Goal: Task Accomplishment & Management: Manage account settings

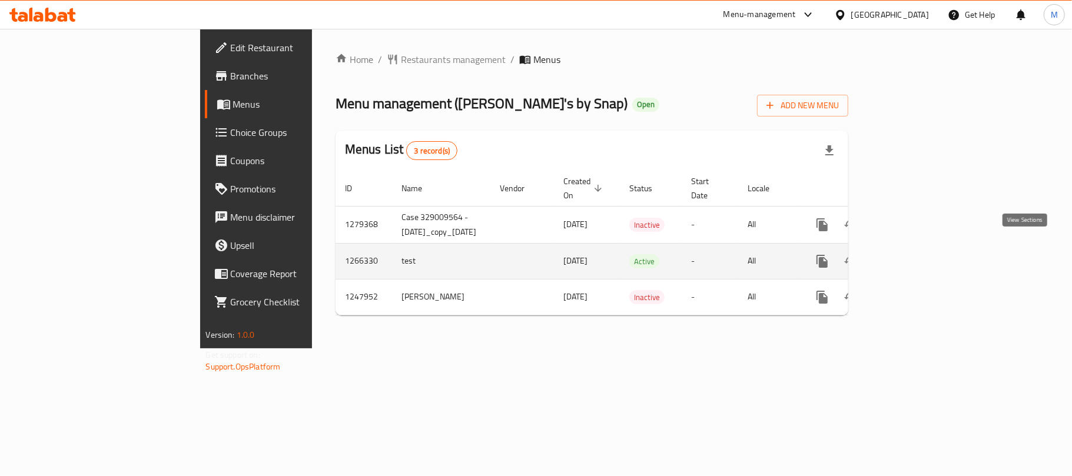
click at [914, 254] on icon "enhanced table" at bounding box center [907, 261] width 14 height 14
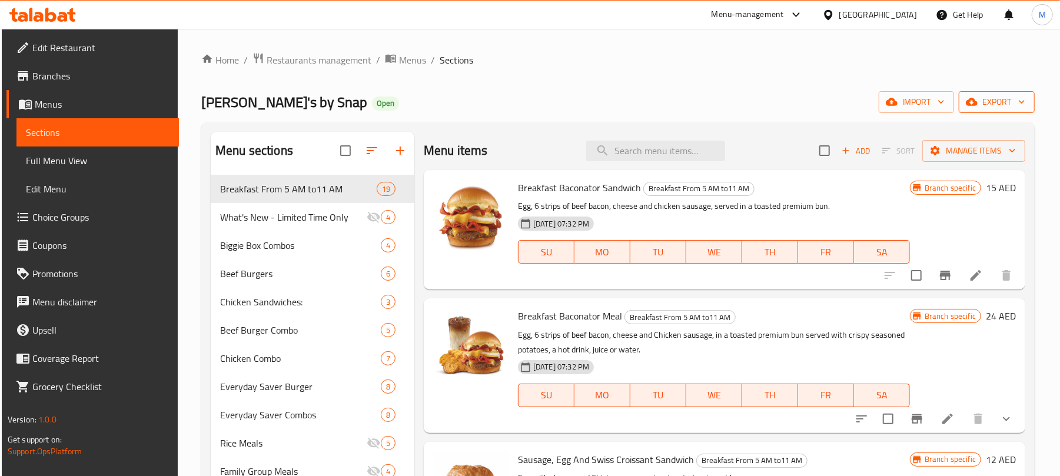
click at [989, 97] on span "export" at bounding box center [997, 102] width 57 height 15
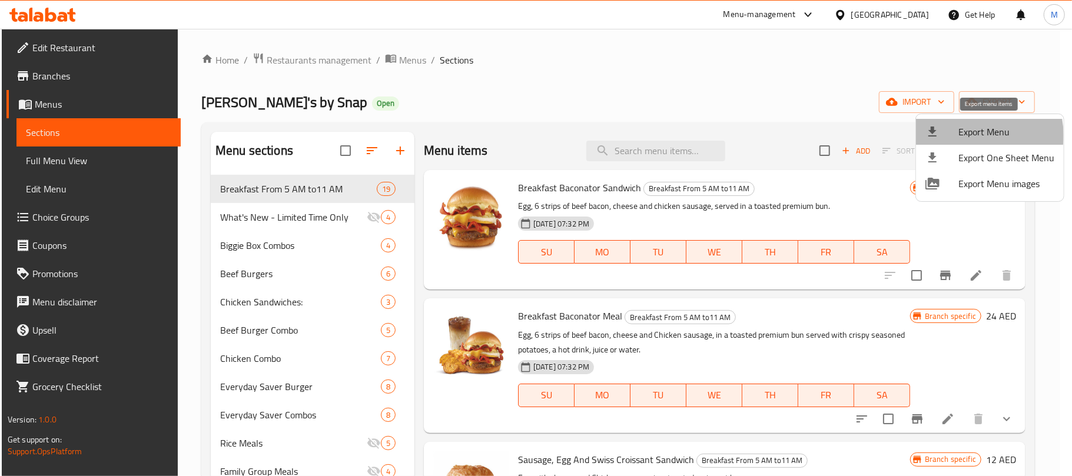
click at [973, 135] on span "Export Menu" at bounding box center [1007, 132] width 96 height 14
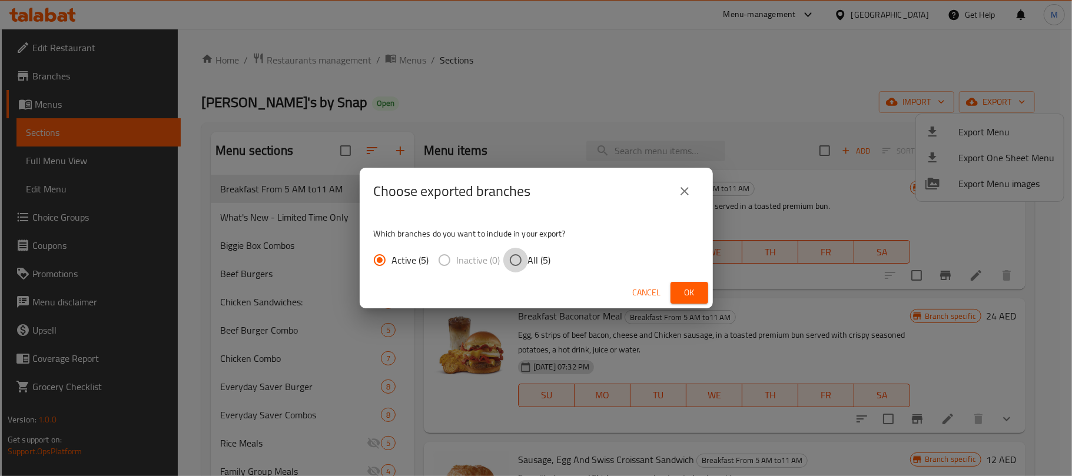
click at [509, 263] on input "All (5)" at bounding box center [515, 260] width 25 height 25
radio input "true"
click at [692, 297] on span "Ok" at bounding box center [689, 293] width 19 height 15
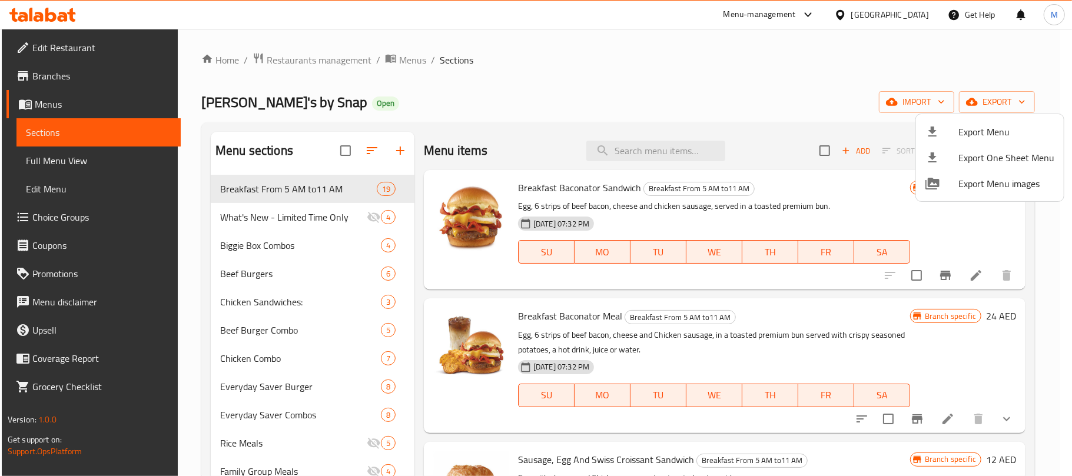
click at [649, 145] on div at bounding box center [536, 238] width 1072 height 476
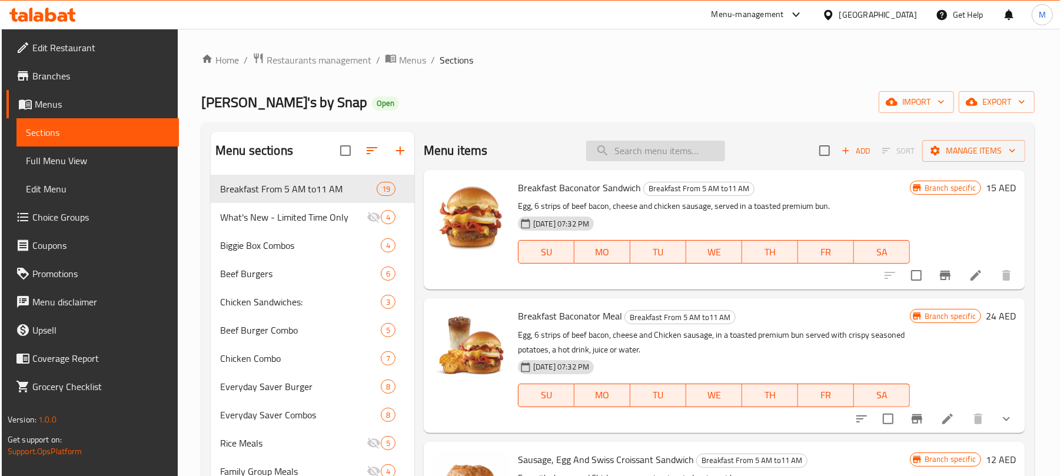
click at [649, 152] on input "search" at bounding box center [655, 151] width 139 height 21
paste input "Italian sauce"
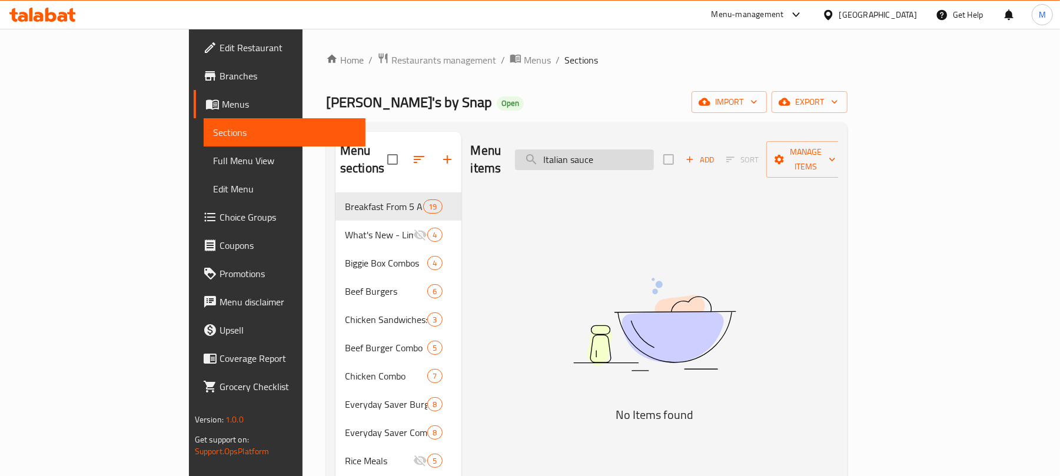
click at [642, 151] on input "Italian sauce" at bounding box center [584, 160] width 139 height 21
click at [654, 154] on input "Italian sauce" at bounding box center [584, 160] width 139 height 21
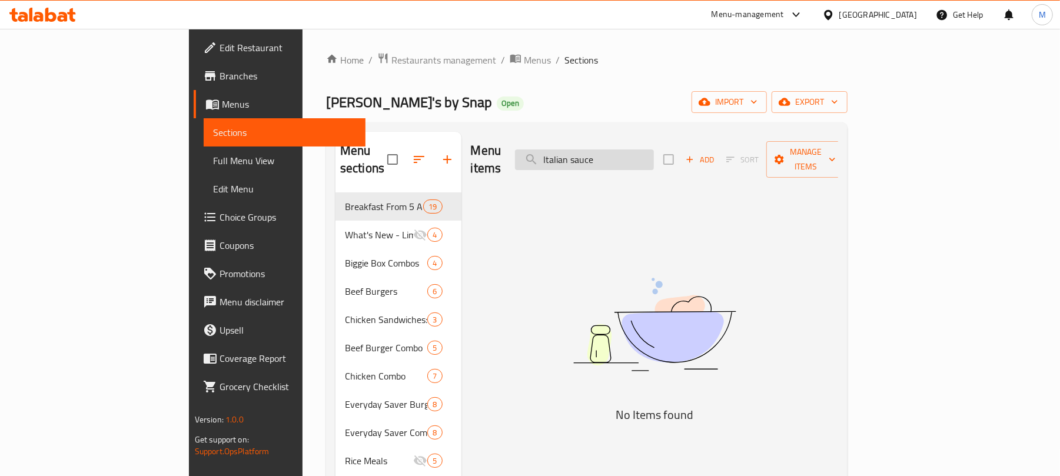
click at [654, 154] on input "Italian sauce" at bounding box center [584, 160] width 139 height 21
paste input "talian Dressing"
click at [612, 155] on input "talian Dressing" at bounding box center [584, 160] width 139 height 21
click at [615, 152] on input "talian Dressing" at bounding box center [584, 160] width 139 height 21
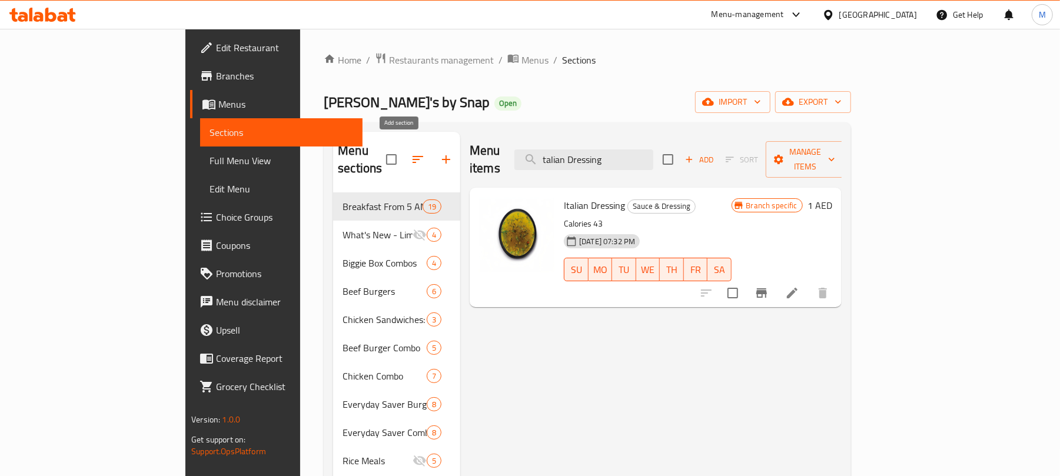
type input "talian Dressing"
click at [439, 153] on icon "button" at bounding box center [446, 160] width 14 height 14
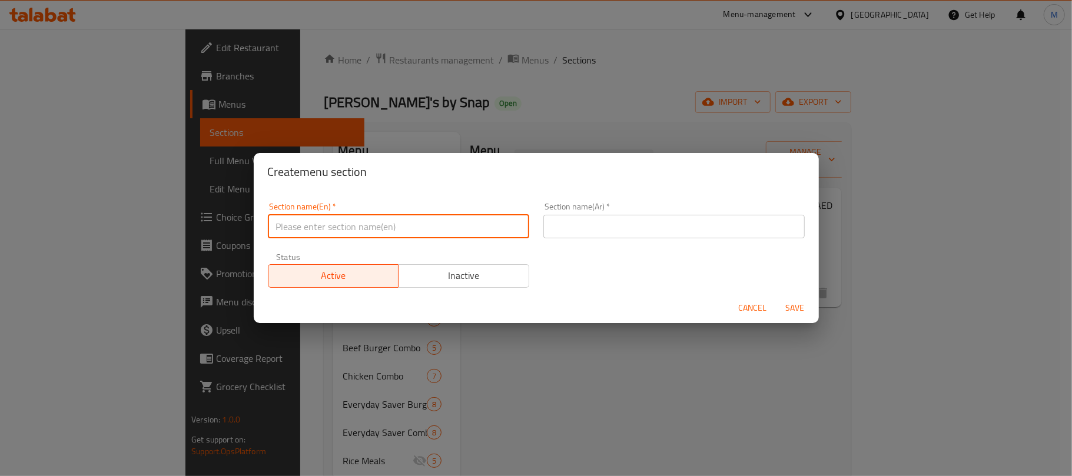
click at [343, 231] on input "text" at bounding box center [398, 227] width 261 height 24
type input "Delete"
click at [573, 231] on input "text" at bounding box center [673, 227] width 261 height 24
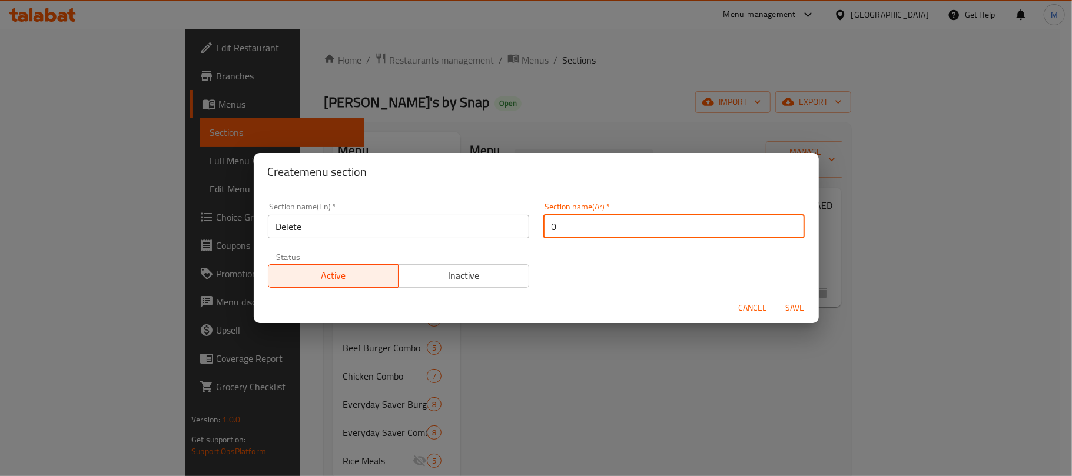
type input "0"
click at [476, 283] on span "Inactive" at bounding box center [463, 275] width 121 height 17
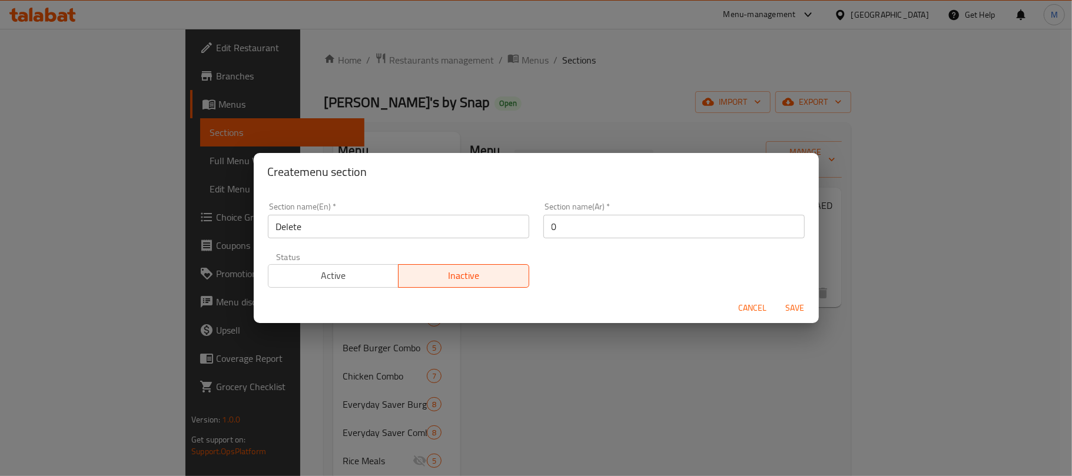
click at [790, 309] on span "Save" at bounding box center [795, 308] width 28 height 15
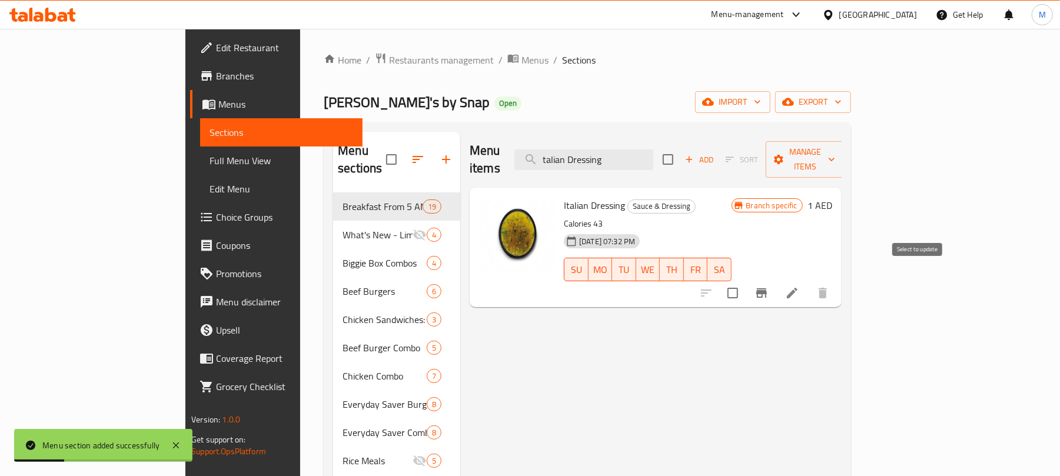
click at [745, 281] on input "checkbox" at bounding box center [733, 293] width 25 height 25
checkbox input "true"
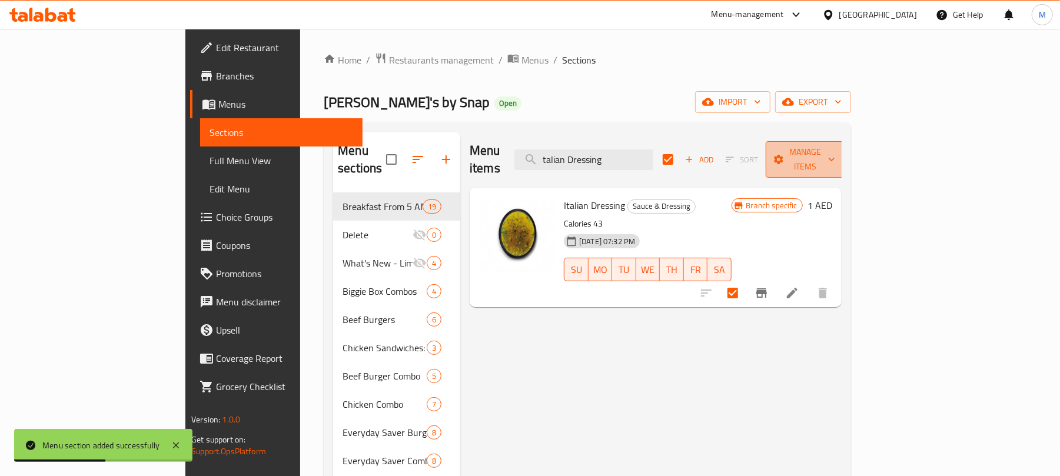
click at [836, 154] on span "Manage items" at bounding box center [805, 159] width 60 height 29
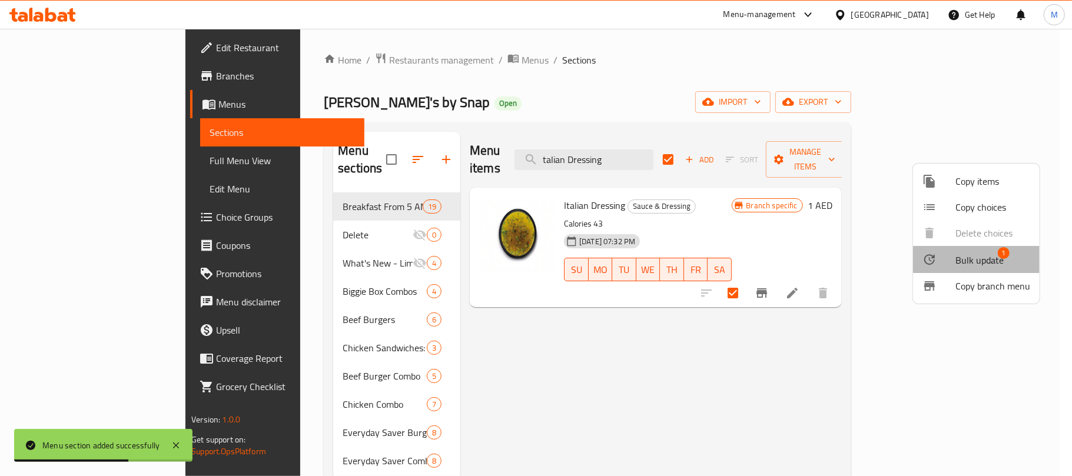
click at [990, 260] on span "Bulk update" at bounding box center [980, 260] width 48 height 14
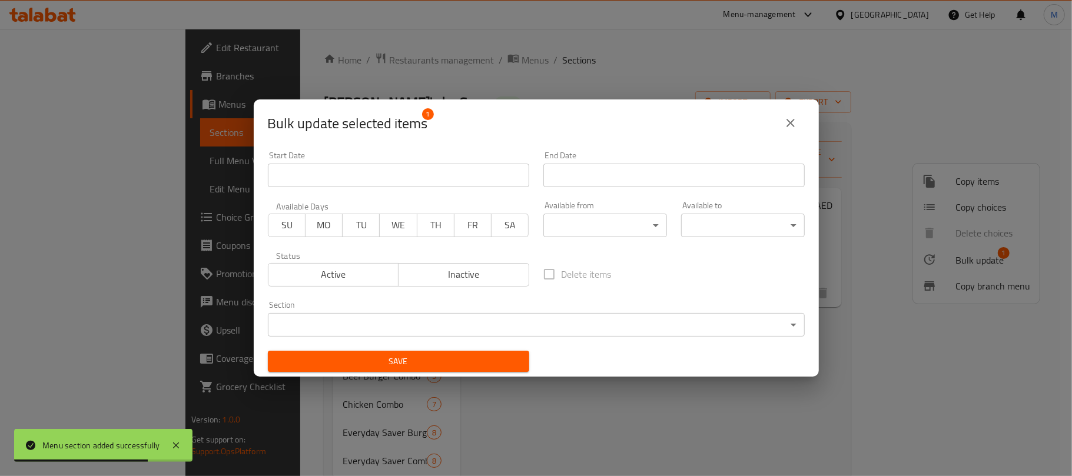
click at [518, 330] on body "Menu section added successfully ​ Menu-management United Arab Emirates Get Help…" at bounding box center [536, 253] width 1072 height 448
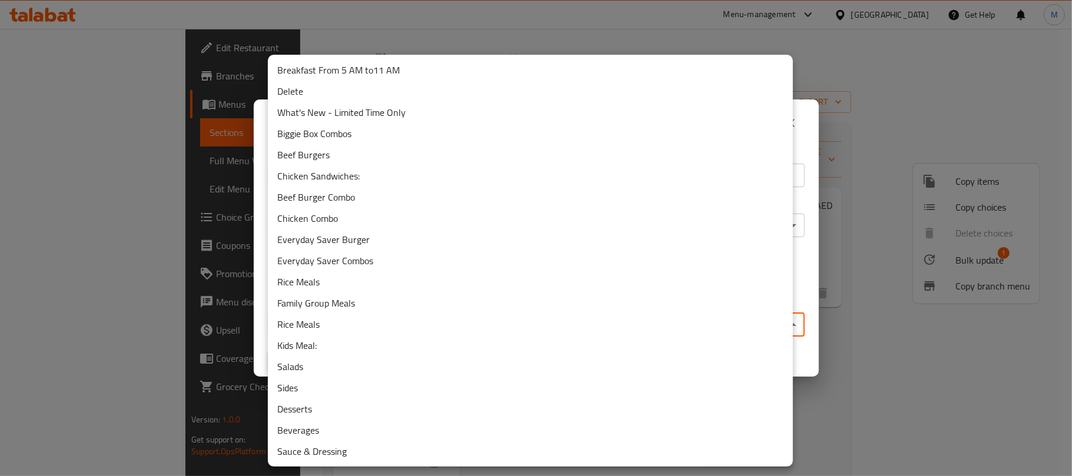
click at [375, 95] on li "Delete" at bounding box center [530, 91] width 525 height 21
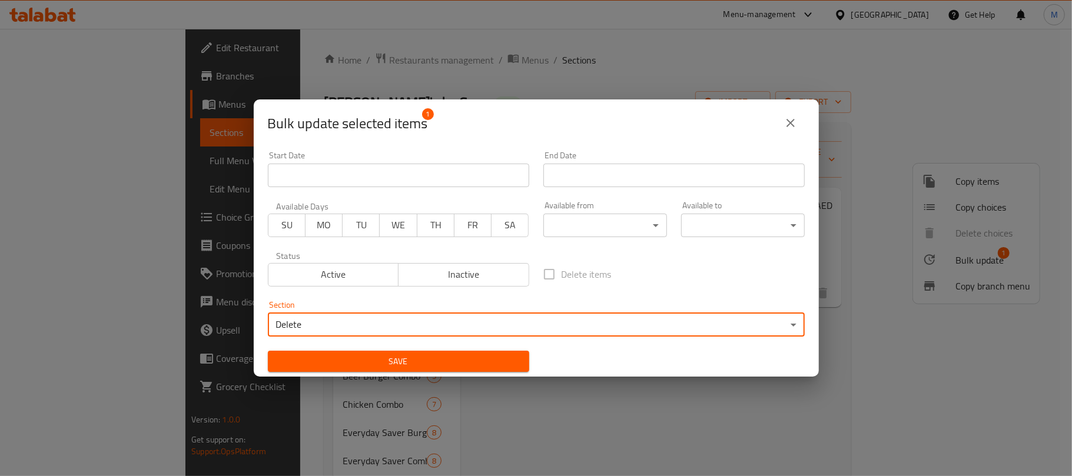
click at [432, 367] on span "Save" at bounding box center [398, 361] width 243 height 15
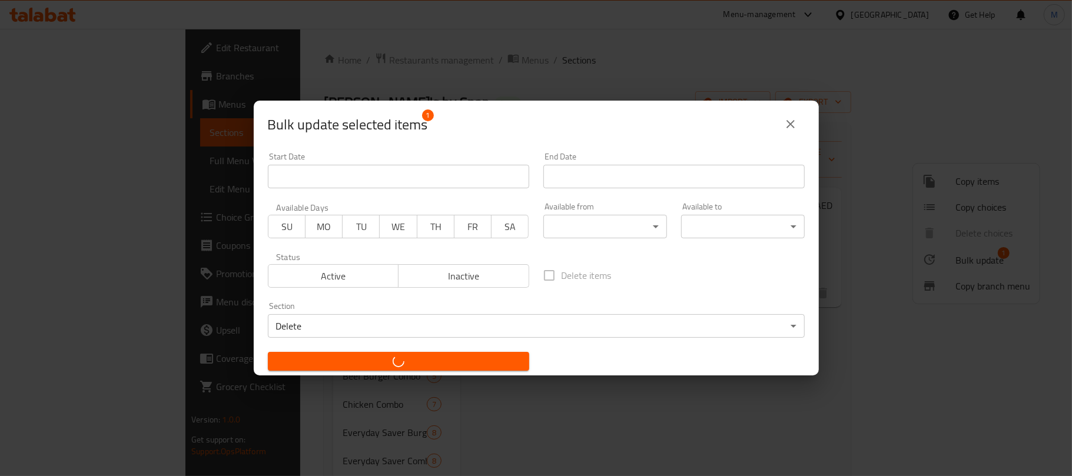
checkbox input "false"
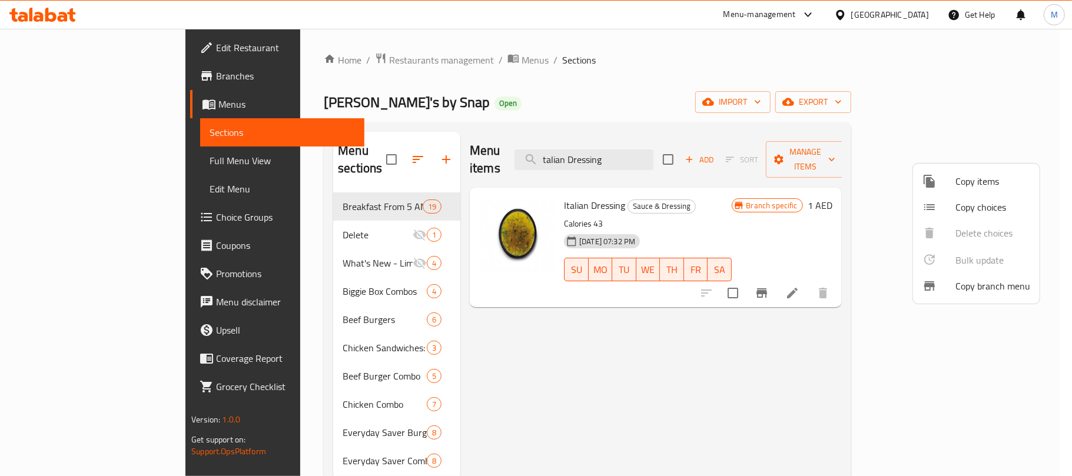
click at [700, 156] on div at bounding box center [536, 238] width 1072 height 476
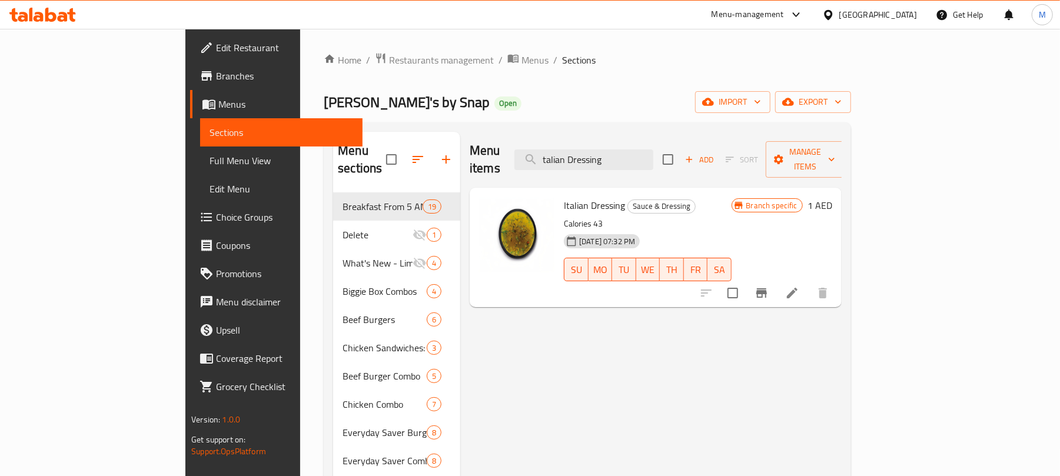
click at [654, 156] on input "talian Dressing" at bounding box center [584, 160] width 139 height 21
paste input "Italian Caesar salad"
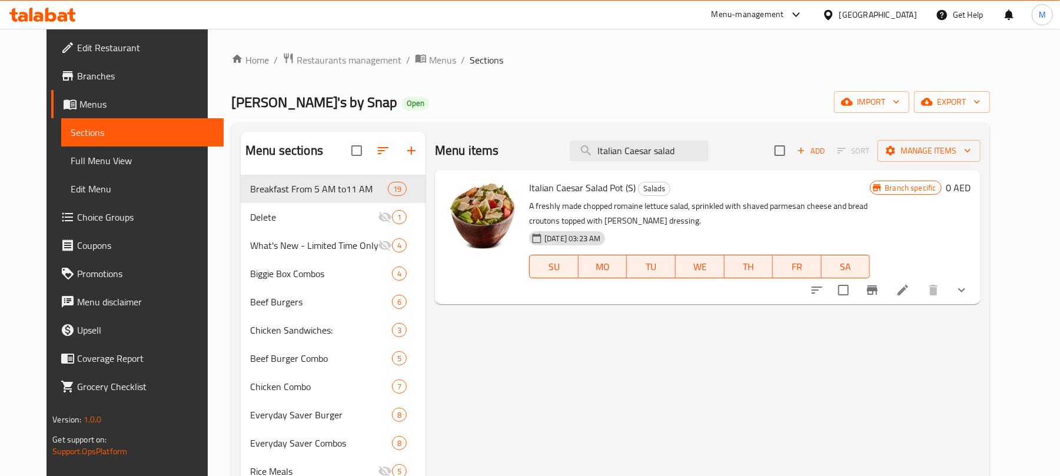
type input "Italian Caesar salad"
click at [969, 295] on icon "show more" at bounding box center [962, 290] width 14 height 14
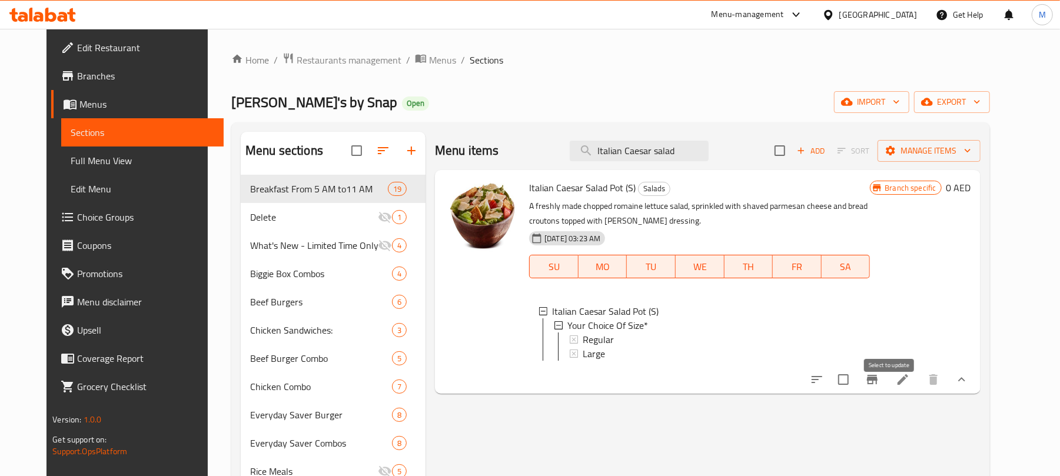
click at [856, 392] on input "checkbox" at bounding box center [843, 379] width 25 height 25
checkbox input "true"
click at [950, 154] on span "Manage items" at bounding box center [929, 151] width 84 height 15
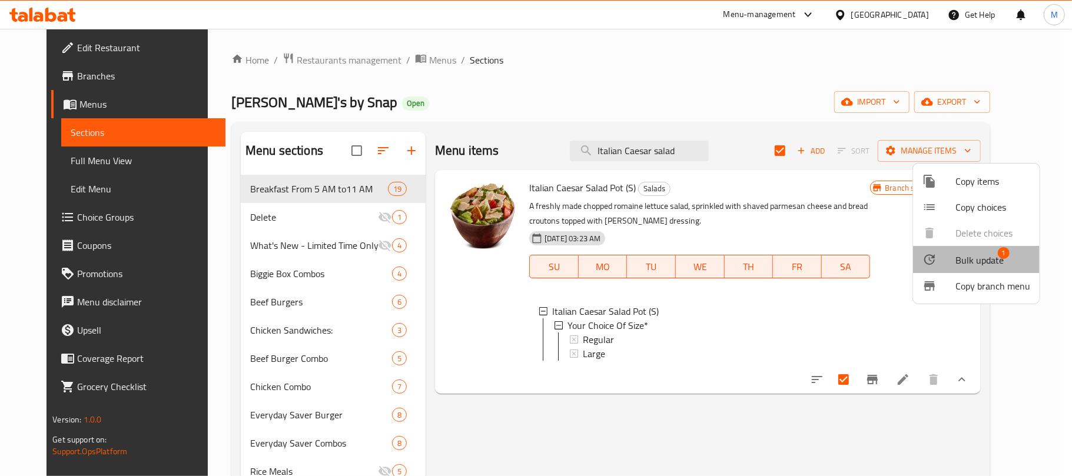
click at [986, 254] on span "Bulk update" at bounding box center [980, 260] width 48 height 14
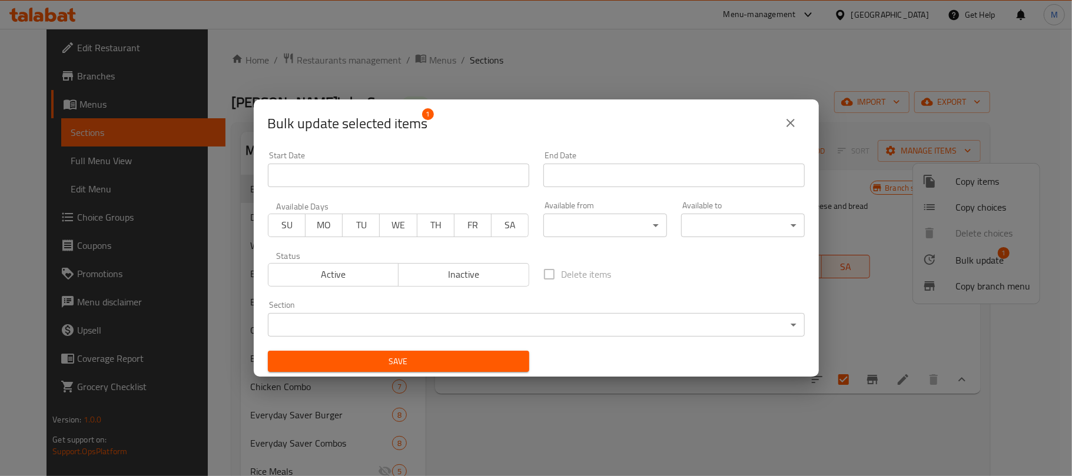
click at [476, 311] on div "Section ​ ​" at bounding box center [536, 319] width 537 height 36
click at [482, 321] on body "​ Menu-management United Arab Emirates Get Help M Edit Restaurant Branches Menu…" at bounding box center [536, 253] width 1072 height 448
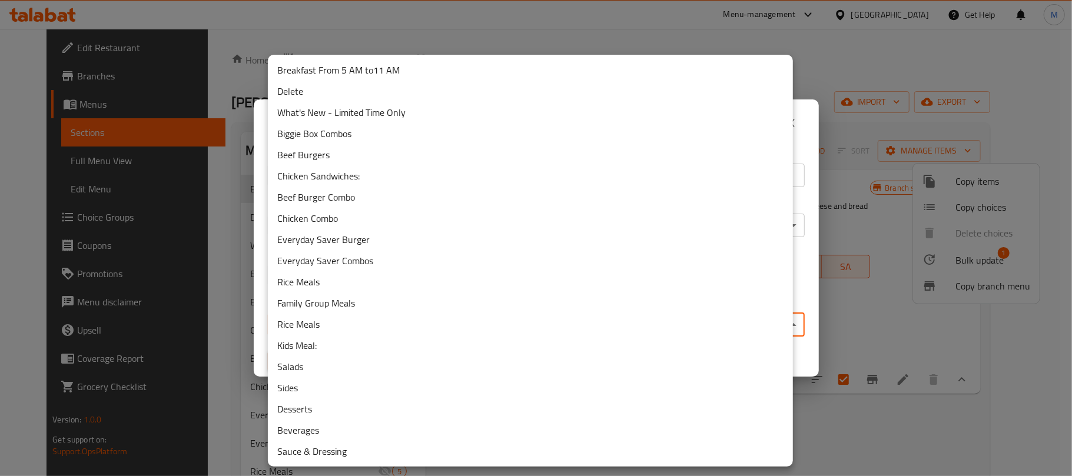
click at [384, 88] on li "Delete" at bounding box center [530, 91] width 525 height 21
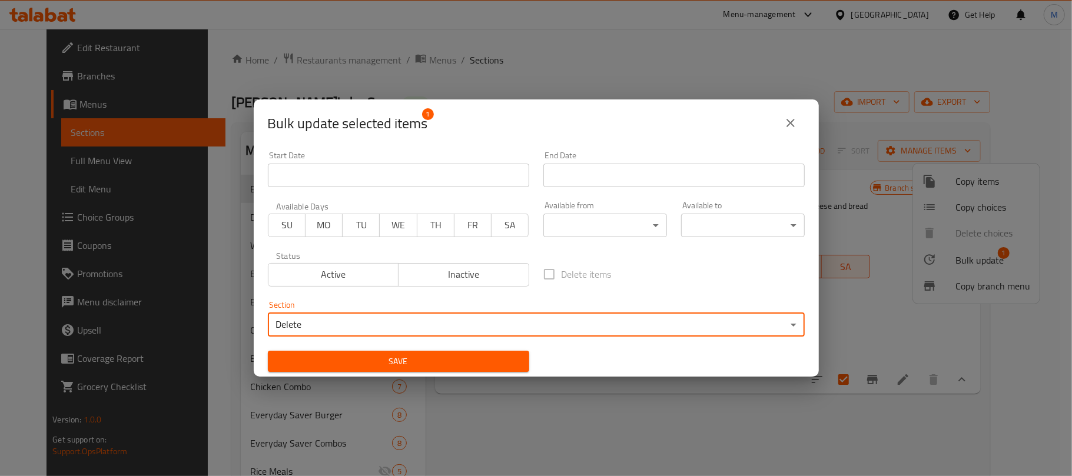
click at [438, 363] on span "Save" at bounding box center [398, 361] width 243 height 15
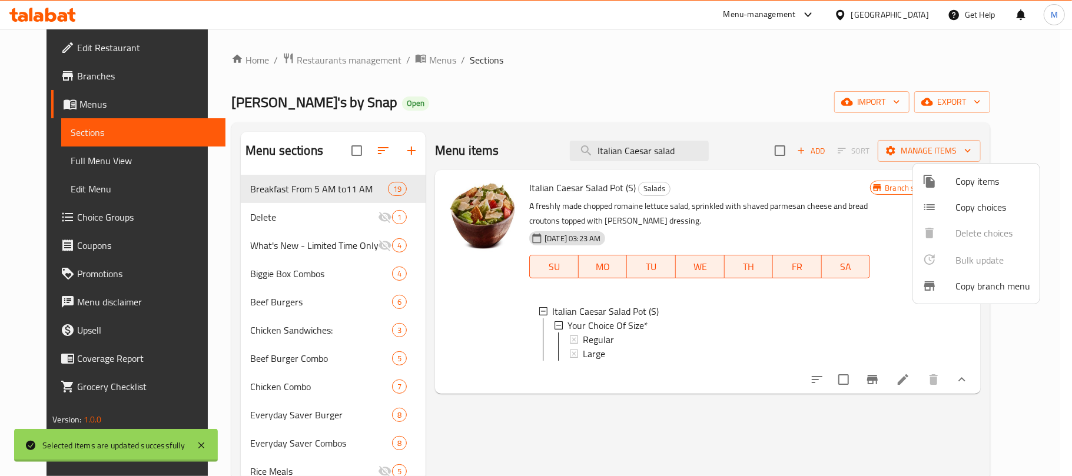
checkbox input "false"
click at [704, 148] on div at bounding box center [536, 238] width 1072 height 476
click at [704, 148] on input "Italian Caesar salad" at bounding box center [639, 151] width 139 height 21
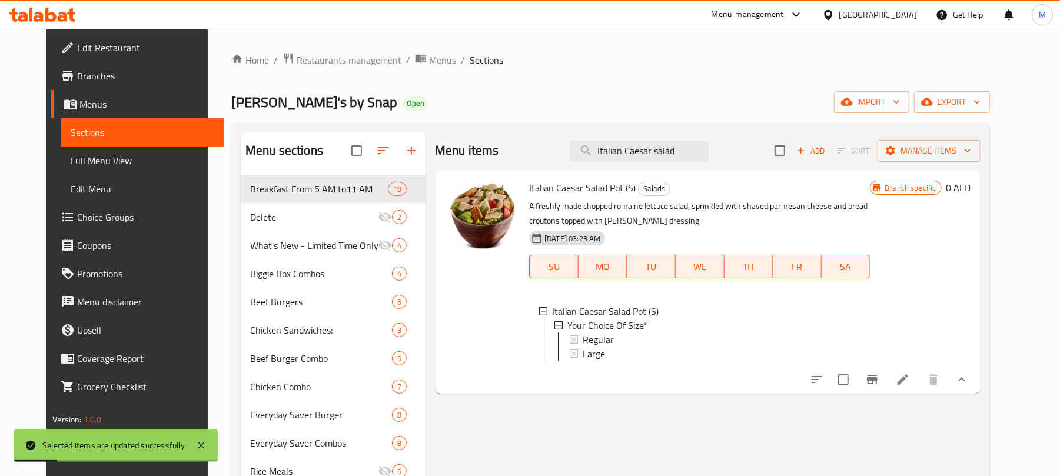
paste input "chicken Caesar salad"
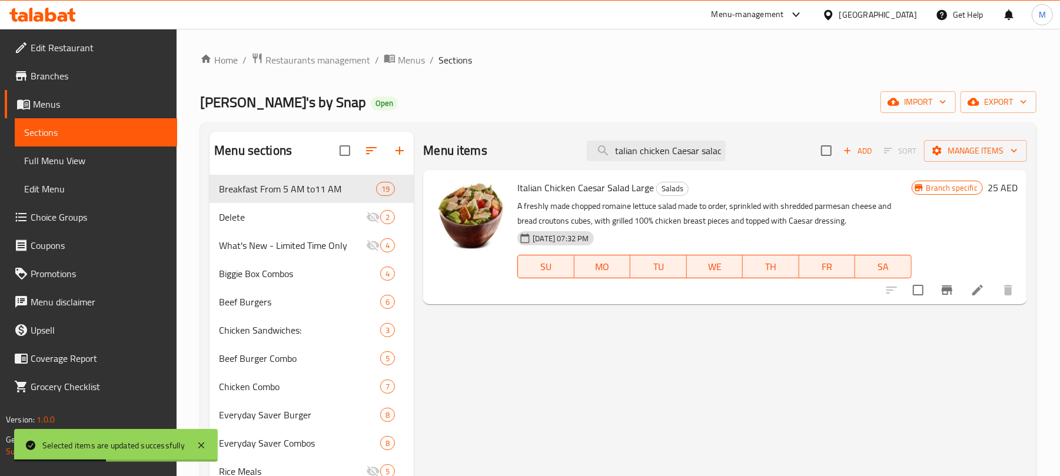
type input "Italian chicken Caesar salad"
click at [919, 291] on input "checkbox" at bounding box center [918, 290] width 25 height 25
checkbox input "true"
click at [993, 104] on span "export" at bounding box center [998, 102] width 57 height 15
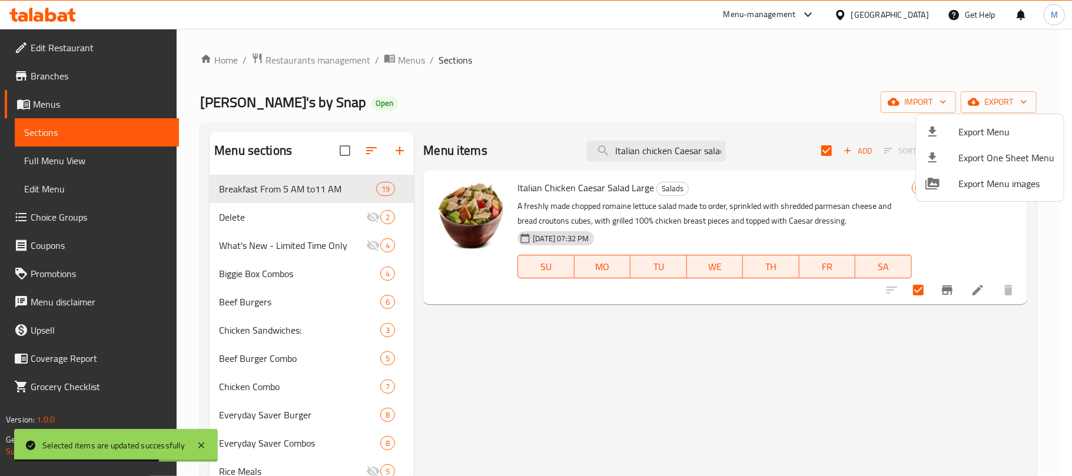
drag, startPoint x: 842, startPoint y: 52, endPoint x: 903, endPoint y: 115, distance: 87.9
click at [843, 54] on div at bounding box center [536, 238] width 1072 height 476
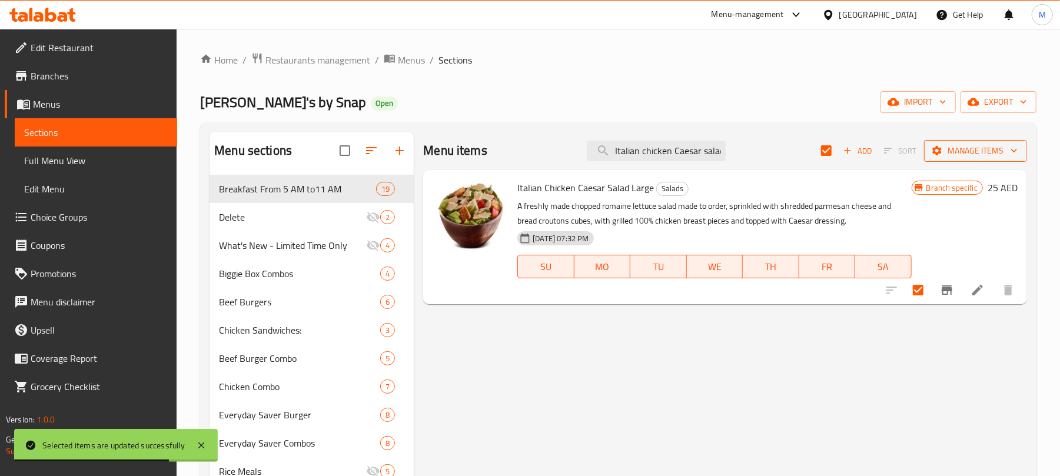
click at [966, 154] on span "Manage items" at bounding box center [976, 151] width 84 height 15
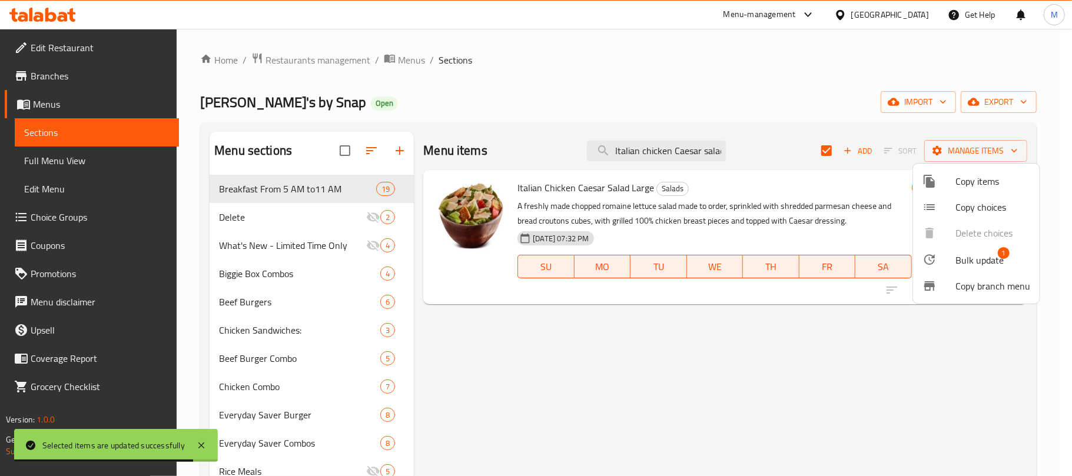
click at [964, 259] on span "Bulk update" at bounding box center [980, 260] width 48 height 14
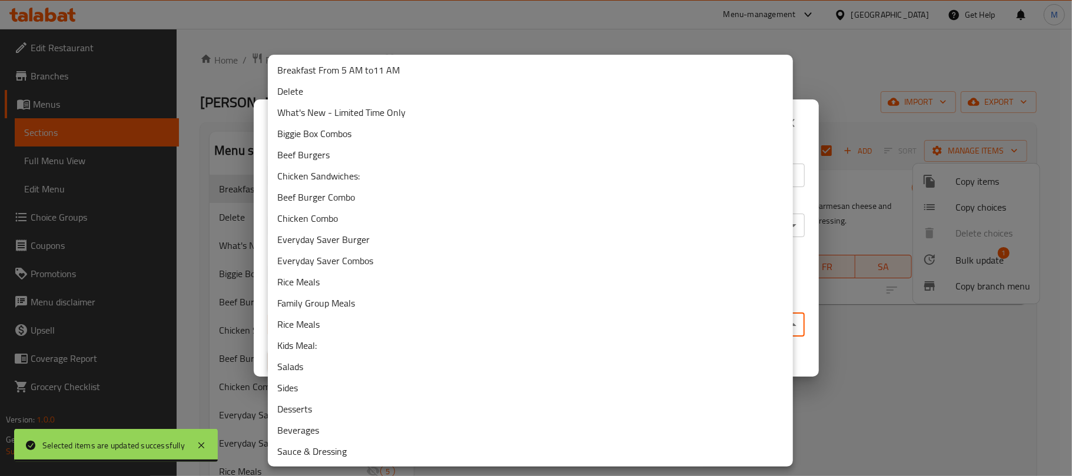
click at [471, 329] on body "Selected items are updated successfully ​ Menu-management United Arab Emirates …" at bounding box center [536, 253] width 1072 height 448
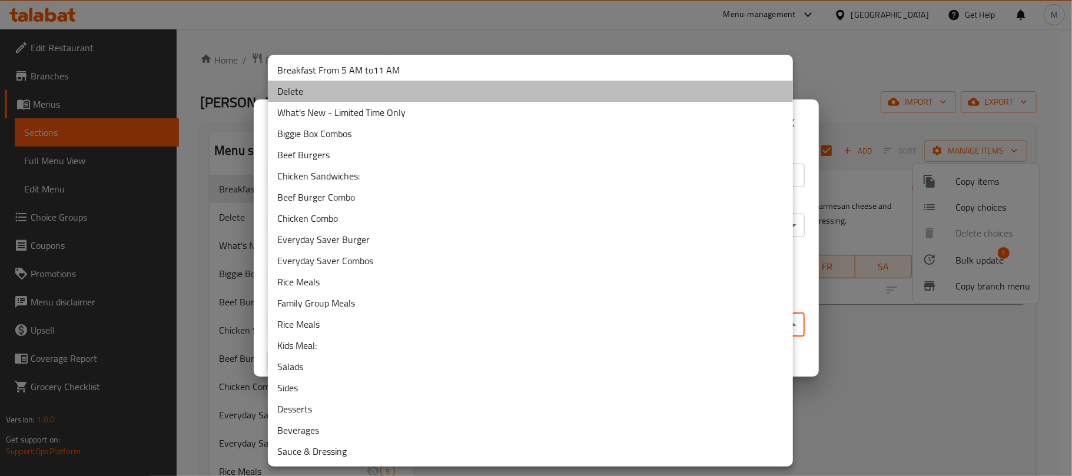
click at [368, 90] on li "Delete" at bounding box center [530, 91] width 525 height 21
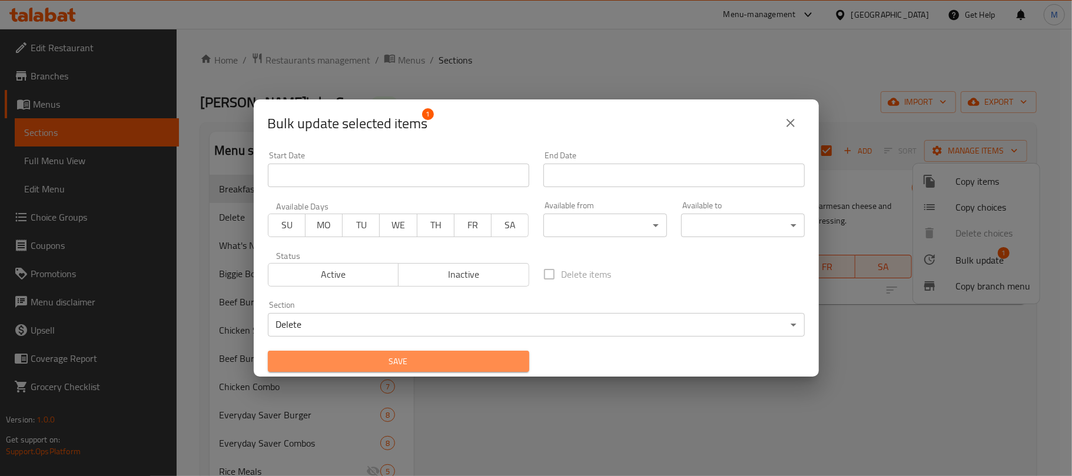
click at [472, 368] on span "Save" at bounding box center [398, 361] width 243 height 15
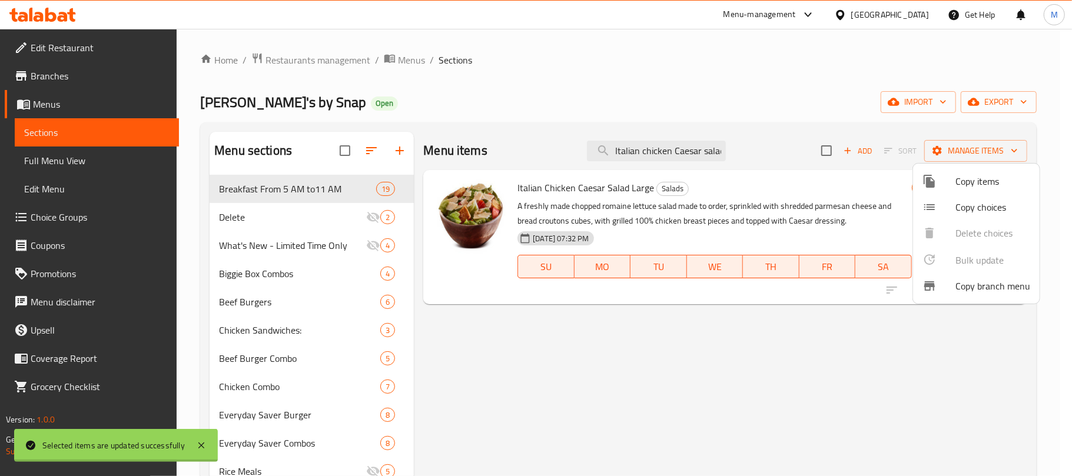
checkbox input "false"
click at [677, 146] on div at bounding box center [536, 238] width 1072 height 476
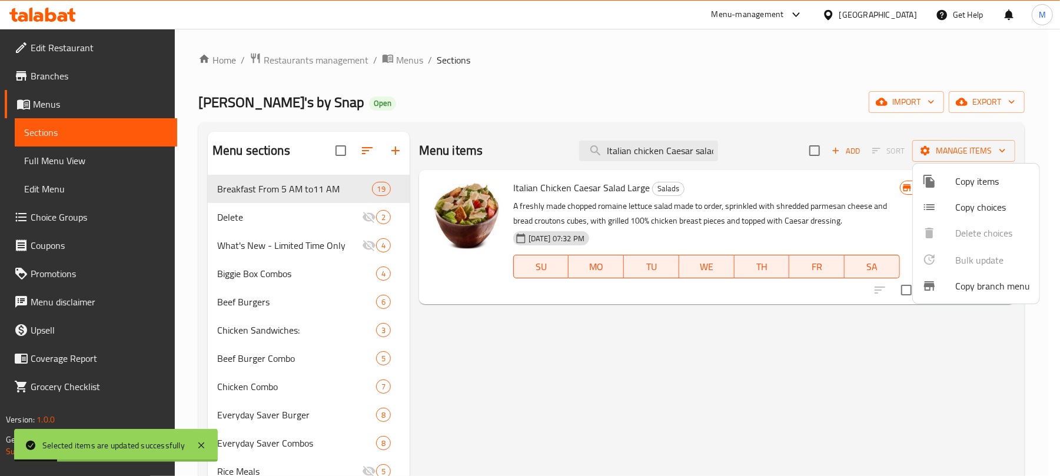
click at [677, 146] on input "Italian chicken Caesar salad" at bounding box center [648, 151] width 139 height 21
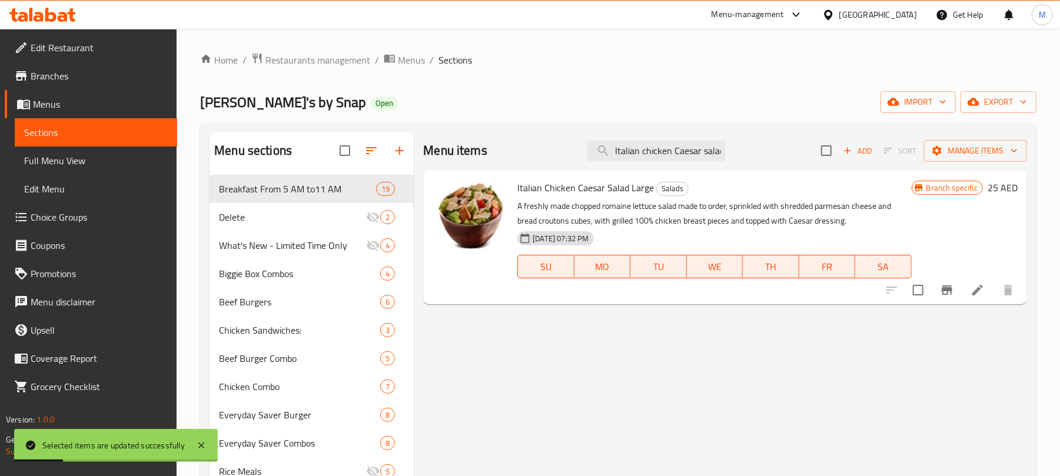
click at [677, 146] on input "Italian chicken Caesar salad" at bounding box center [656, 151] width 139 height 21
paste input "riple chocolate nut frosty"
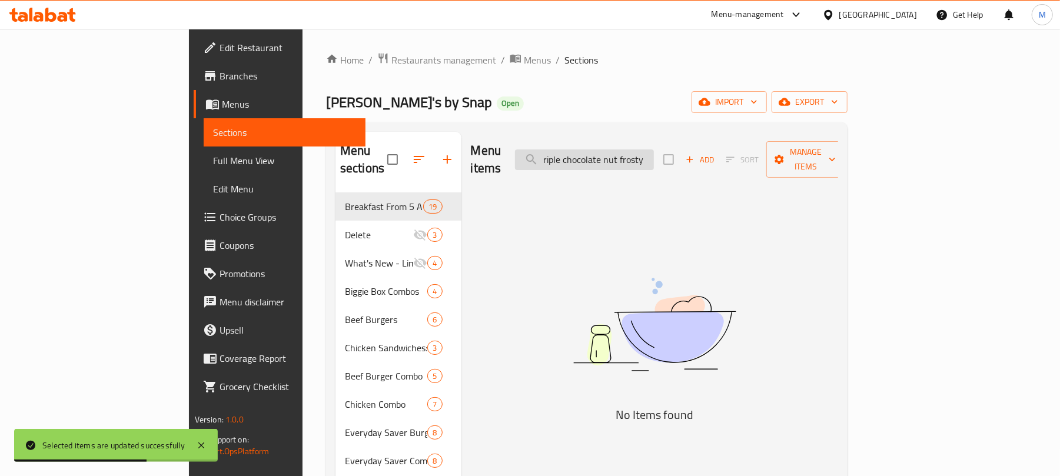
click at [648, 151] on input "riple chocolate nut frosty" at bounding box center [584, 160] width 139 height 21
paste input "T"
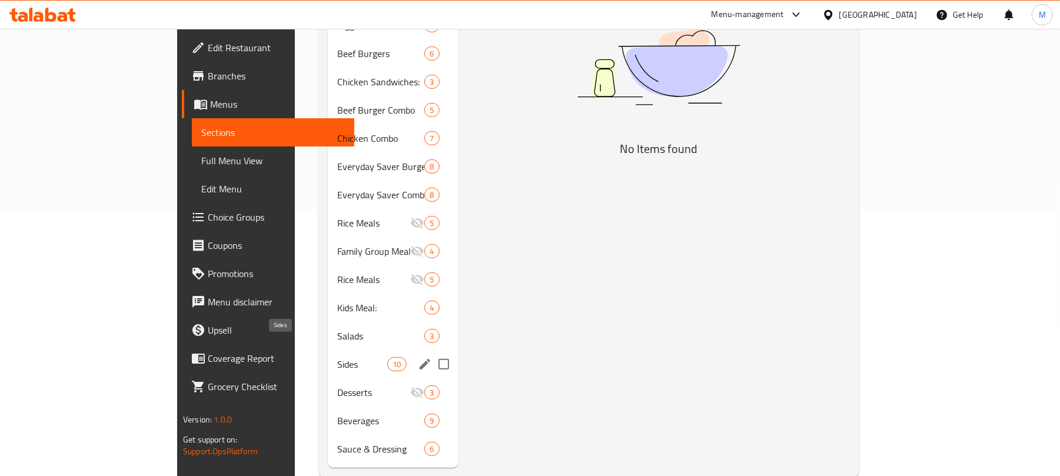
scroll to position [274, 0]
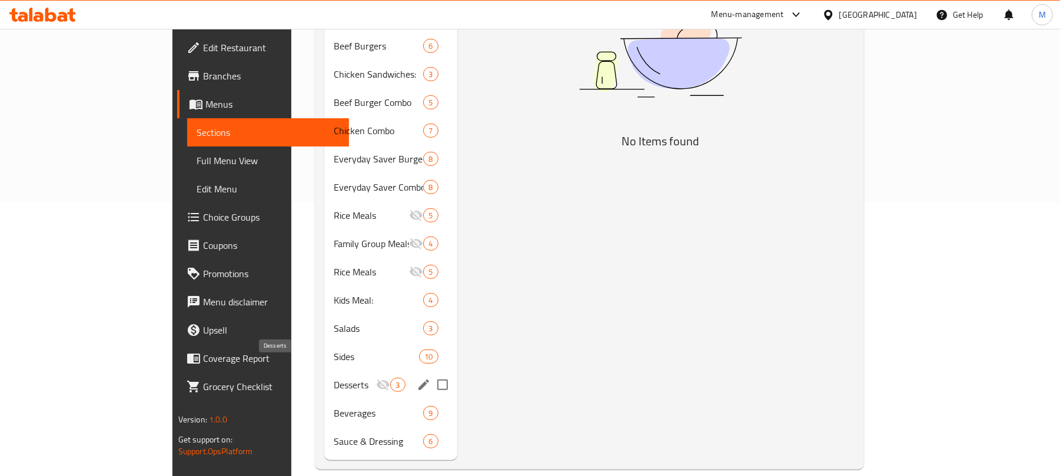
click at [334, 378] on span "Desserts" at bounding box center [355, 385] width 42 height 14
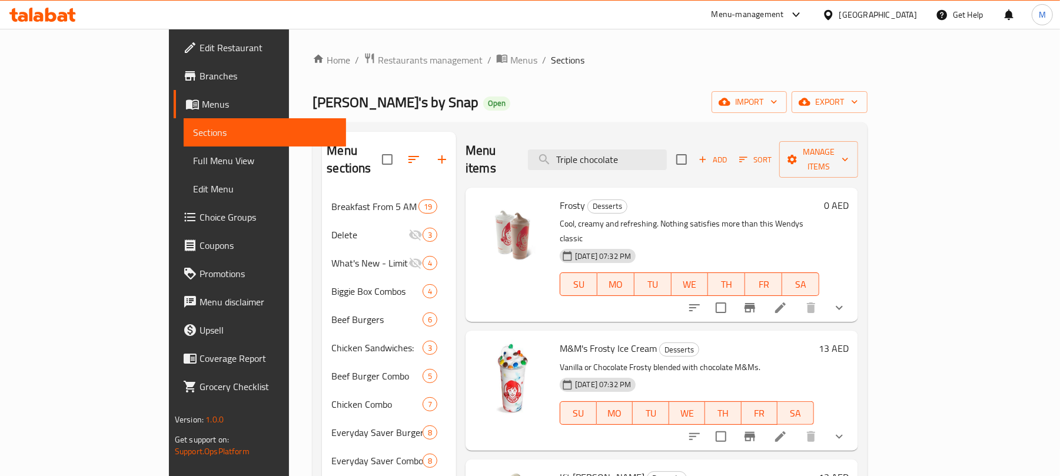
scroll to position [157, 0]
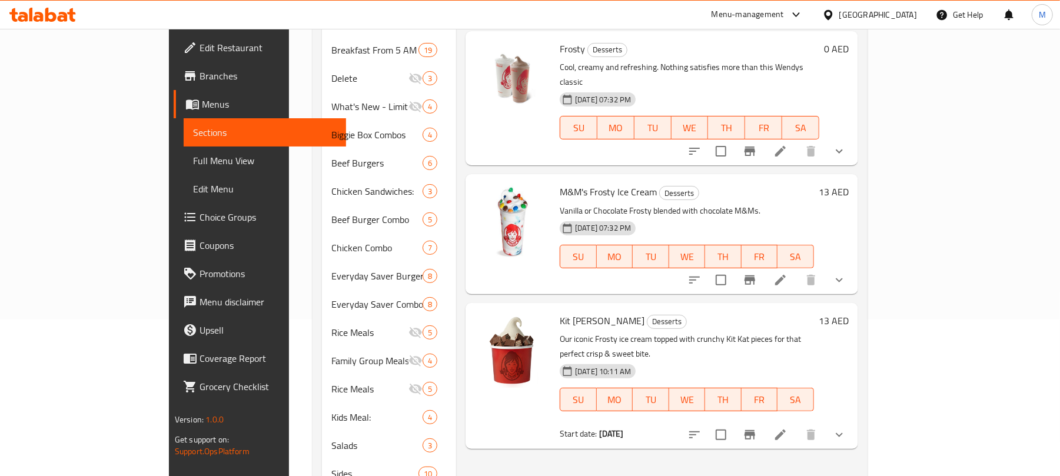
click at [847, 144] on icon "show more" at bounding box center [840, 151] width 14 height 14
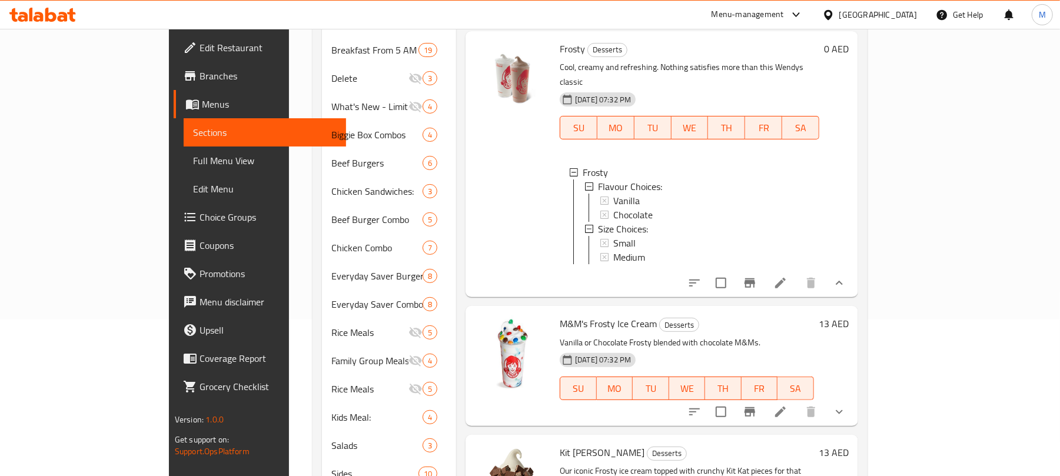
scroll to position [0, 0]
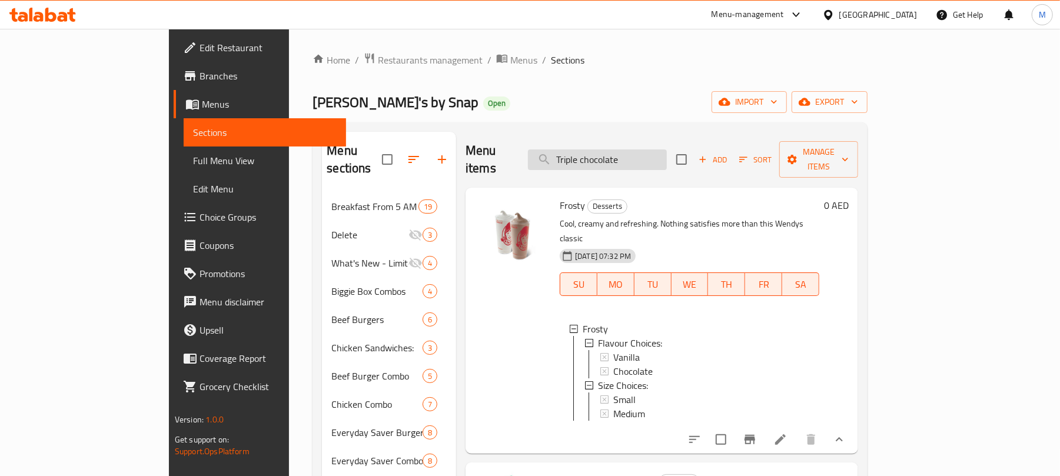
click at [663, 154] on input "Triple chocolate" at bounding box center [597, 160] width 139 height 21
paste input "frosty cookies Sunday"
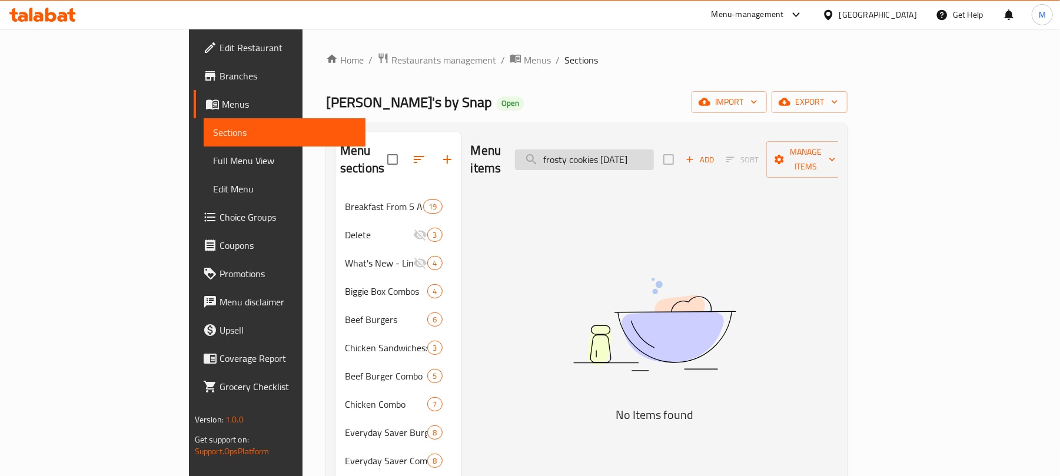
click at [654, 158] on input "frosty cookies Sunday" at bounding box center [584, 160] width 139 height 21
paste input "Big stack chicken sandwich"
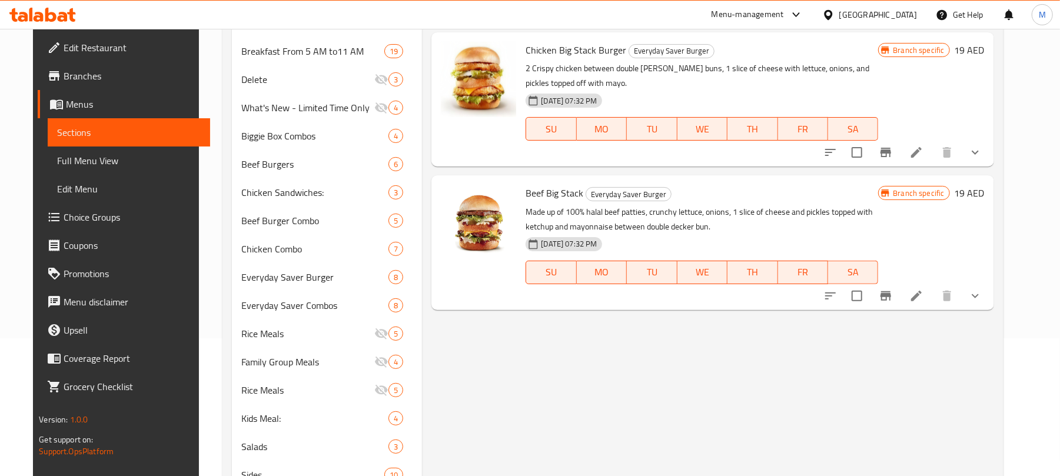
scroll to position [78, 0]
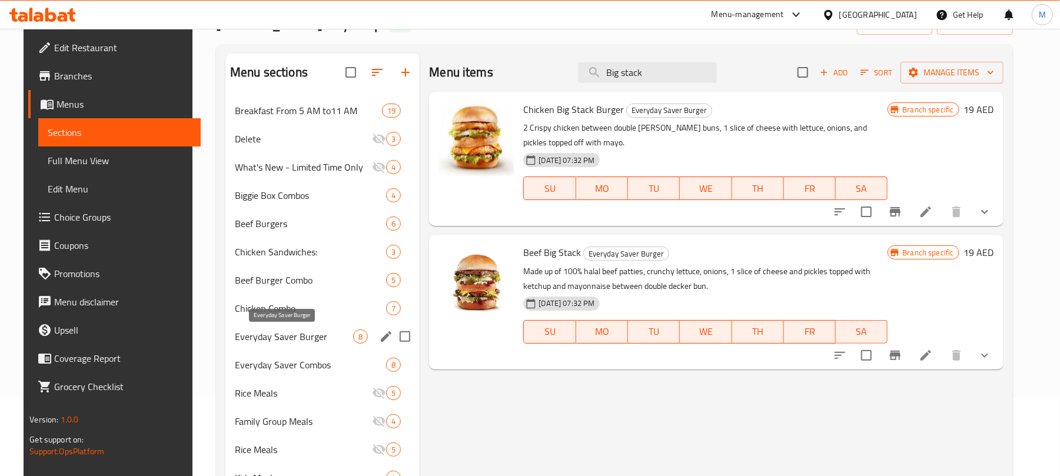
click at [235, 340] on span "Everyday Saver Burger" at bounding box center [294, 337] width 118 height 14
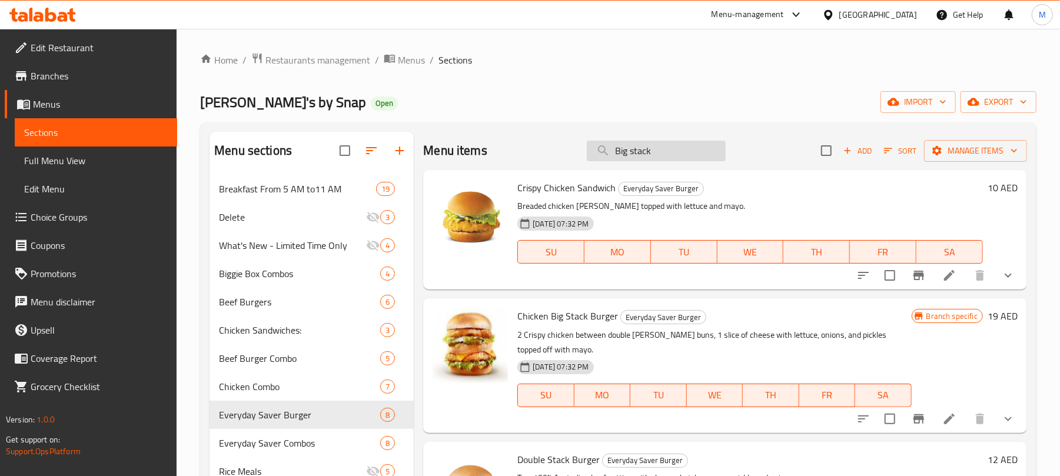
click at [658, 149] on input "Big stack" at bounding box center [656, 151] width 139 height 21
drag, startPoint x: 517, startPoint y: 316, endPoint x: 616, endPoint y: 319, distance: 99.0
click at [616, 319] on h6 "Chicken Big Stack Burger Everyday Saver Burger" at bounding box center [715, 316] width 394 height 16
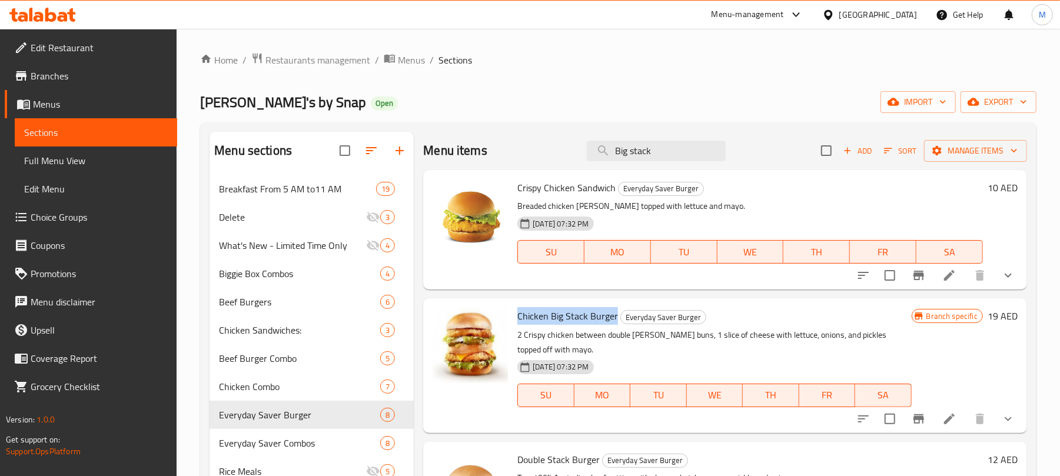
copy span "Chicken Big Stack Burger"
click at [674, 144] on input "Big stack" at bounding box center [656, 151] width 139 height 21
paste input "Stack Beef sandwich"
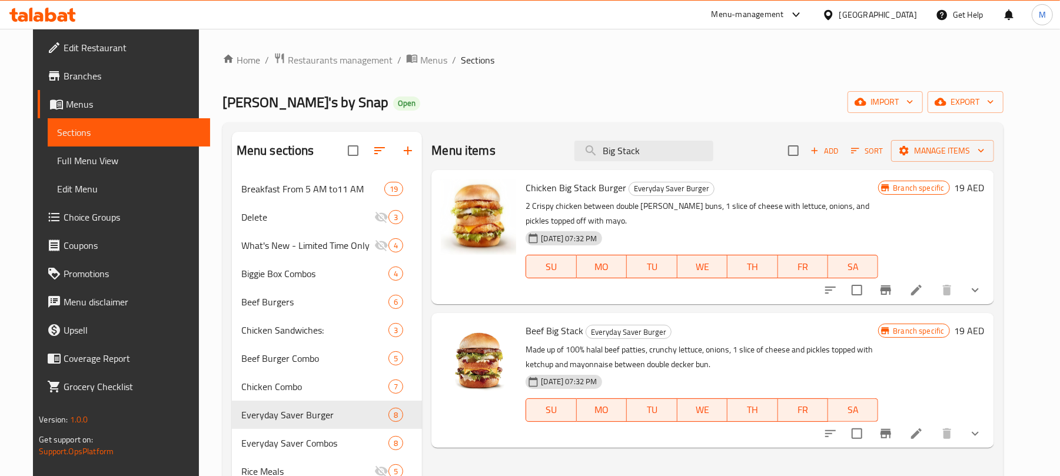
scroll to position [78, 0]
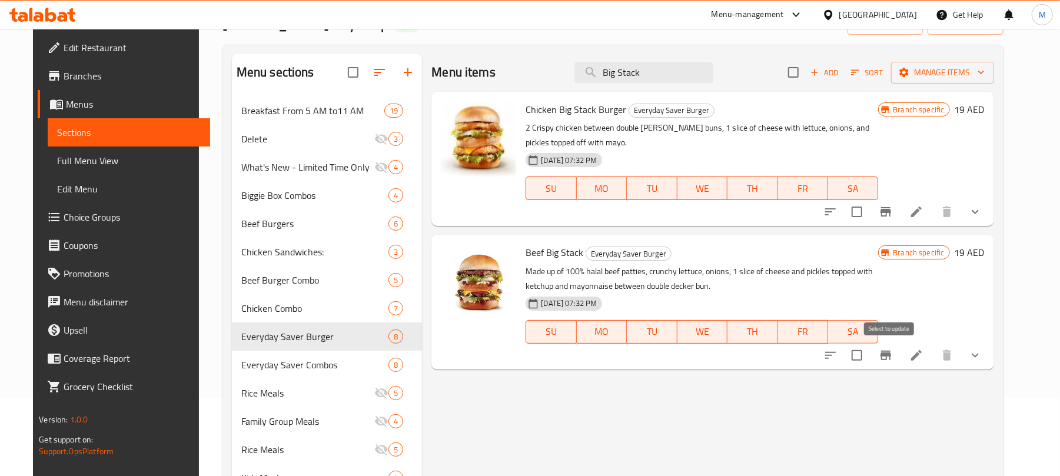
type input "Big Stack"
click at [870, 358] on input "checkbox" at bounding box center [857, 355] width 25 height 25
checkbox input "true"
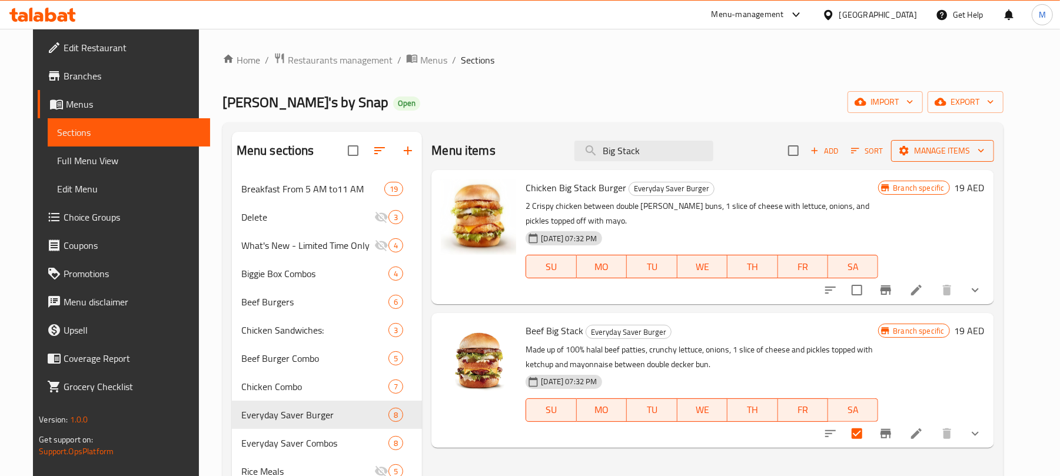
click at [971, 147] on span "Manage items" at bounding box center [943, 151] width 84 height 15
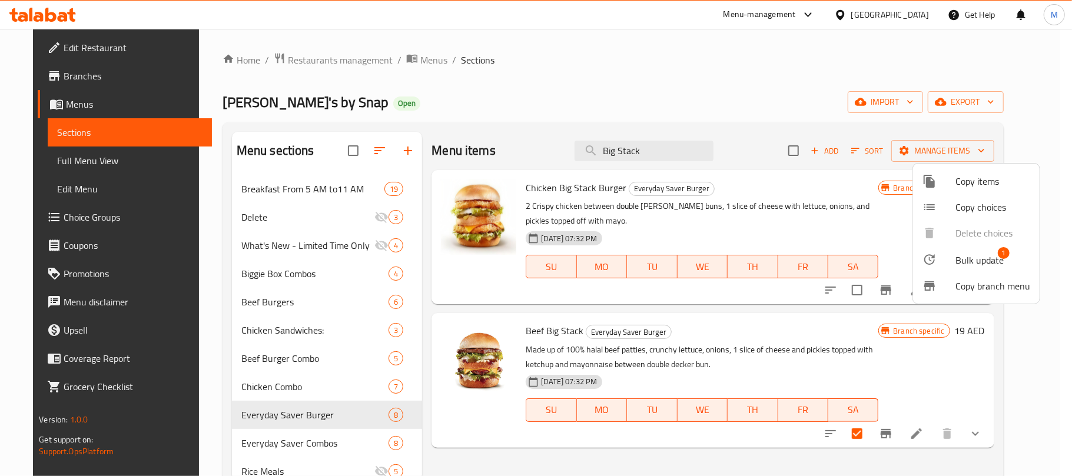
click at [957, 261] on span "Bulk update" at bounding box center [980, 260] width 48 height 14
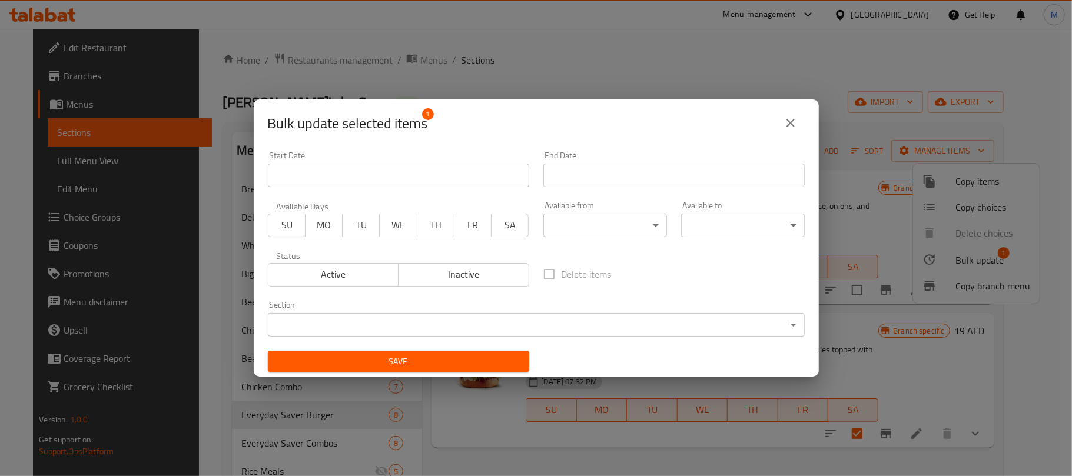
click at [435, 319] on body "​ Menu-management United Arab Emirates Get Help M Edit Restaurant Branches Menu…" at bounding box center [536, 253] width 1072 height 448
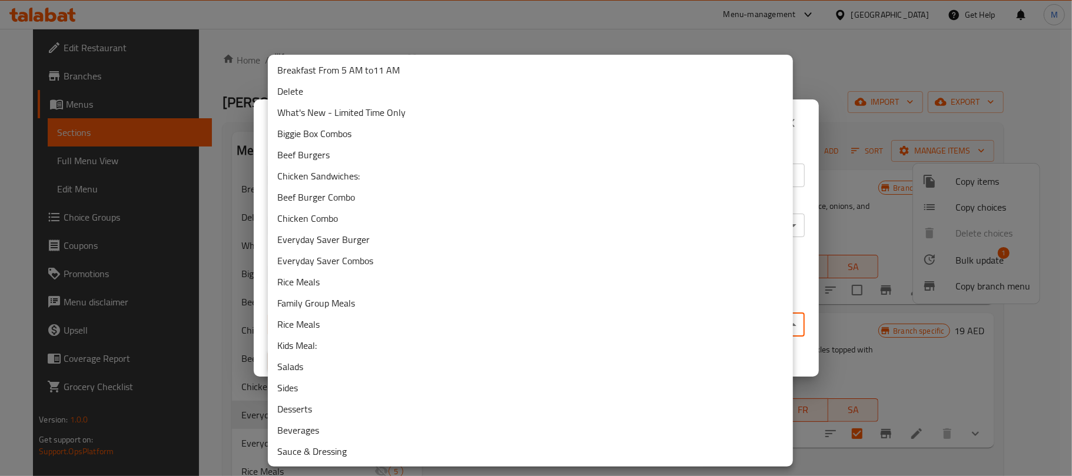
click at [312, 88] on li "Delete" at bounding box center [530, 91] width 525 height 21
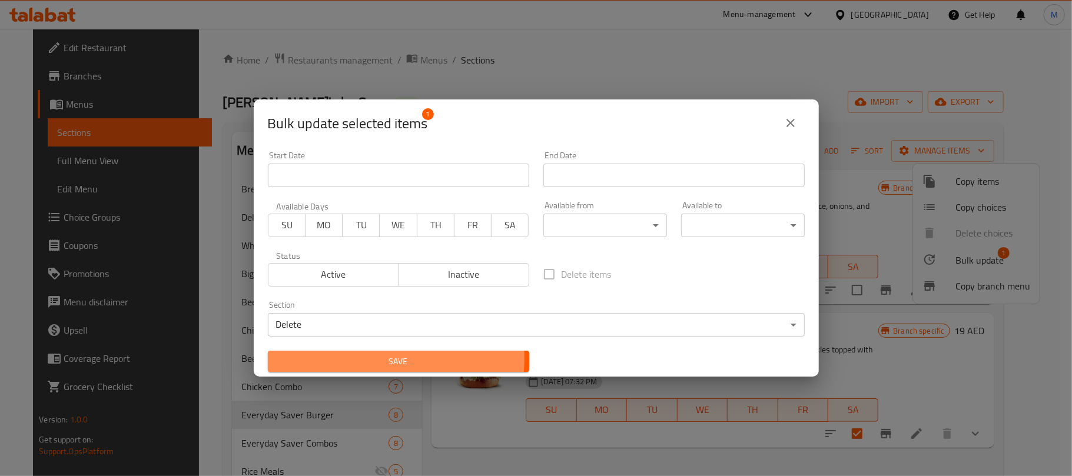
click at [344, 359] on span "Save" at bounding box center [398, 361] width 243 height 15
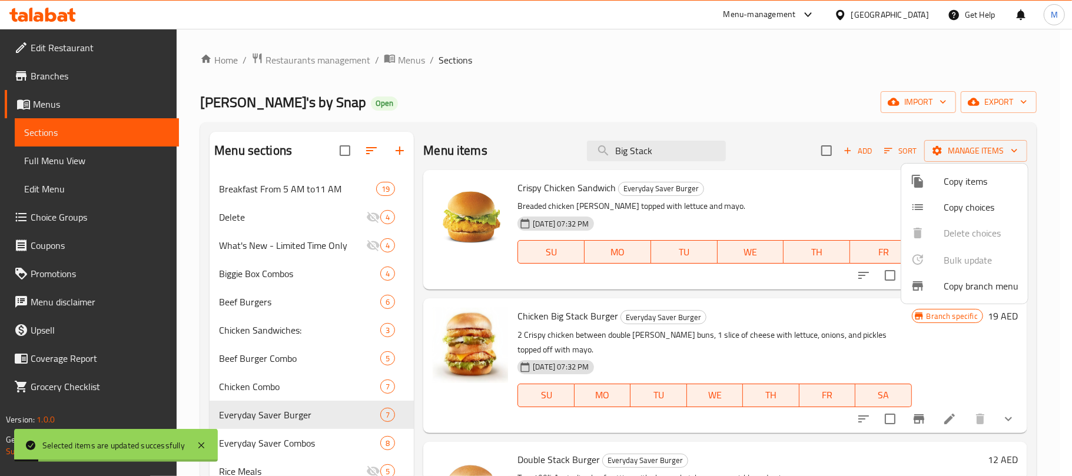
click at [683, 153] on div at bounding box center [536, 238] width 1072 height 476
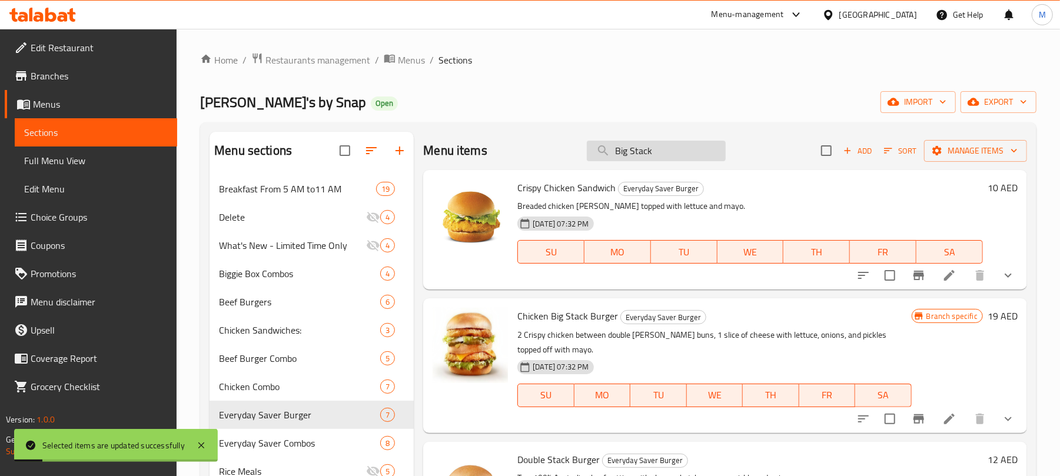
click at [677, 148] on input "Big Stack" at bounding box center [656, 151] width 139 height 21
paste input "stack chicken meal"
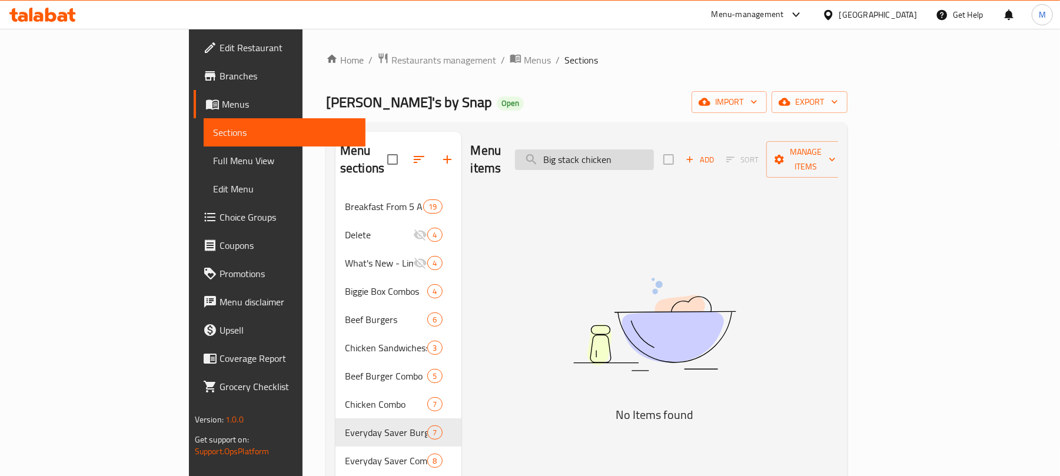
click at [654, 157] on input "Big stack chicken" at bounding box center [584, 160] width 139 height 21
paste input "Beef meal"
click at [654, 150] on input "Big stack Beef" at bounding box center [584, 160] width 139 height 21
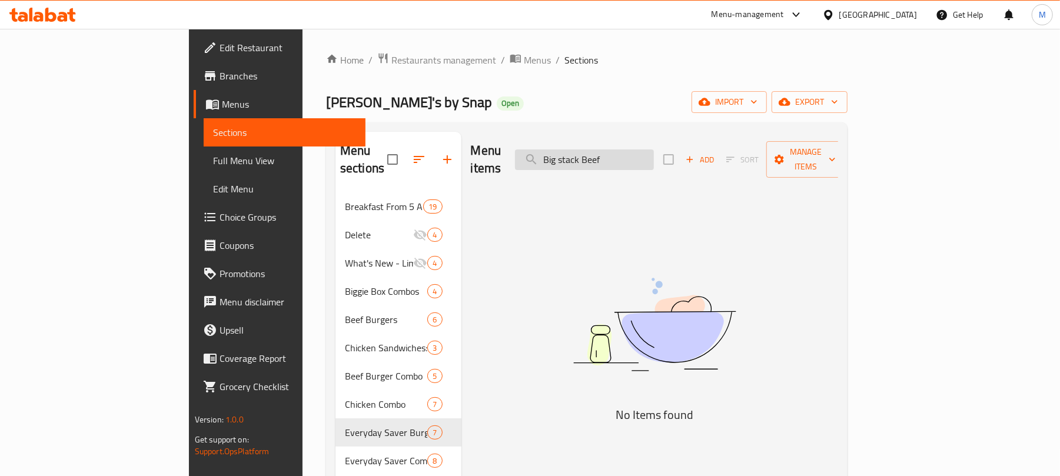
click at [654, 150] on input "Big stack Beef" at bounding box center [584, 160] width 139 height 21
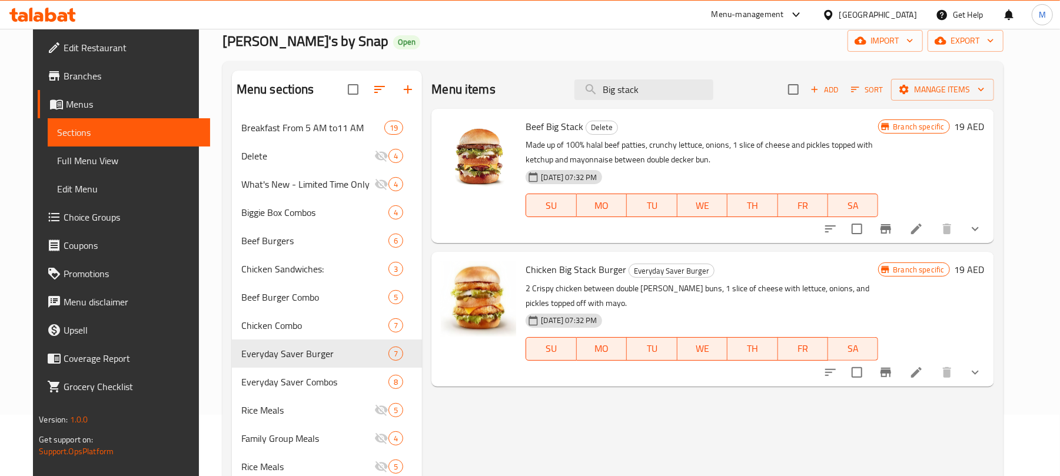
scroll to position [78, 0]
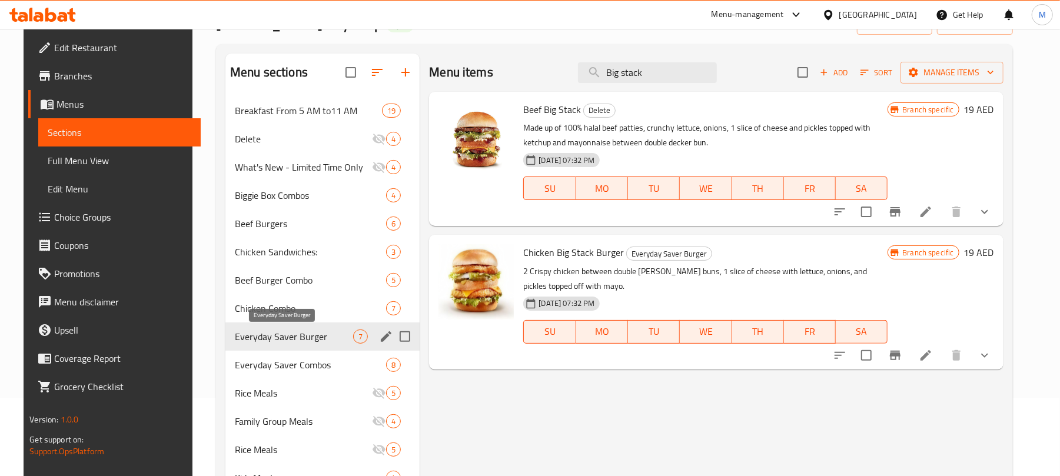
type input "Big stack"
click at [279, 332] on span "Everyday Saver Burger" at bounding box center [294, 337] width 118 height 14
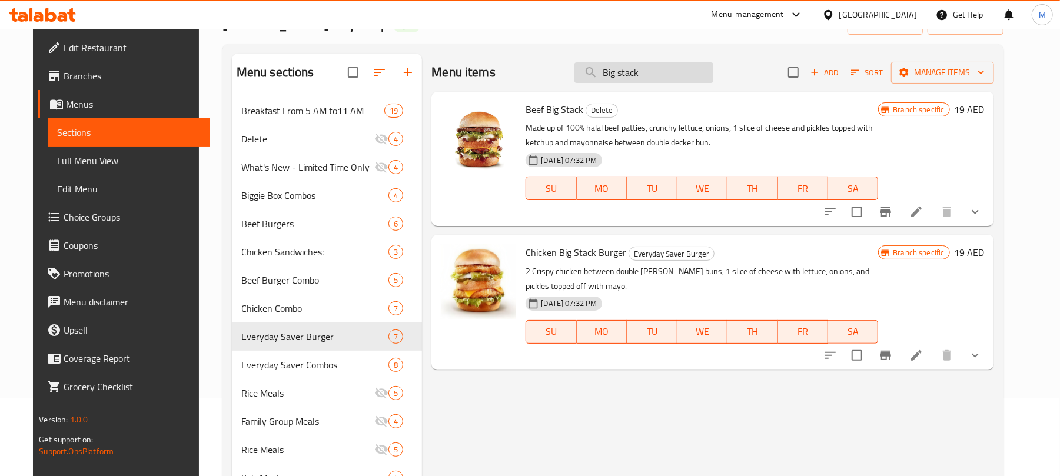
click at [658, 72] on input "Big stack" at bounding box center [644, 72] width 139 height 21
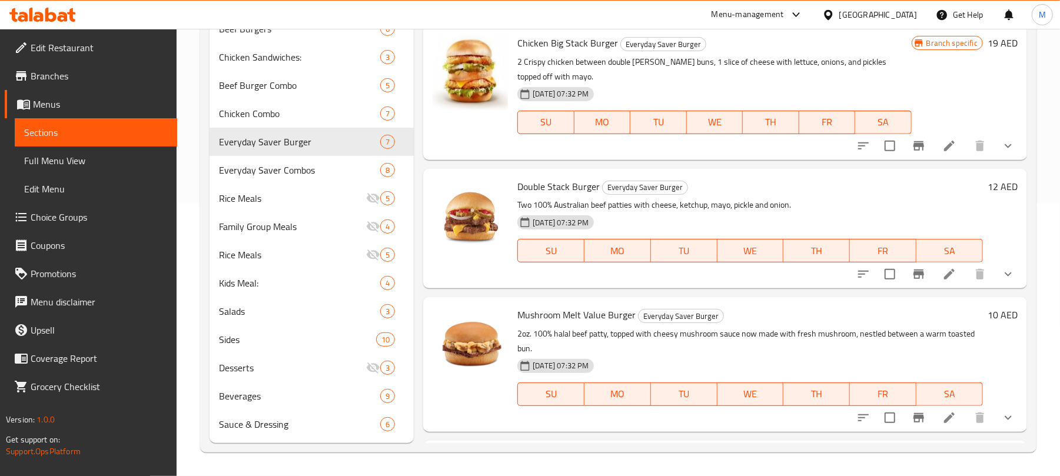
scroll to position [0, 0]
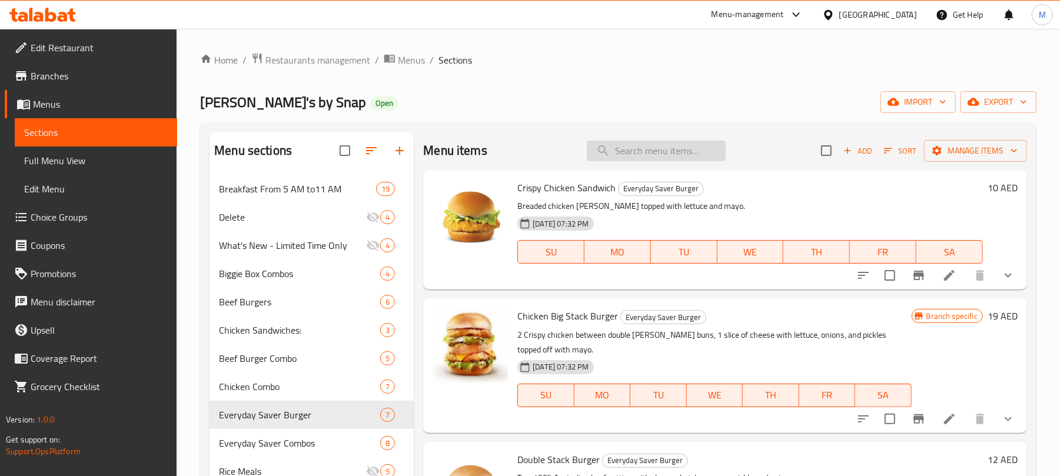
click at [620, 158] on input "search" at bounding box center [656, 151] width 139 height 21
paste input "Chicken Big Stack Burger"
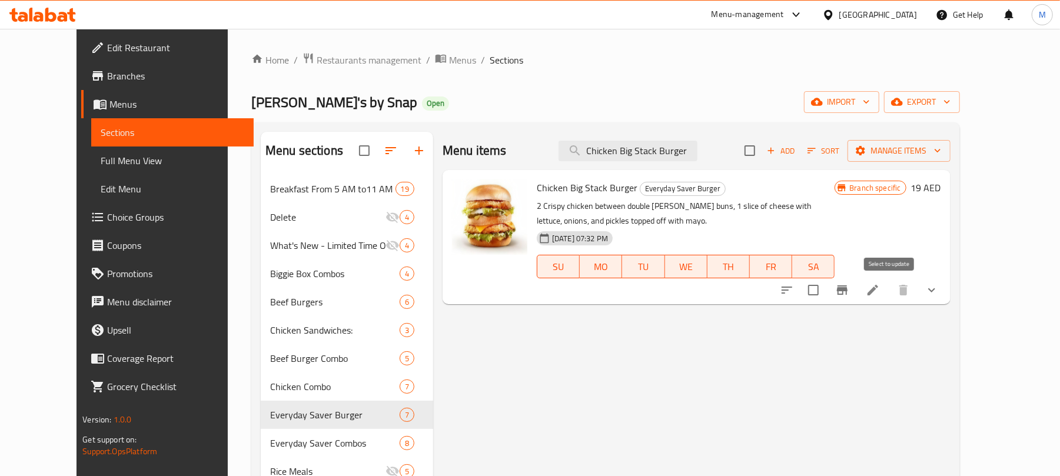
type input "Chicken Big Stack Burger"
click at [826, 287] on input "checkbox" at bounding box center [813, 290] width 25 height 25
checkbox input "true"
click at [942, 152] on span "Manage items" at bounding box center [899, 151] width 84 height 15
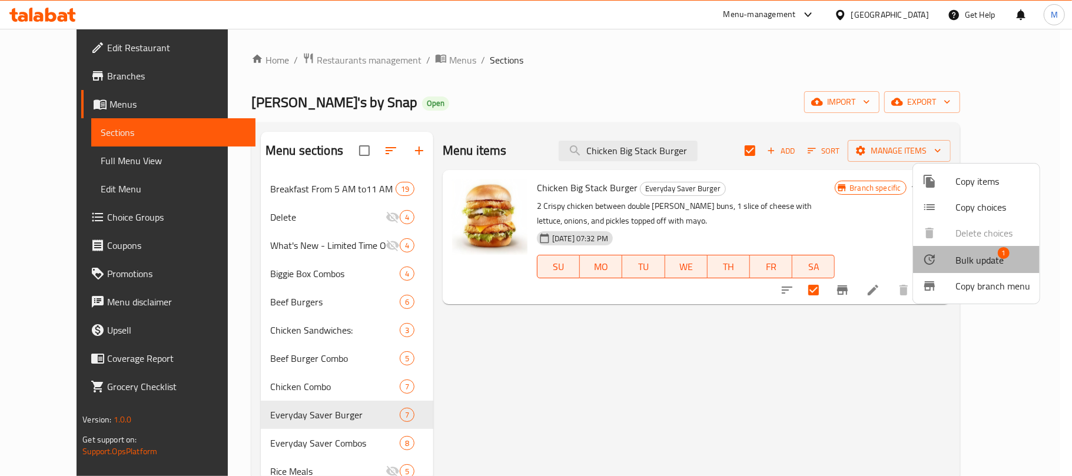
click at [985, 255] on span "Bulk update" at bounding box center [980, 260] width 48 height 14
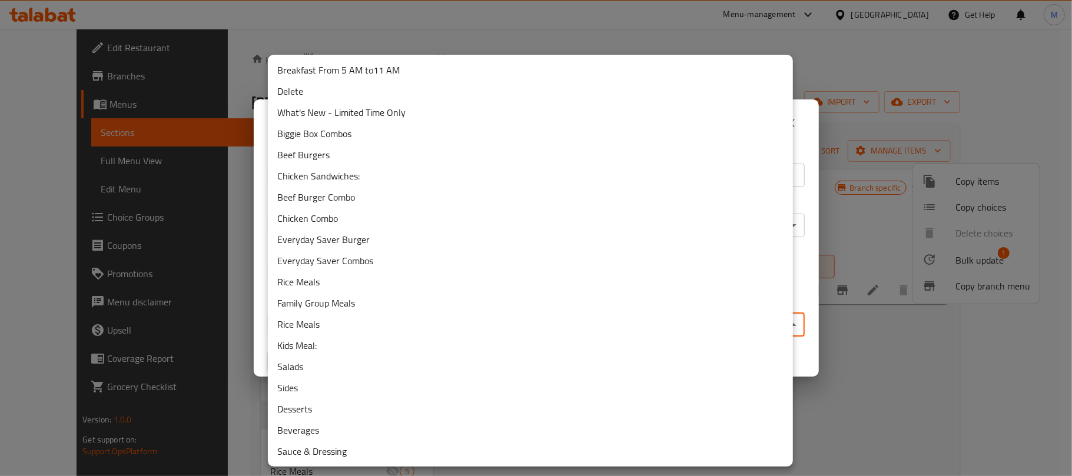
click at [446, 321] on body "​ Menu-management United Arab Emirates Get Help M Edit Restaurant Branches Menu…" at bounding box center [536, 253] width 1072 height 448
click at [307, 85] on li "Delete" at bounding box center [530, 91] width 525 height 21
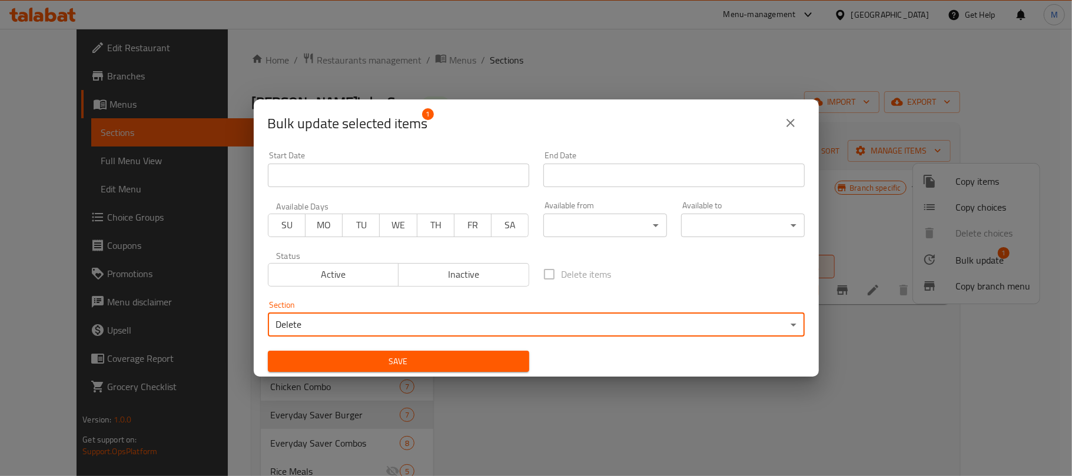
click at [391, 364] on span "Save" at bounding box center [398, 361] width 243 height 15
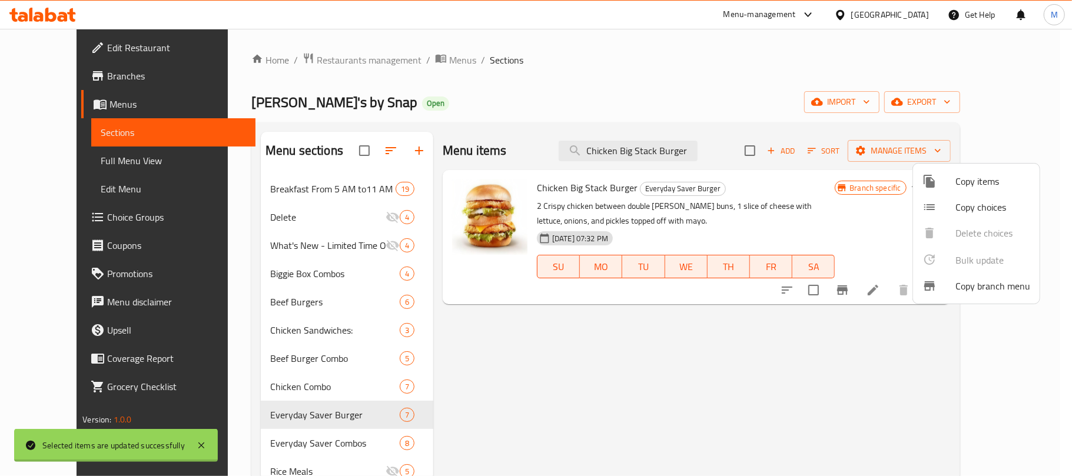
checkbox input "false"
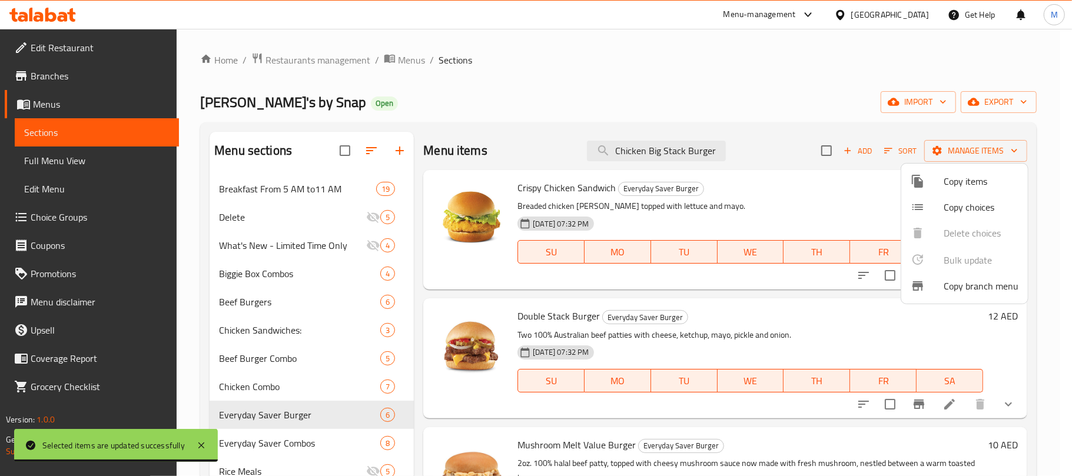
click at [671, 146] on div at bounding box center [536, 238] width 1072 height 476
click at [671, 146] on input "Chicken Big Stack Burger" at bounding box center [656, 151] width 139 height 21
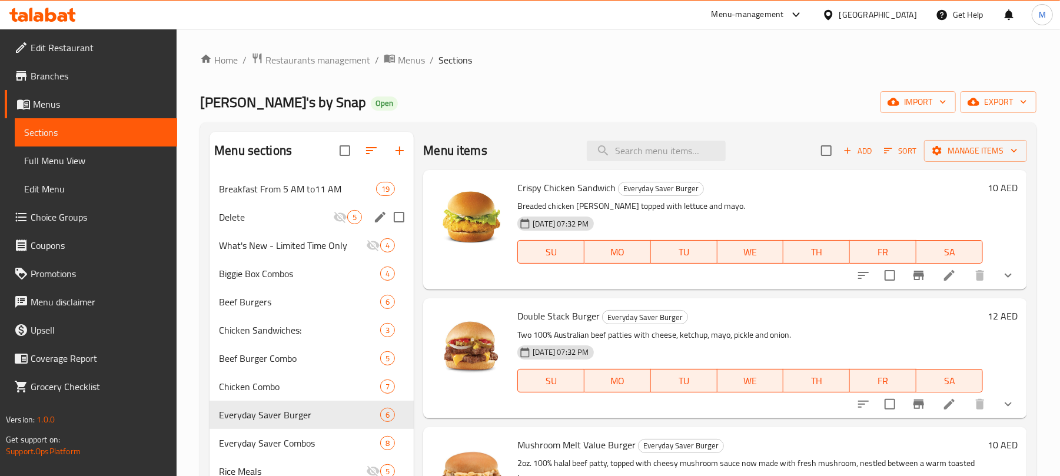
click at [247, 221] on span "Delete" at bounding box center [276, 217] width 114 height 14
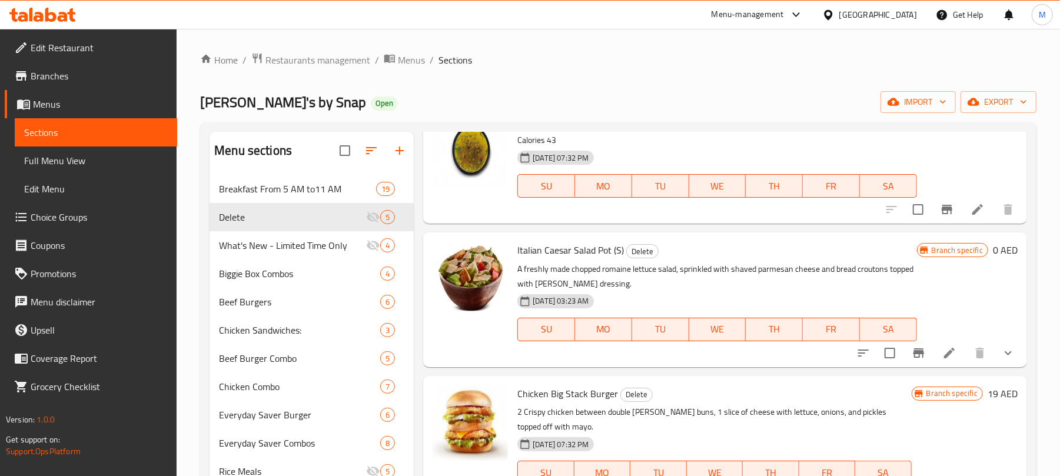
scroll to position [78, 0]
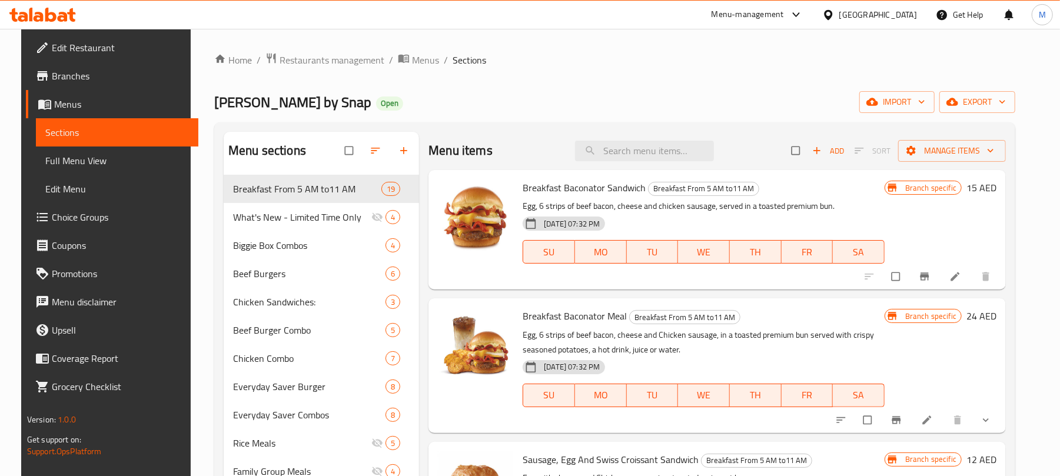
click at [69, 164] on span "Full Menu View" at bounding box center [117, 161] width 144 height 14
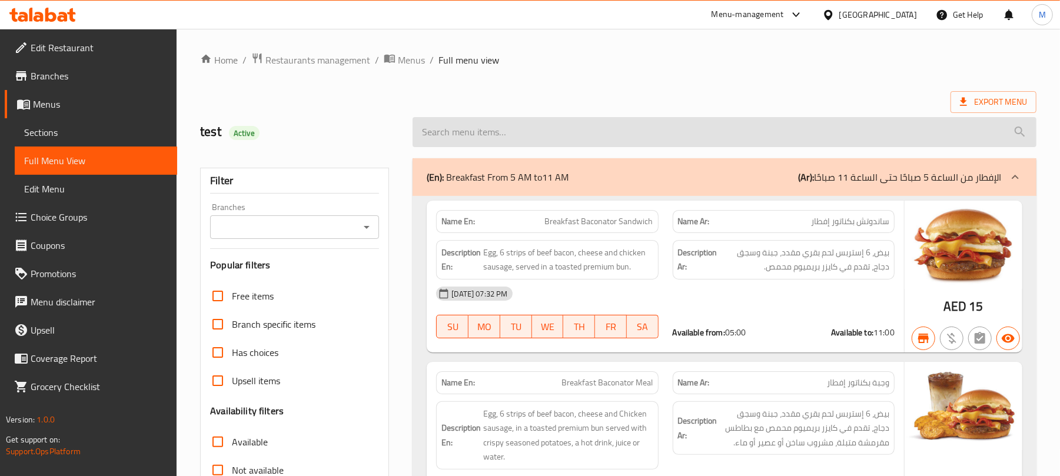
click at [688, 135] on input "search" at bounding box center [725, 132] width 624 height 30
paste input "Triple chocolate nut frosty"
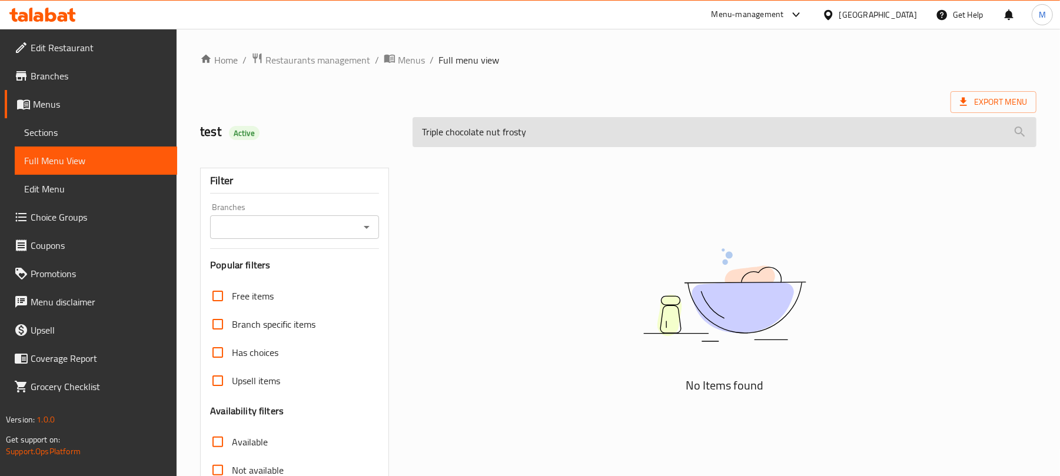
click at [695, 137] on input "Triple chocolate nut frosty" at bounding box center [725, 132] width 624 height 30
paste input "frosty cookies Sunday"
click at [715, 127] on input "frosty cookies Sunday" at bounding box center [725, 132] width 624 height 30
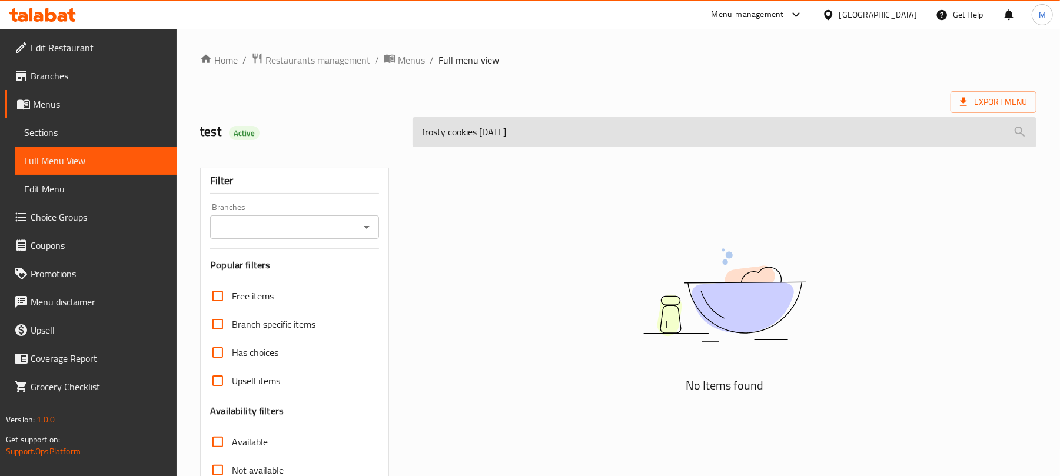
click at [715, 127] on input "frosty cookies Sunday" at bounding box center [725, 132] width 624 height 30
paste input "Big stack chicken sandwich"
click at [606, 138] on input "Big stack chicken sandwich" at bounding box center [725, 132] width 624 height 30
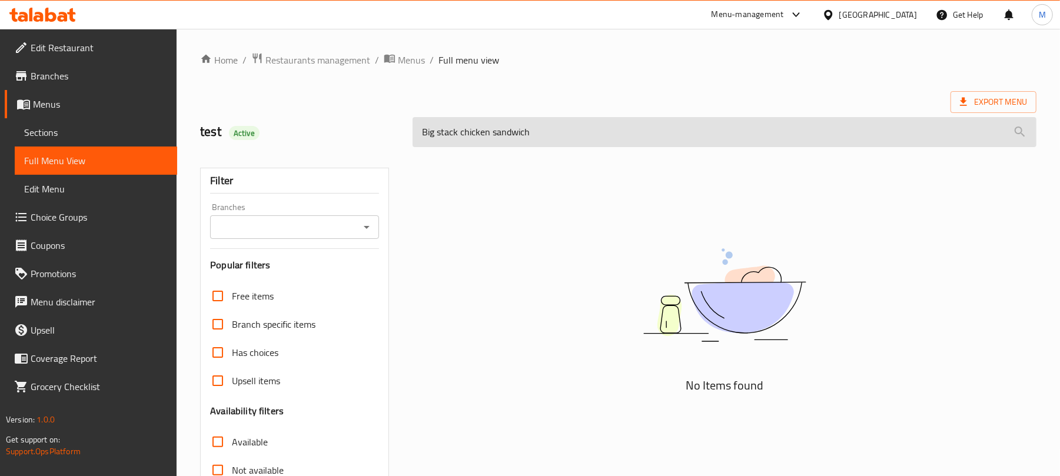
click at [606, 138] on input "Big stack chicken sandwich" at bounding box center [725, 132] width 624 height 30
paste input "meal"
click at [585, 134] on input "Big stack chicken meal" at bounding box center [725, 132] width 624 height 30
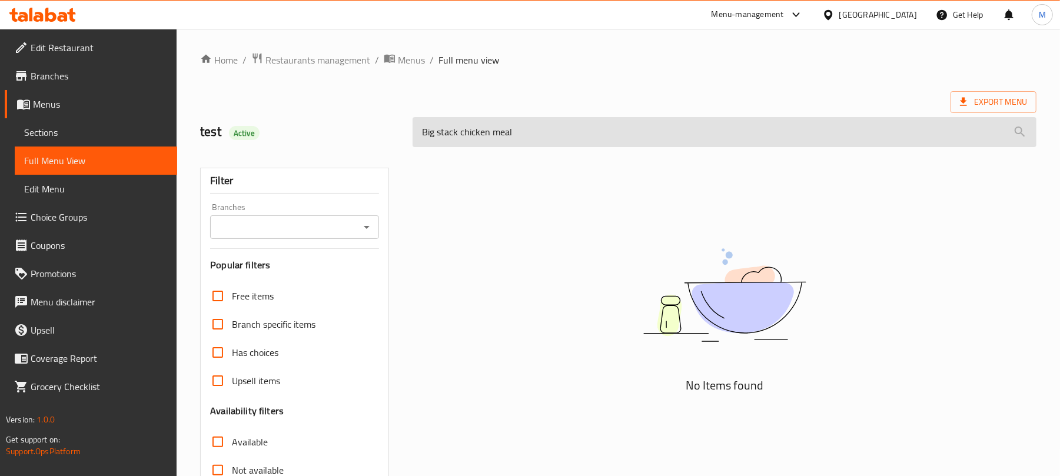
paste input "Italian Dressing"
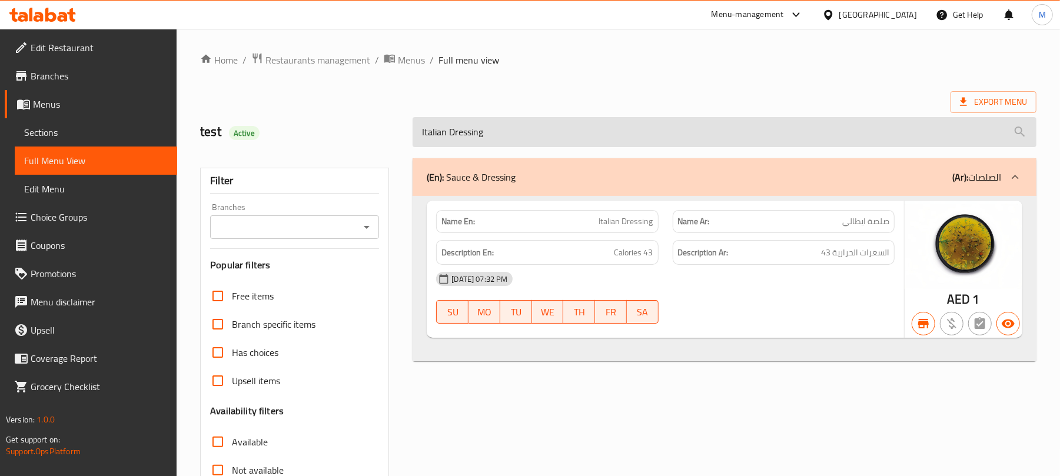
click at [524, 132] on input "Italian Dressing" at bounding box center [725, 132] width 624 height 30
paste input "talian sauce"
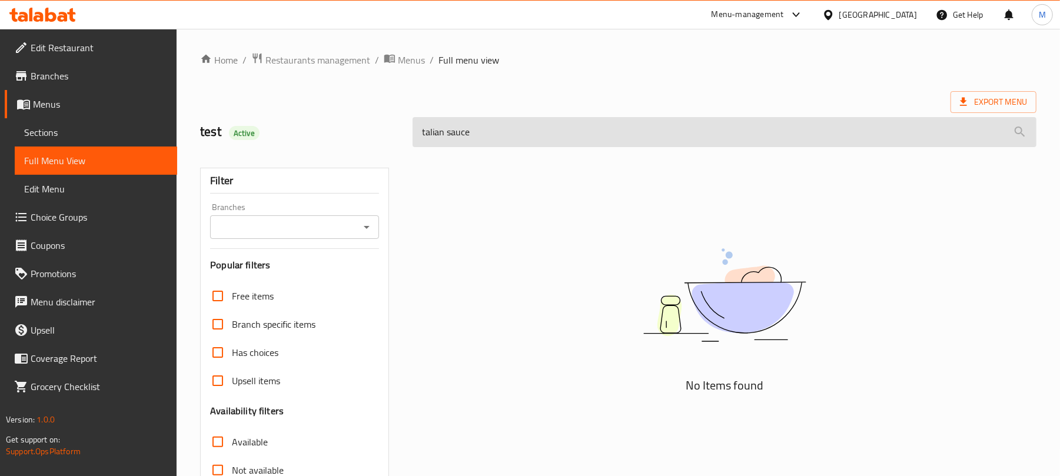
click at [419, 132] on input "talian sauce" at bounding box center [725, 132] width 624 height 30
click at [597, 125] on input "Italian sauce" at bounding box center [725, 132] width 624 height 30
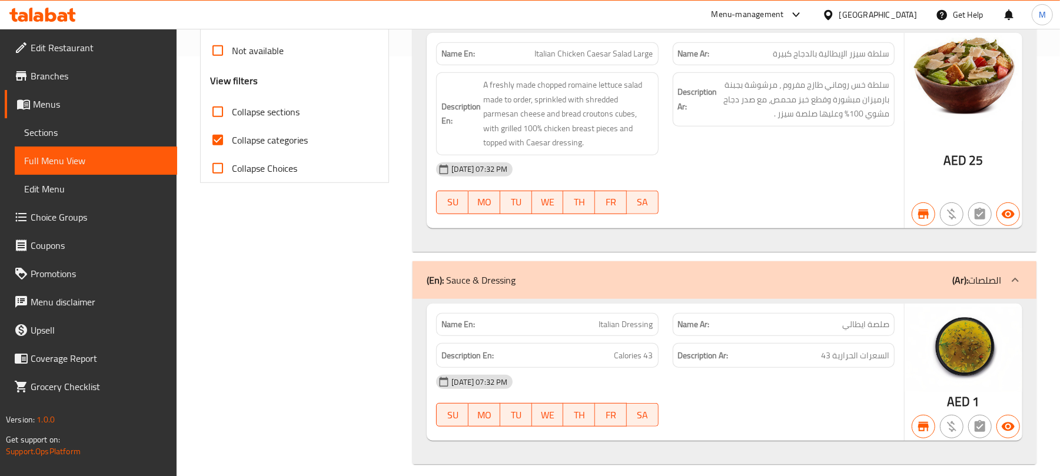
scroll to position [106, 0]
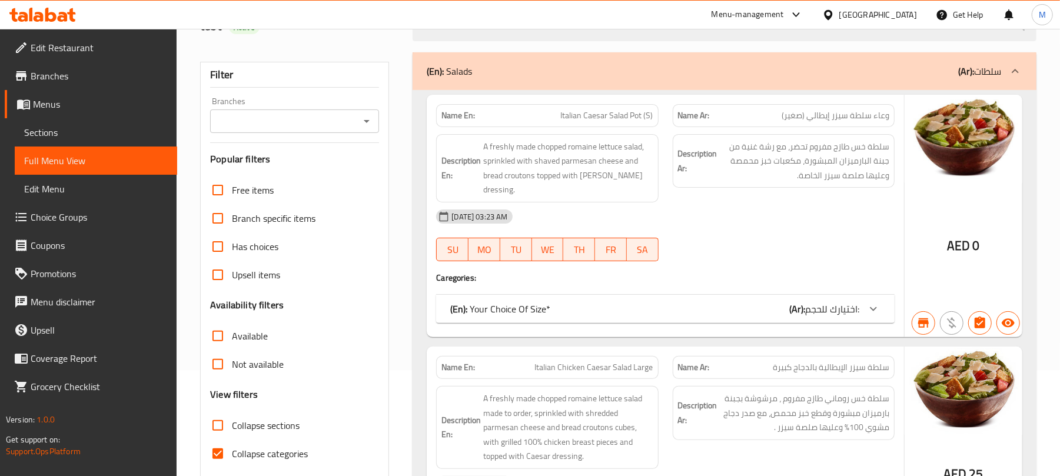
type input "Italian"
click at [882, 295] on div at bounding box center [874, 309] width 28 height 28
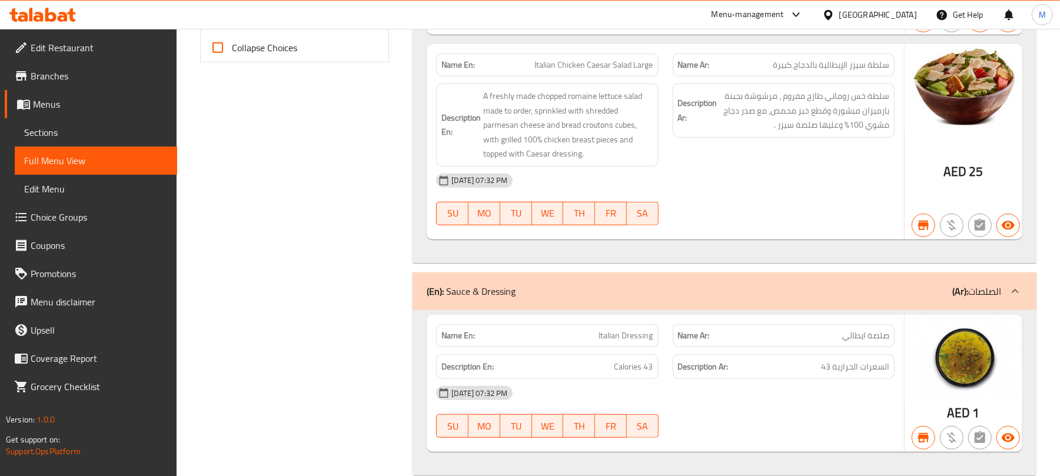
scroll to position [553, 0]
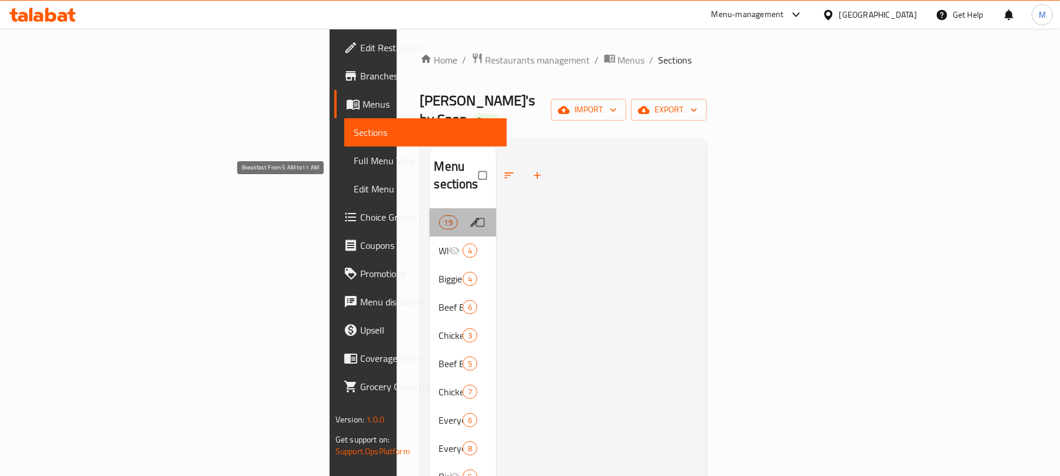
click at [439, 216] on span "Breakfast From 5 AM to11 AM" at bounding box center [439, 223] width 0 height 14
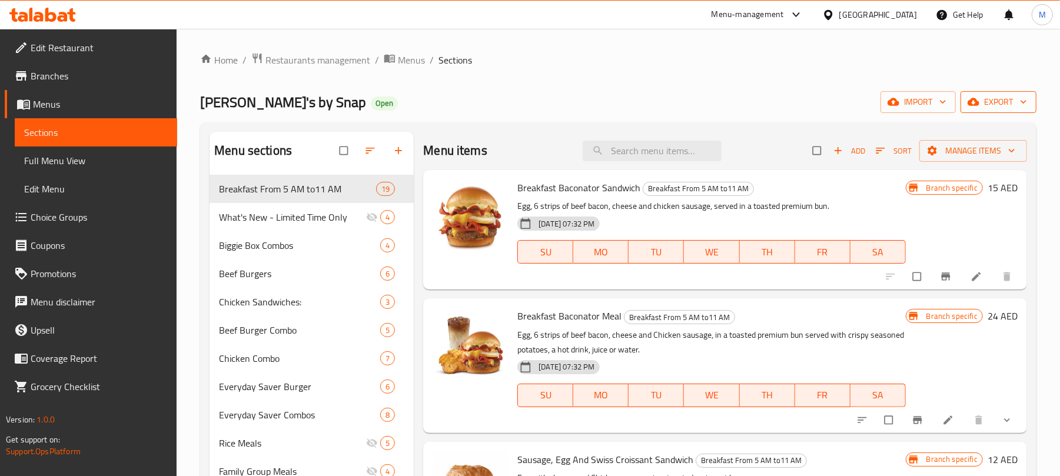
click at [983, 100] on span "export" at bounding box center [998, 102] width 57 height 15
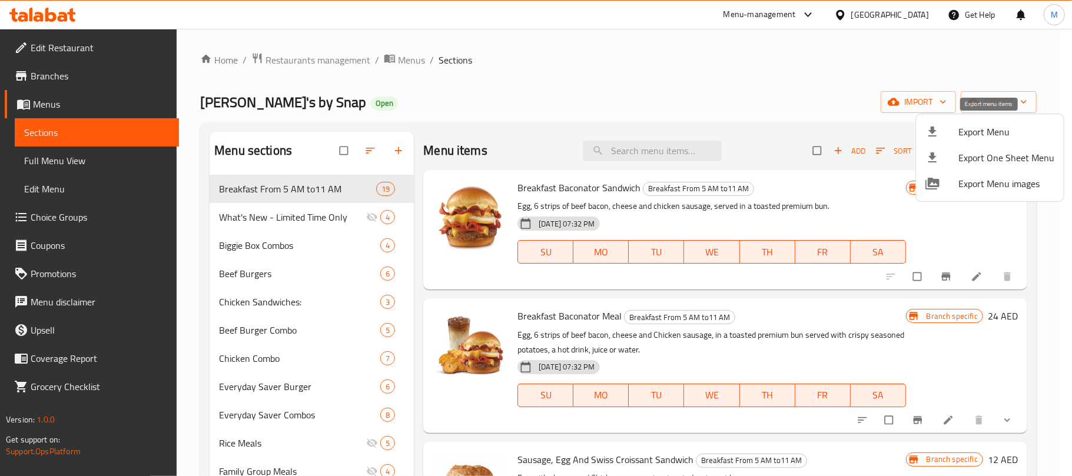
click at [980, 135] on span "Export Menu" at bounding box center [1007, 132] width 96 height 14
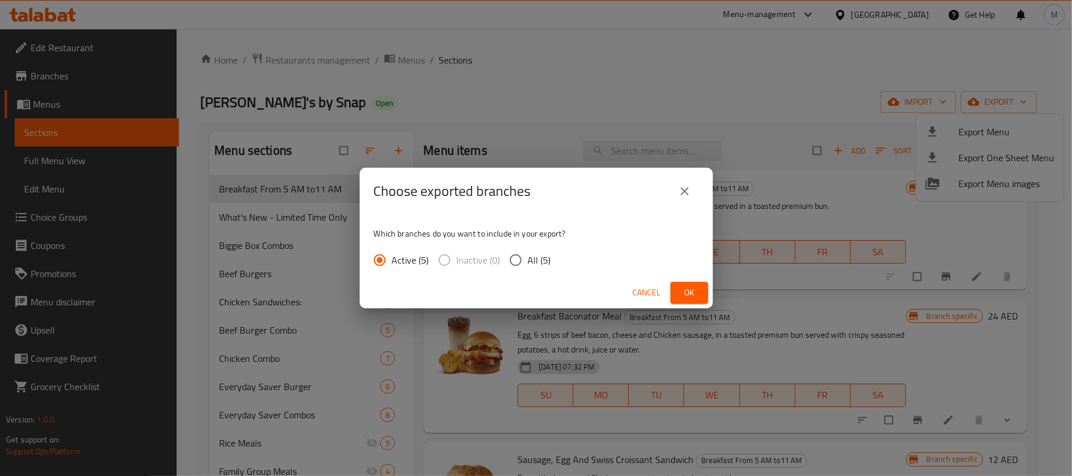
click at [517, 264] on input "All (5)" at bounding box center [515, 260] width 25 height 25
radio input "true"
click at [677, 290] on button "Ok" at bounding box center [690, 293] width 38 height 22
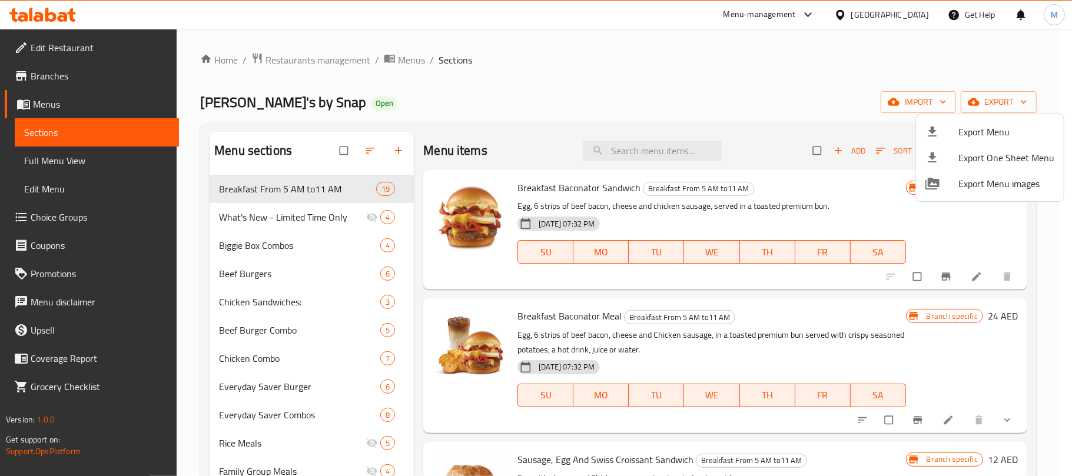
click at [45, 71] on div at bounding box center [536, 238] width 1072 height 476
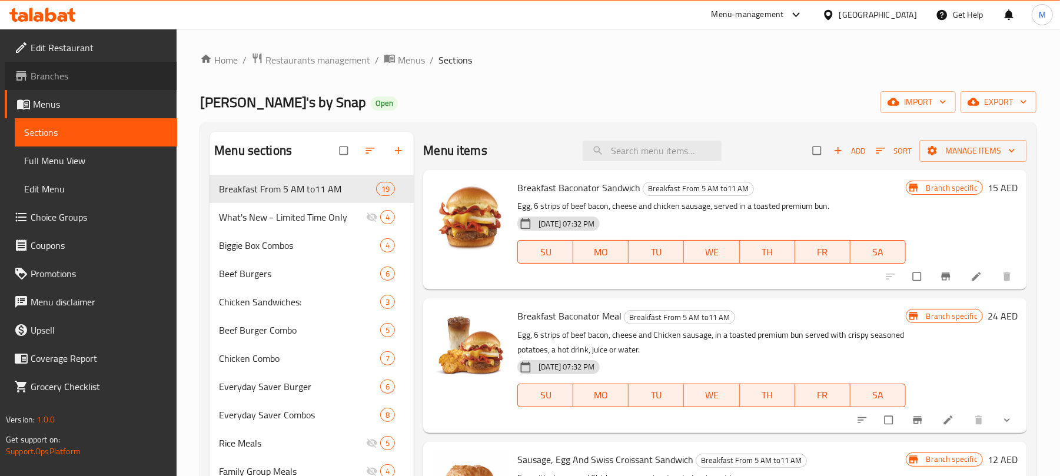
click at [97, 71] on span "Branches" at bounding box center [99, 76] width 137 height 14
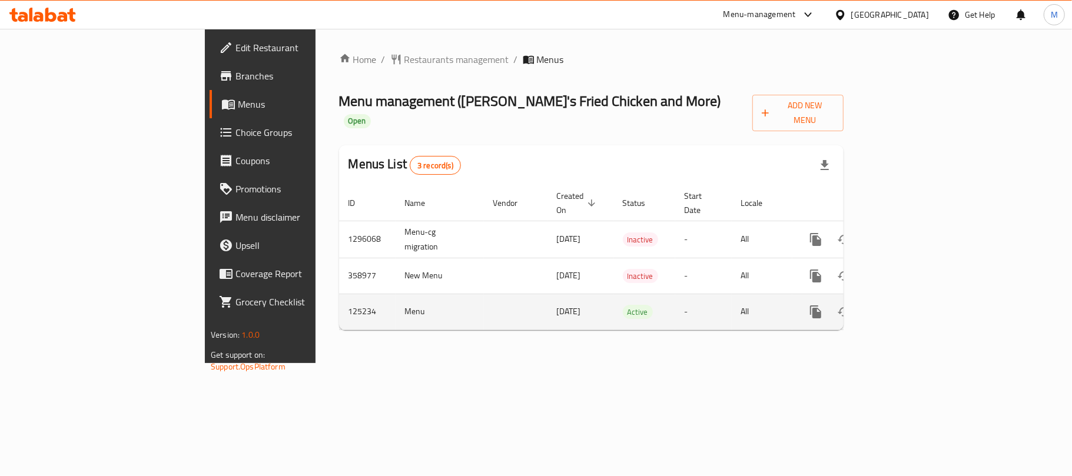
click at [908, 305] on icon "enhanced table" at bounding box center [901, 312] width 14 height 14
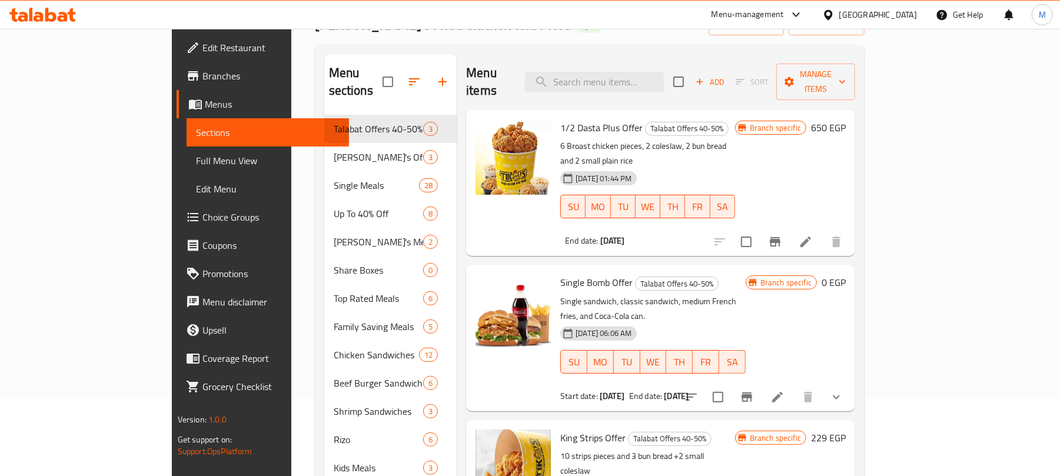
scroll to position [78, 0]
click at [664, 71] on input "search" at bounding box center [594, 81] width 139 height 21
paste input "Nos Dasta"
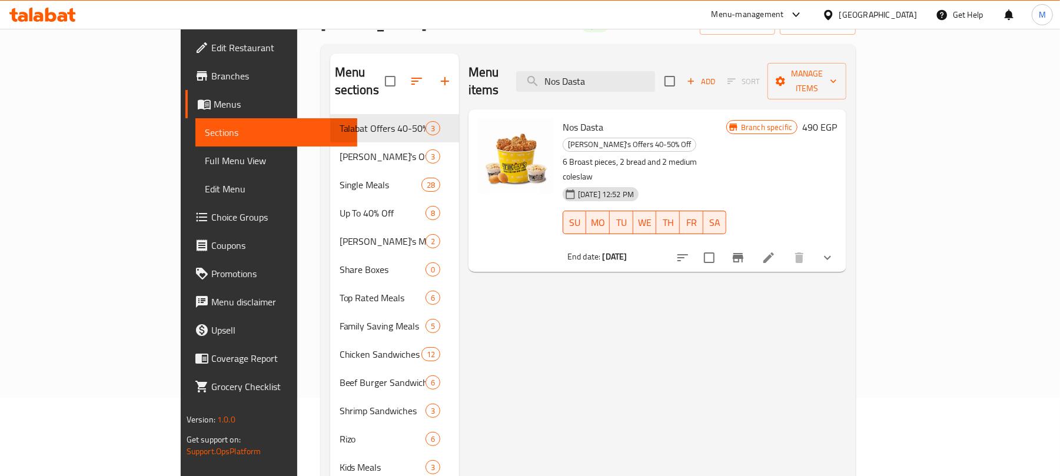
click at [652, 50] on div "Menu sections Talabat Offers 40-50% 3 Tiko's Offers 40-50% Off 3 Single Meals 2…" at bounding box center [589, 340] width 536 height 593
click at [655, 71] on input "Nos Dasta" at bounding box center [585, 81] width 139 height 21
paste input "Magic Offer"
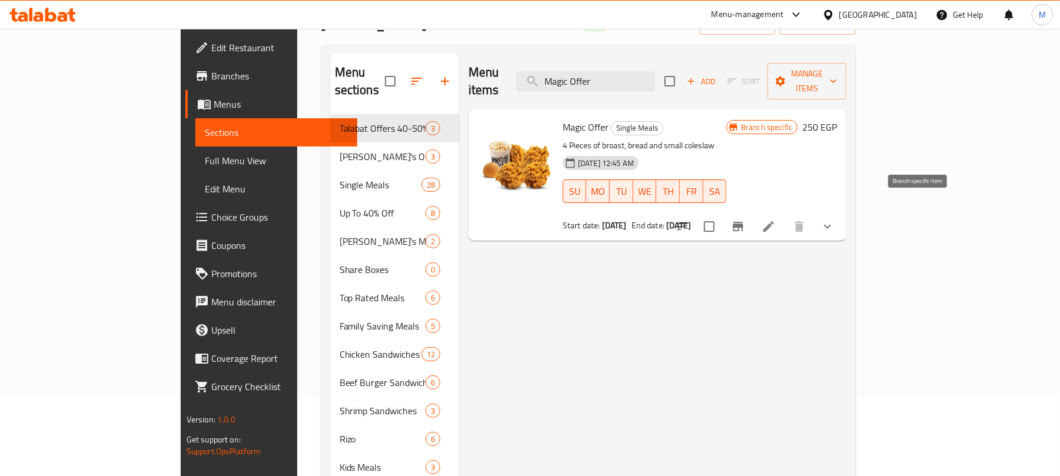
click at [744, 222] on icon "Branch-specific-item" at bounding box center [738, 226] width 11 height 9
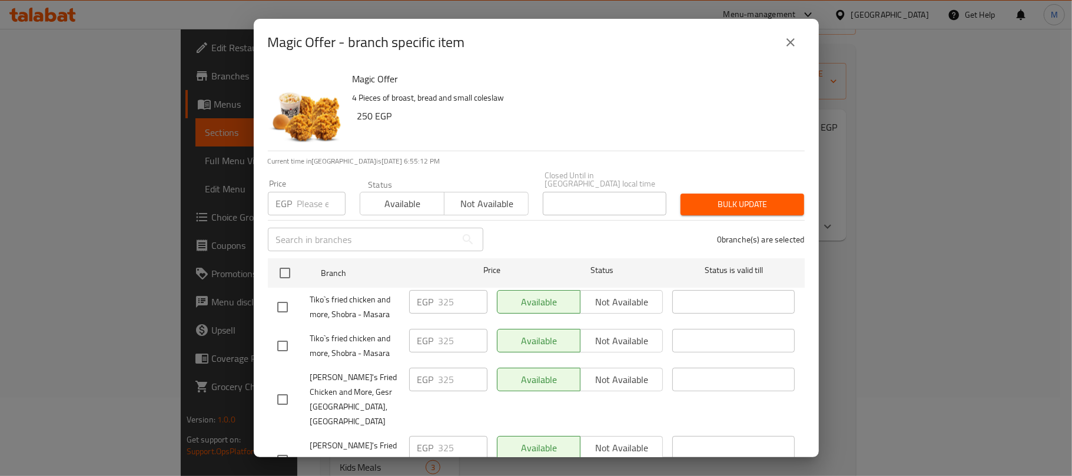
click at [789, 39] on icon "close" at bounding box center [791, 42] width 14 height 14
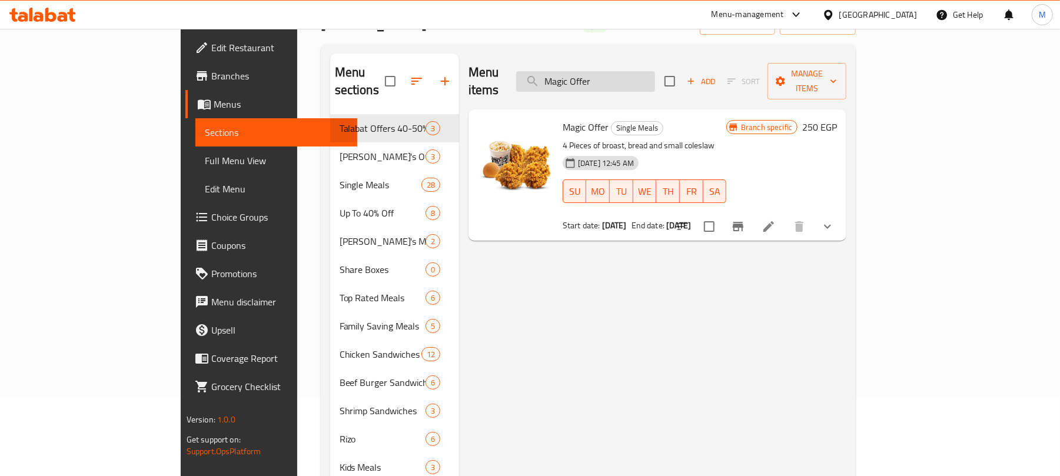
click at [641, 73] on input "Magic Offer" at bounding box center [585, 81] width 139 height 21
paste input "El Mongz"
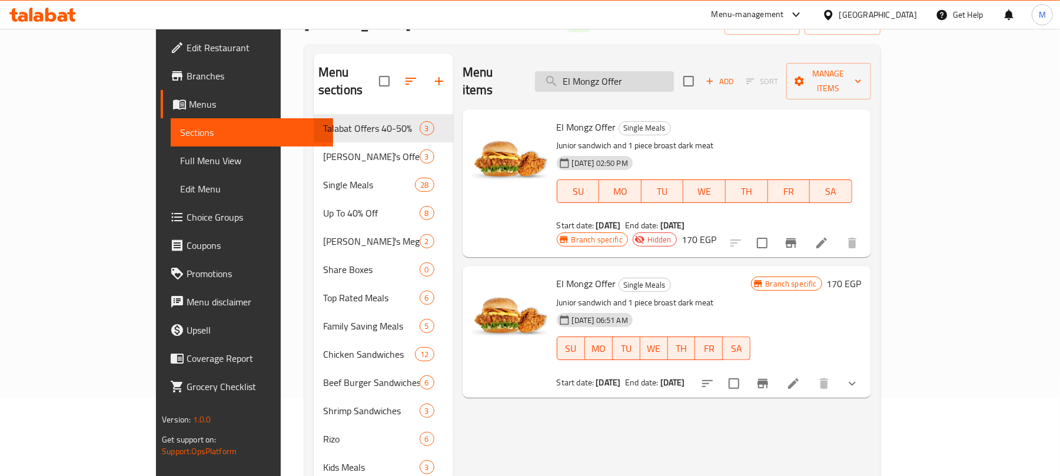
click at [630, 76] on input "El Mongz Offer" at bounding box center [604, 81] width 139 height 21
click at [631, 76] on input "El Mongz Offer" at bounding box center [604, 81] width 139 height 21
paste input "Single Box"
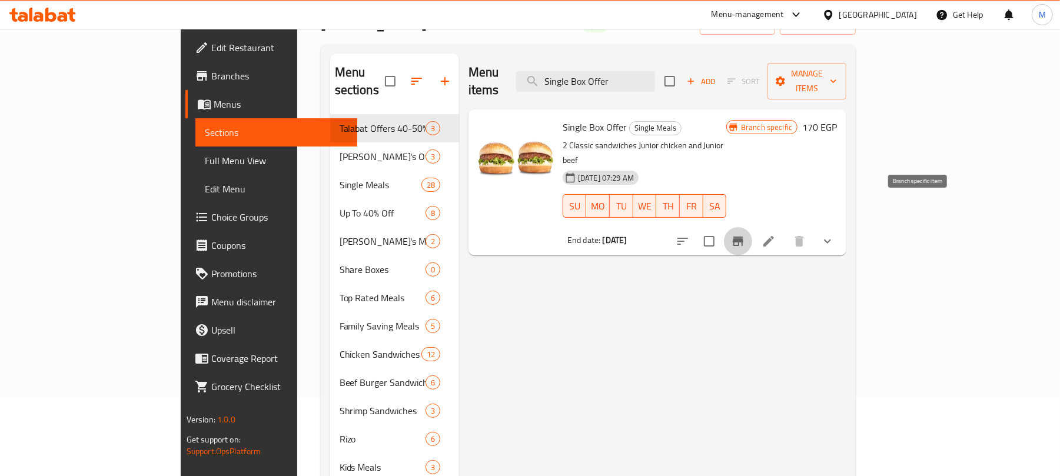
click at [744, 237] on icon "Branch-specific-item" at bounding box center [738, 241] width 11 height 9
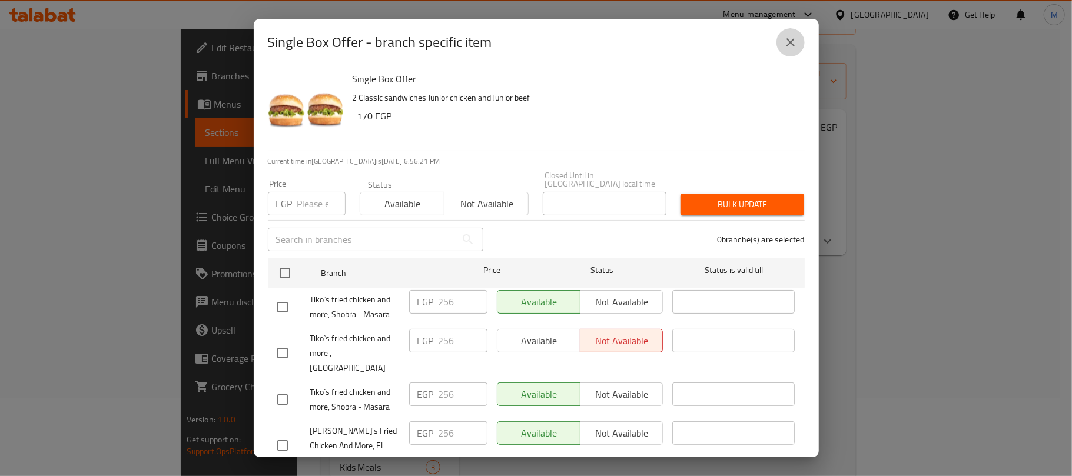
click at [792, 52] on button "close" at bounding box center [791, 42] width 28 height 28
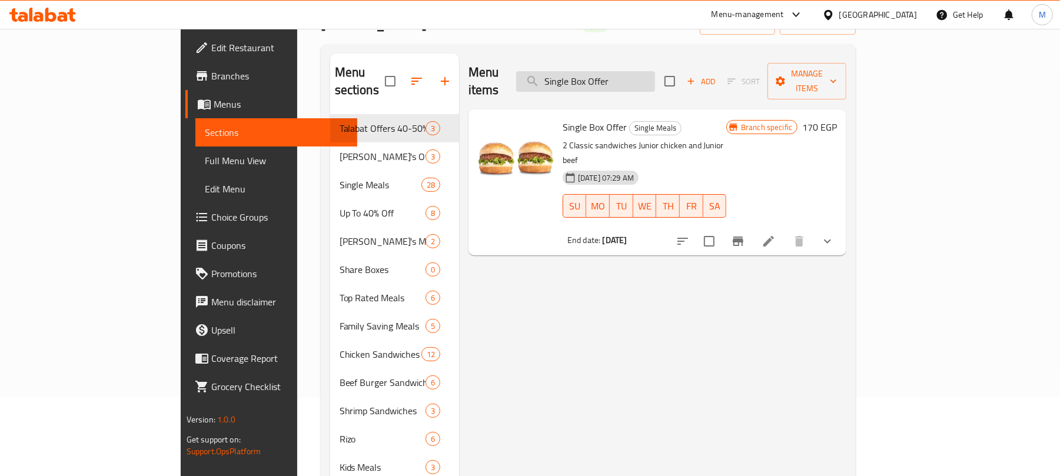
click at [655, 79] on input "Single Box Offer" at bounding box center [585, 81] width 139 height 21
paste input "Ellhareef"
click at [655, 71] on input "Ellhareef Offer" at bounding box center [585, 81] width 139 height 21
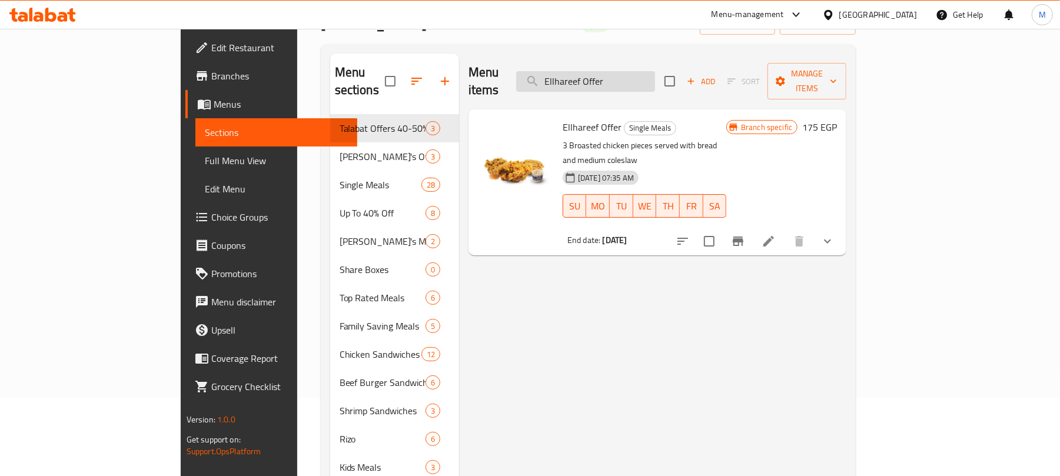
click at [655, 71] on input "Ellhareef Offer" at bounding box center [585, 81] width 139 height 21
paste input "Power"
click at [644, 64] on div "Menu items Power Offer Add Sort Manage items" at bounding box center [658, 82] width 378 height 56
click at [645, 71] on input "Power Offer" at bounding box center [585, 81] width 139 height 21
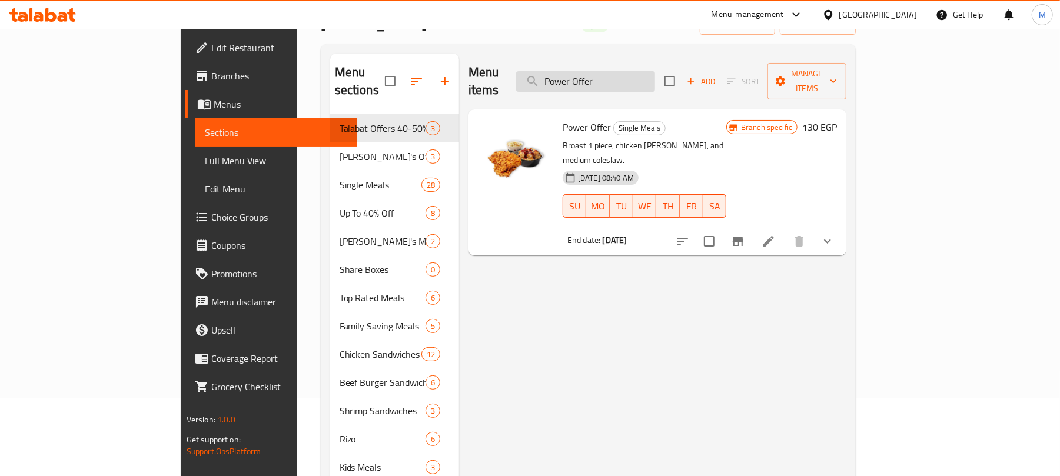
click at [645, 71] on input "Power Offer" at bounding box center [585, 81] width 139 height 21
paste input "3 Sta"
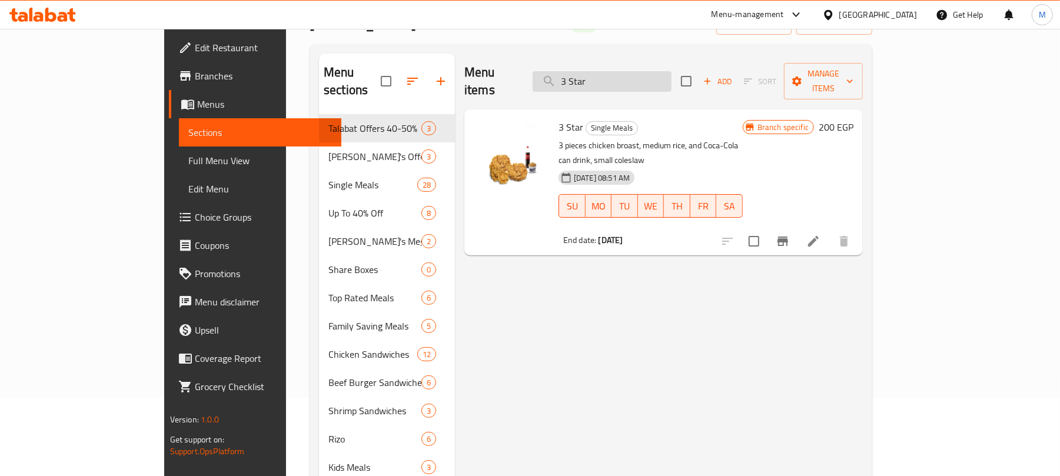
click at [641, 74] on input "3 Star" at bounding box center [602, 81] width 139 height 21
paste input "Energy Box Offe"
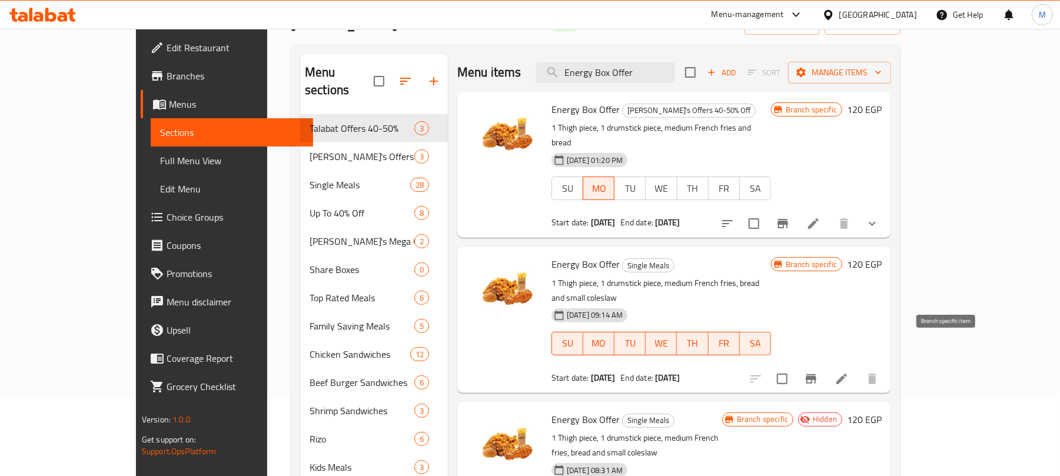
click at [817, 374] on icon "Branch-specific-item" at bounding box center [811, 378] width 11 height 9
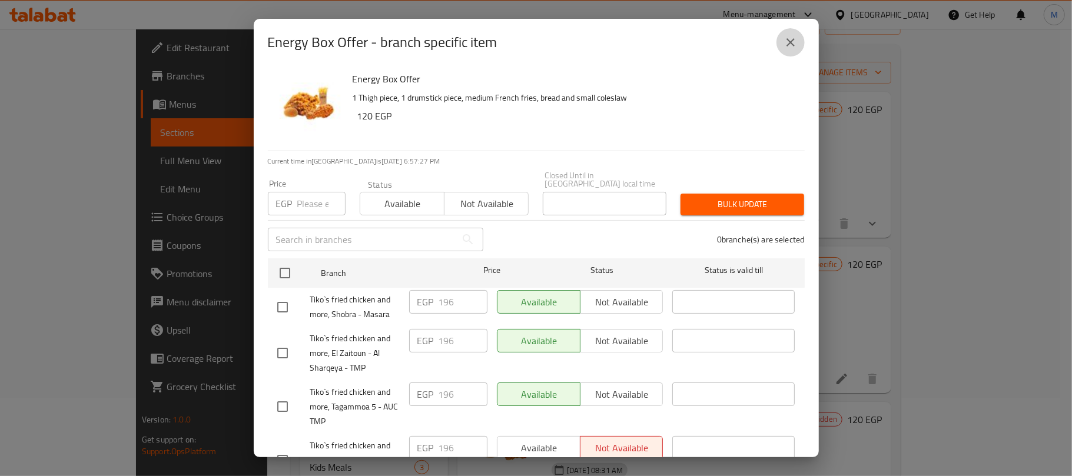
click at [794, 34] on button "close" at bounding box center [791, 42] width 28 height 28
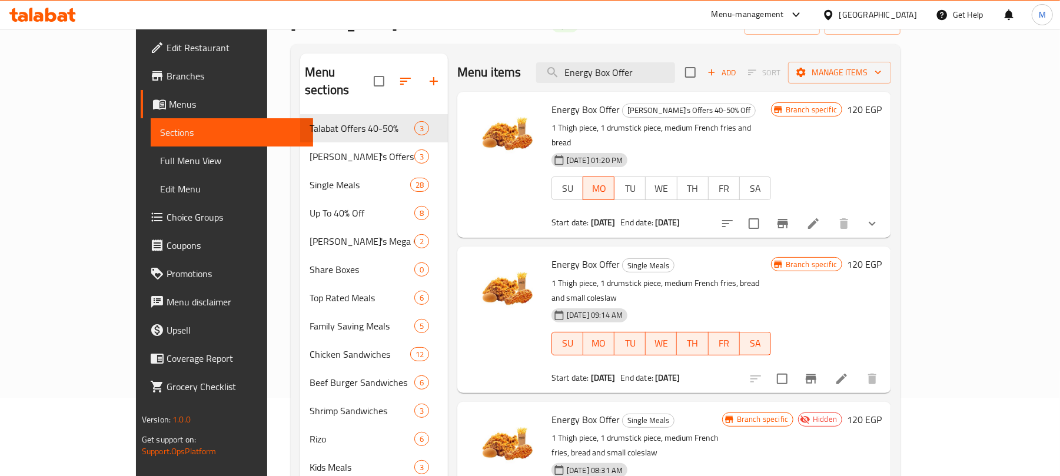
scroll to position [0, 0]
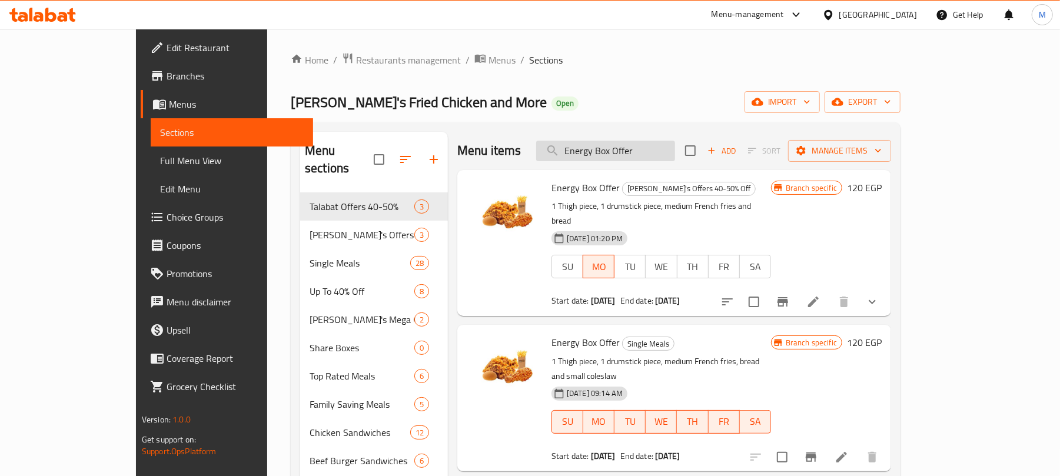
click at [672, 158] on input "Energy Box Offer" at bounding box center [605, 151] width 139 height 21
click at [672, 157] on input "Energy Box Offer" at bounding box center [605, 151] width 139 height 21
paste input "Diesel"
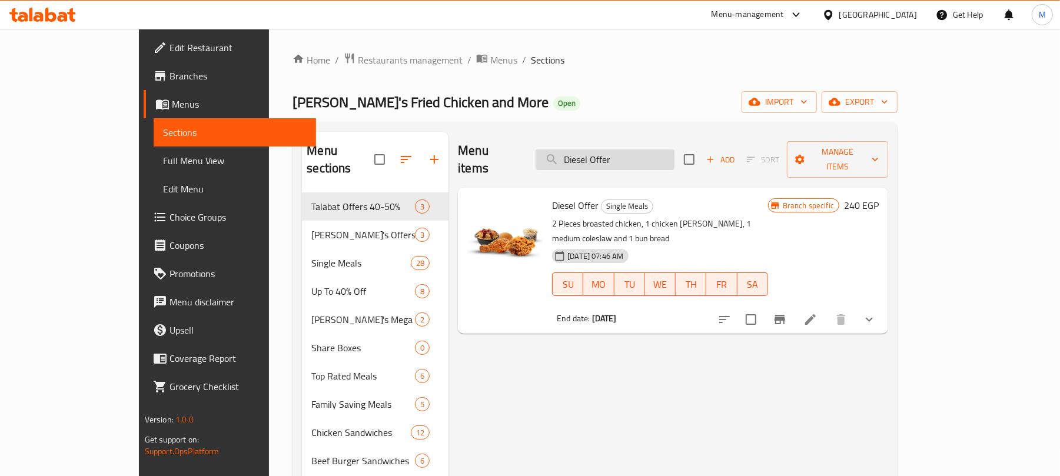
click at [634, 150] on input "Diesel Offer" at bounding box center [605, 160] width 139 height 21
drag, startPoint x: 634, startPoint y: 147, endPoint x: 634, endPoint y: 155, distance: 8.2
click at [634, 155] on input "Diesel Offer" at bounding box center [605, 160] width 139 height 21
paste input "El Rayak"
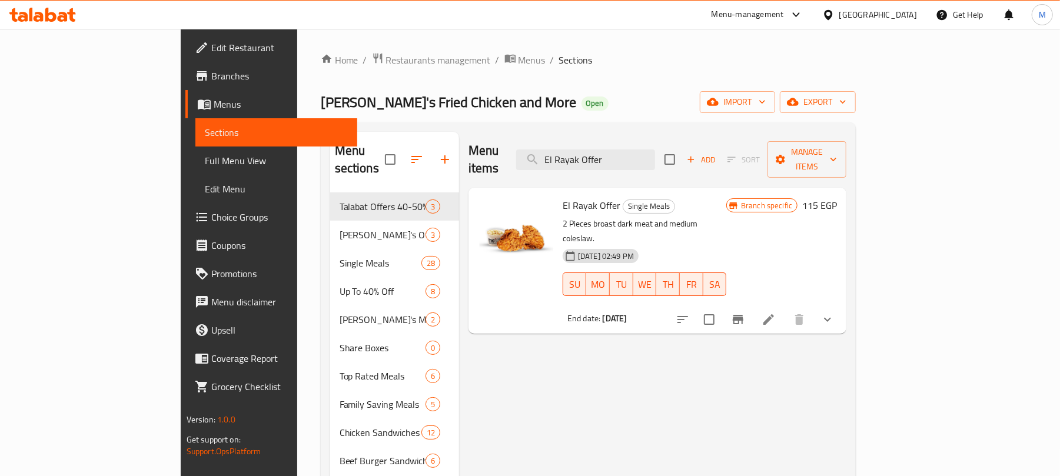
type input "El Rayak Offer"
click at [211, 78] on span "Branches" at bounding box center [279, 76] width 137 height 14
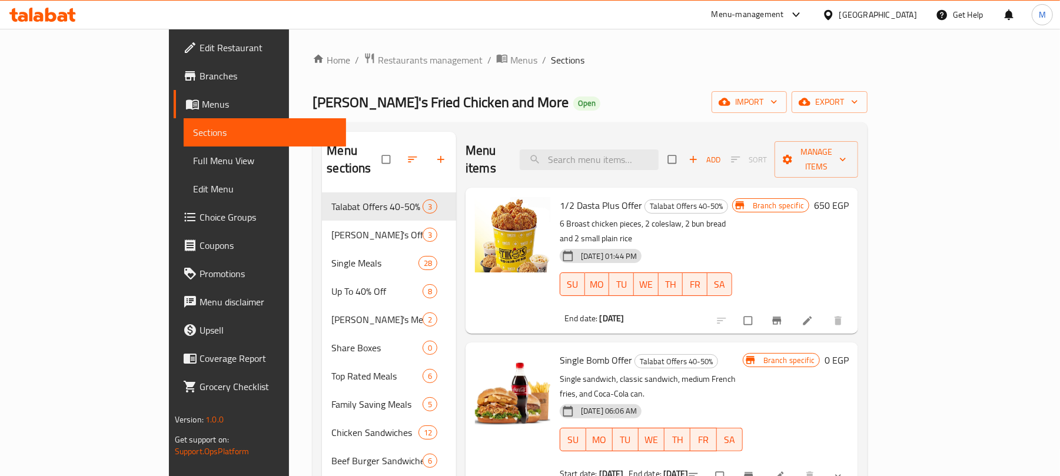
click at [778, 15] on div "Menu-management" at bounding box center [748, 15] width 72 height 14
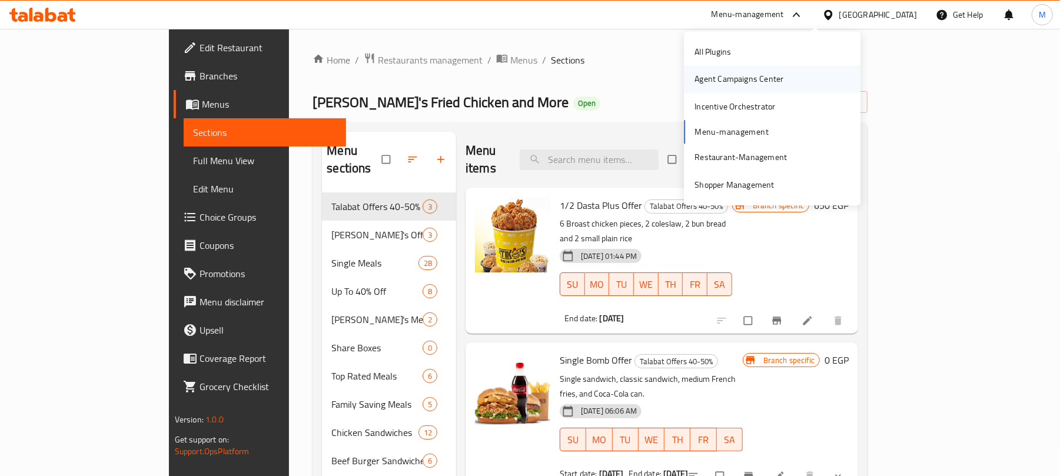
click at [758, 76] on div "Agent Campaigns Center" at bounding box center [739, 79] width 89 height 13
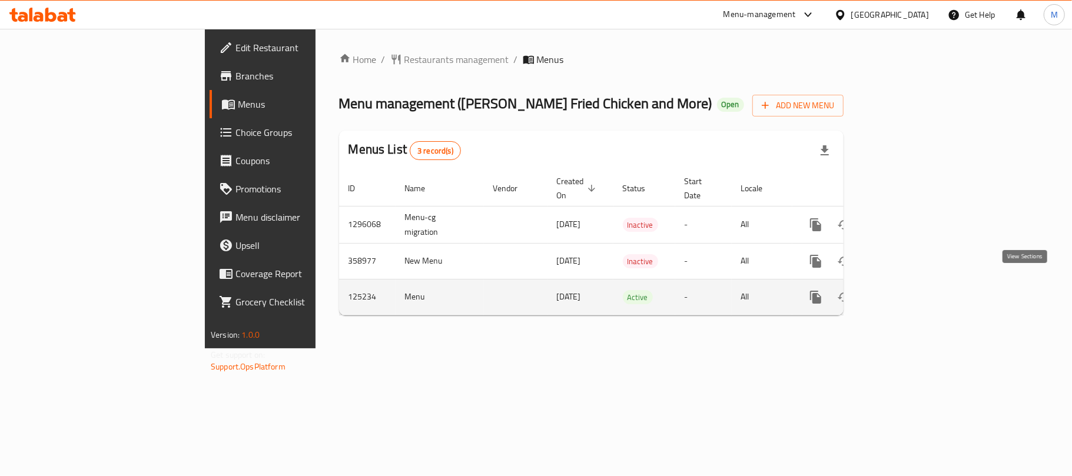
click at [908, 290] on icon "enhanced table" at bounding box center [901, 297] width 14 height 14
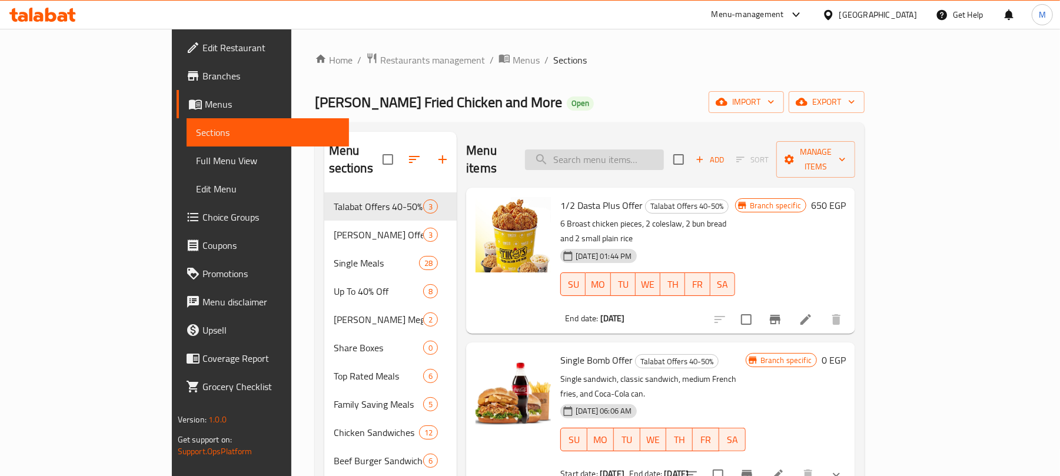
click at [653, 151] on input "search" at bounding box center [594, 160] width 139 height 21
paste input "1/2 Dasta Plus Offer"
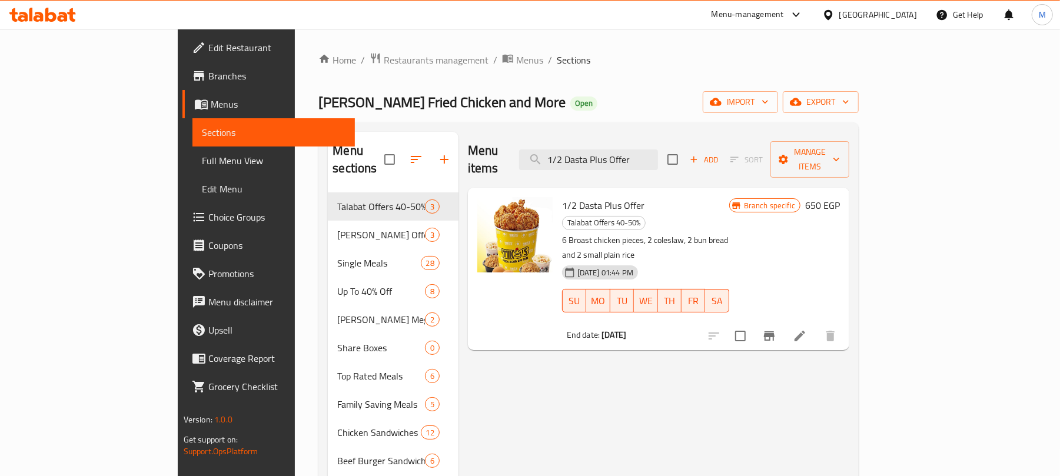
type input "1/2 Dasta Plus Offer"
click at [777, 329] on icon "Branch-specific-item" at bounding box center [770, 336] width 14 height 14
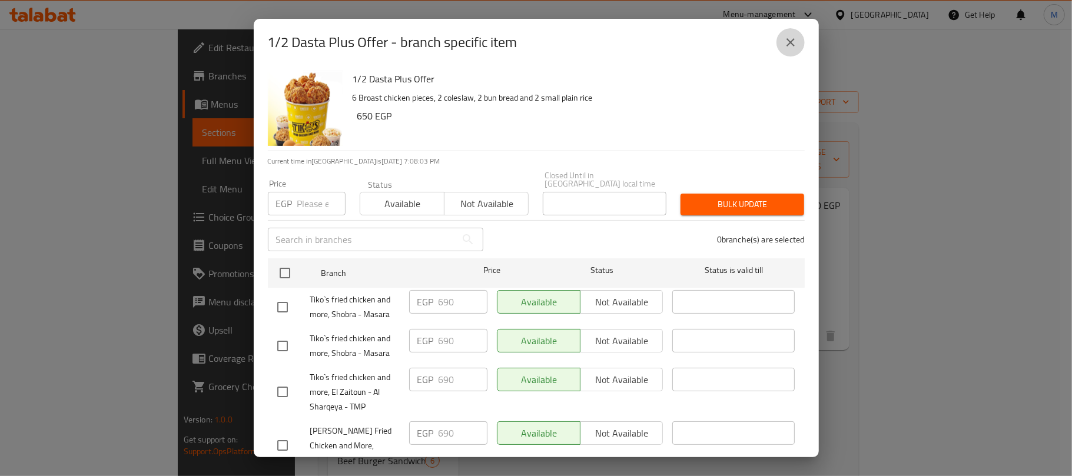
click at [787, 42] on icon "close" at bounding box center [791, 42] width 14 height 14
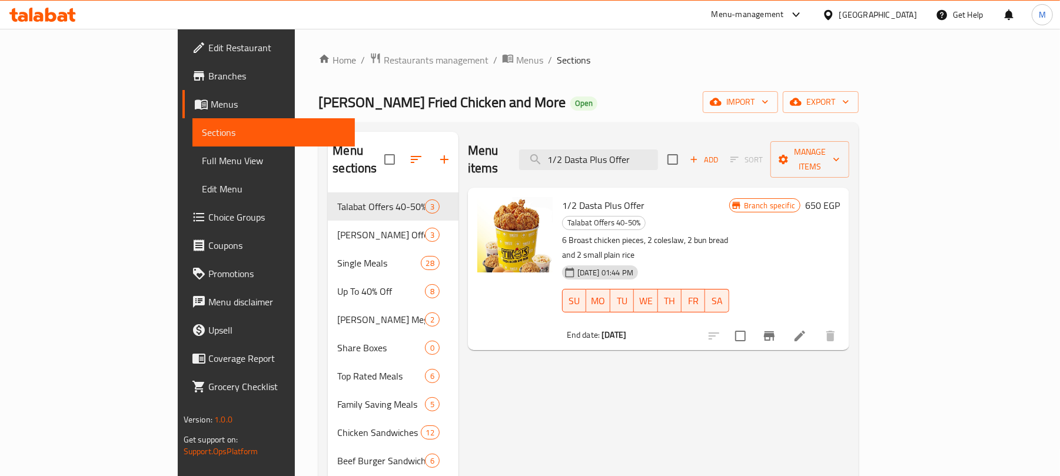
click at [806, 331] on icon at bounding box center [800, 336] width 11 height 11
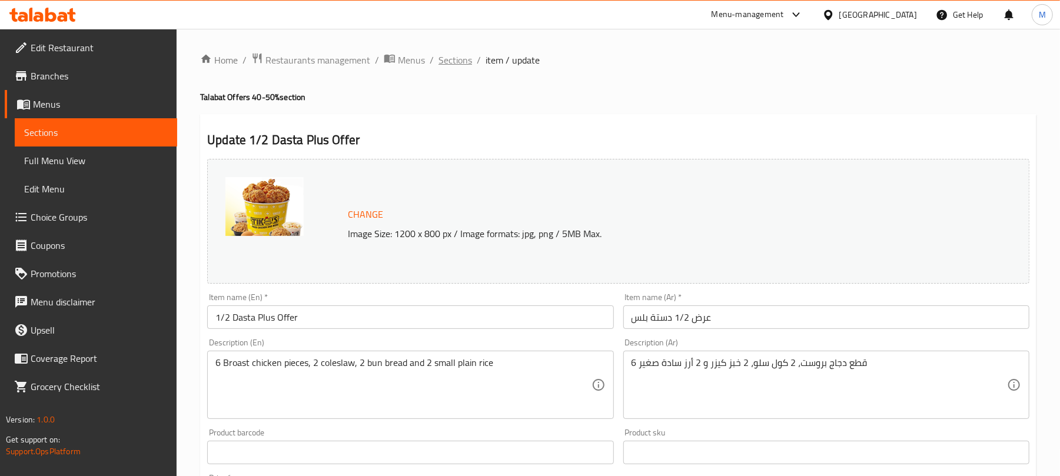
click at [458, 58] on span "Sections" at bounding box center [456, 60] width 34 height 14
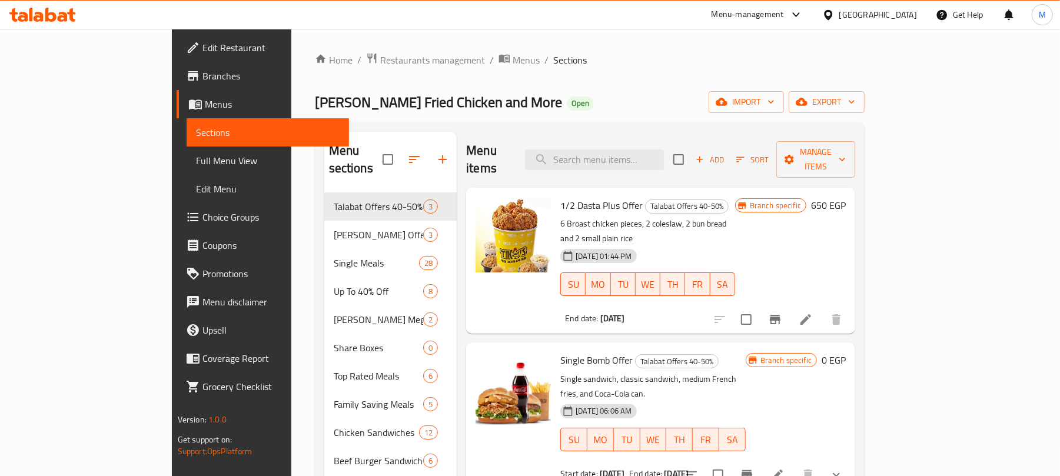
click at [569, 65] on ol "Home / Restaurants management / Menus / Sections" at bounding box center [590, 59] width 551 height 15
click at [380, 60] on span "Restaurants management" at bounding box center [432, 60] width 105 height 14
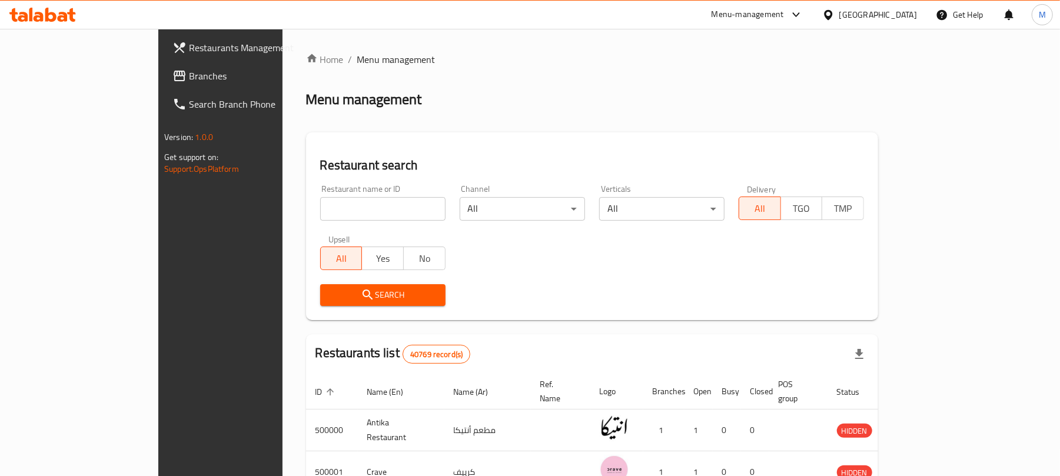
click at [320, 200] on input "search" at bounding box center [382, 209] width 125 height 24
paste input "503536"
type input "503536"
click button "Search" at bounding box center [382, 295] width 125 height 22
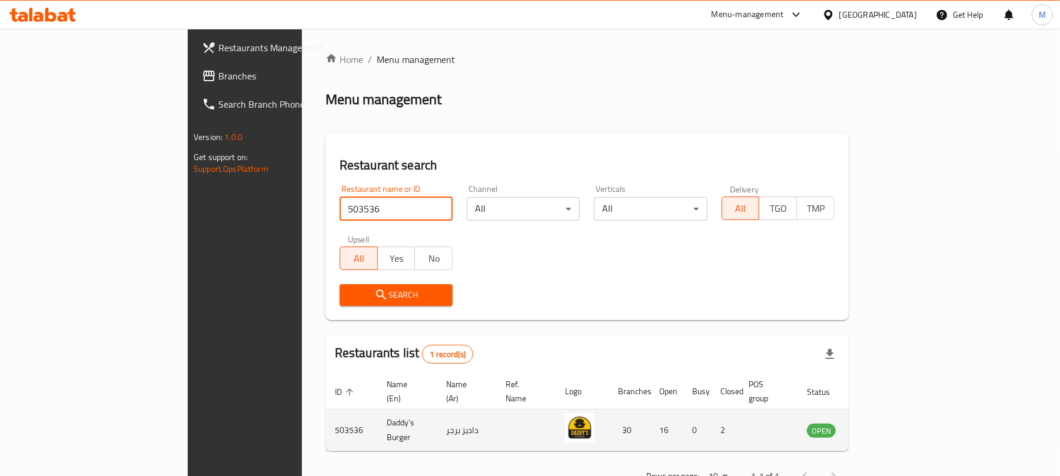
click at [900, 420] on td "enhanced table" at bounding box center [880, 431] width 41 height 42
click at [883, 426] on icon "enhanced table" at bounding box center [876, 431] width 13 height 10
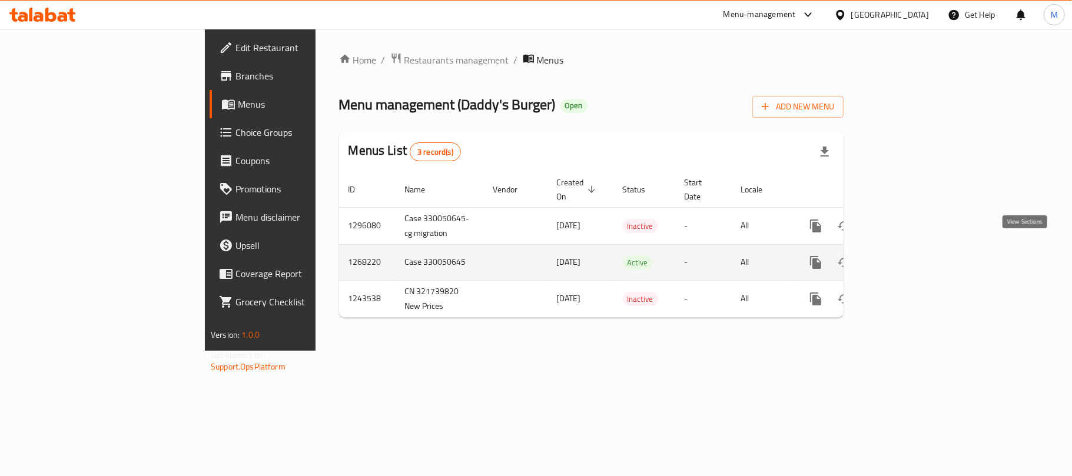
click at [908, 256] on icon "enhanced table" at bounding box center [901, 263] width 14 height 14
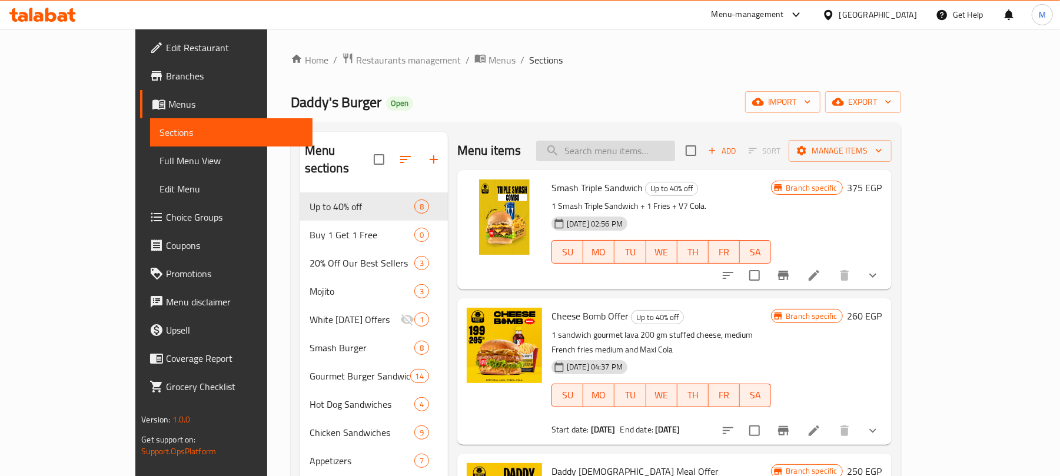
click at [663, 144] on input "search" at bounding box center [605, 151] width 139 height 21
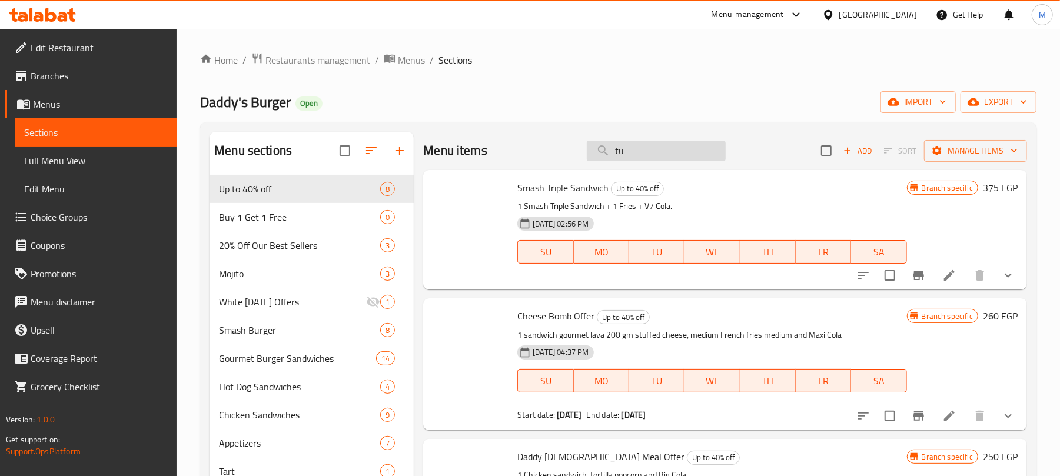
click at [632, 154] on input "tu" at bounding box center [656, 151] width 139 height 21
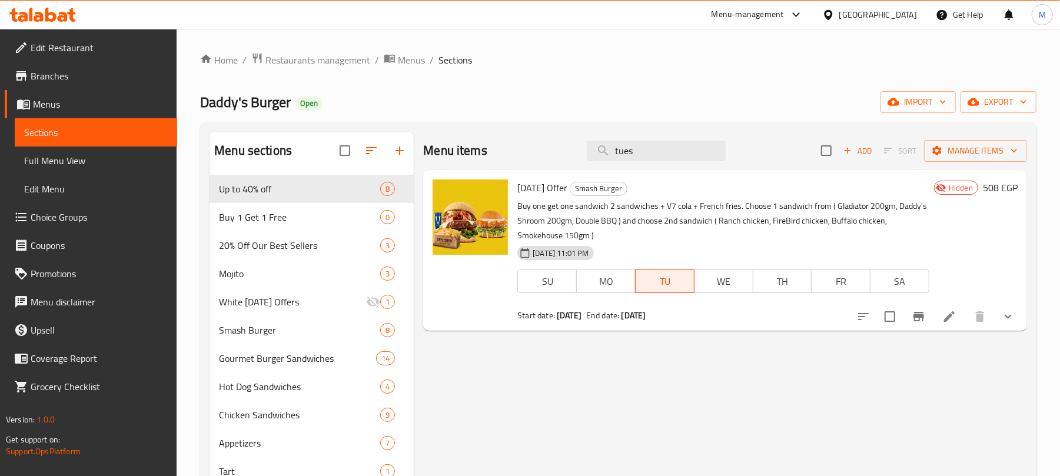
type input "tues"
click at [952, 312] on icon at bounding box center [950, 317] width 14 height 14
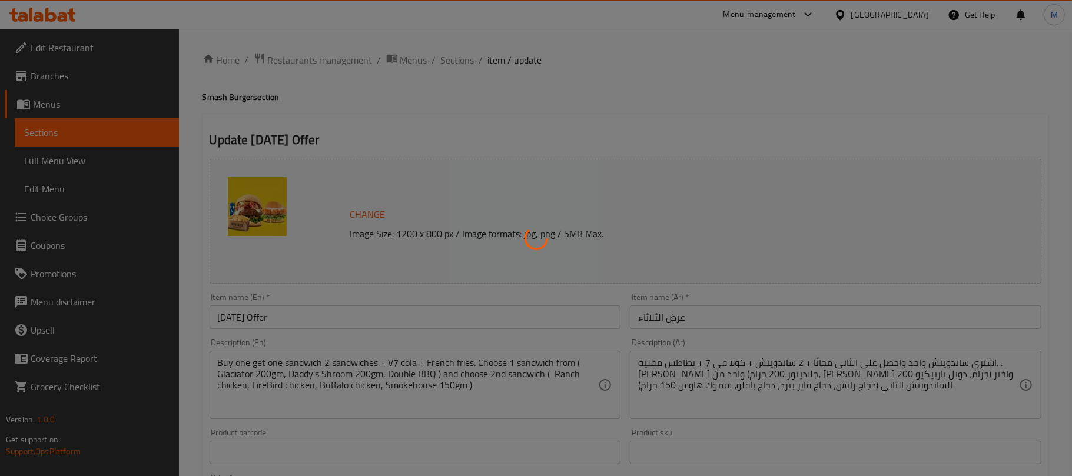
type input "اختيارك الاول من سندويتش عرض يوم الثلاثاء:"
type input "1"
type input "أختيارك من السندويتش الثاني لعرض يوم الثلاثاء:"
type input "1"
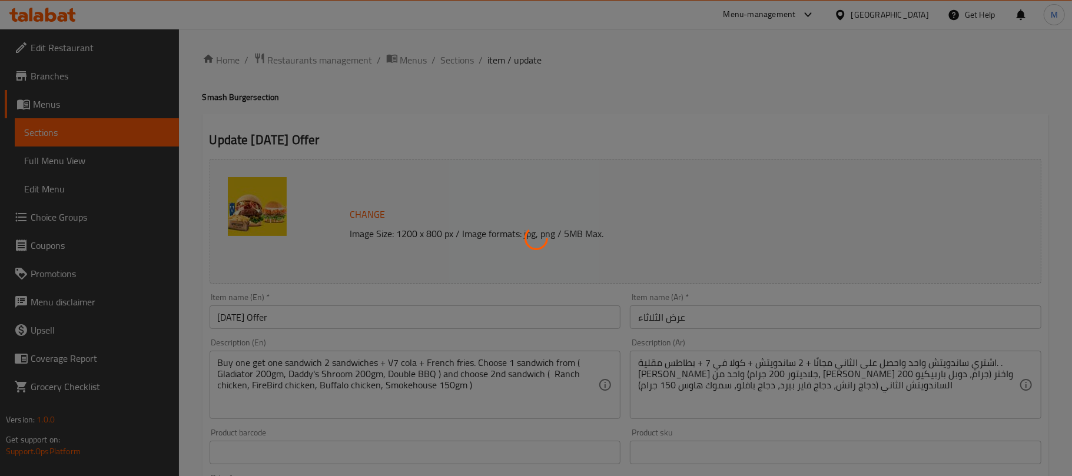
type input "1"
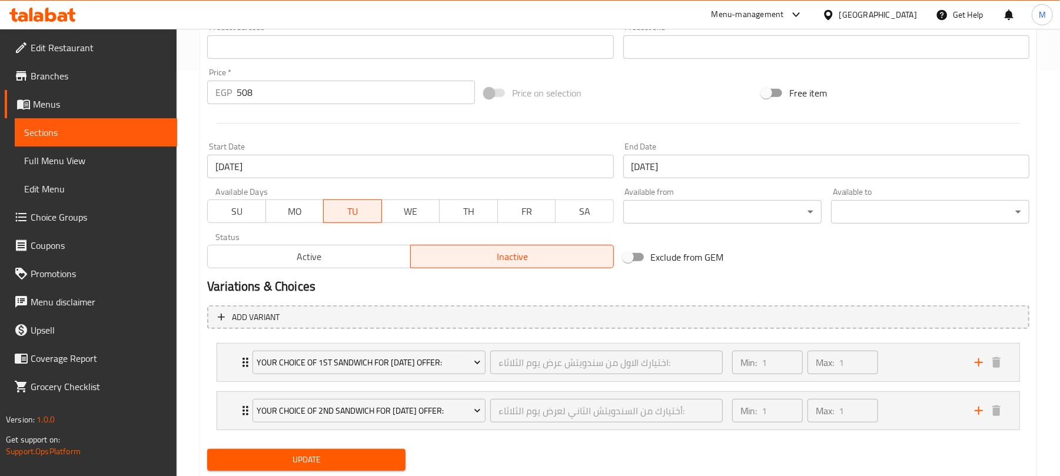
scroll to position [442, 0]
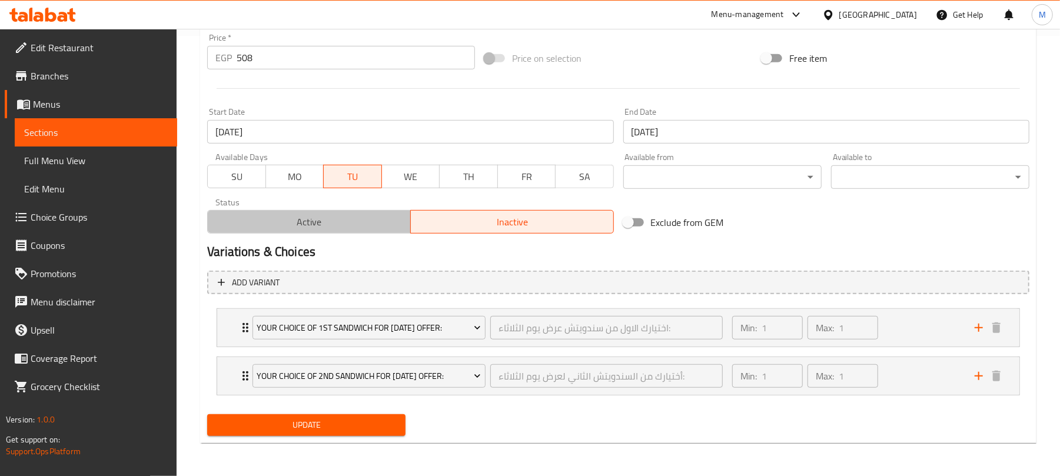
click at [301, 224] on span "Active" at bounding box center [310, 222] width 194 height 17
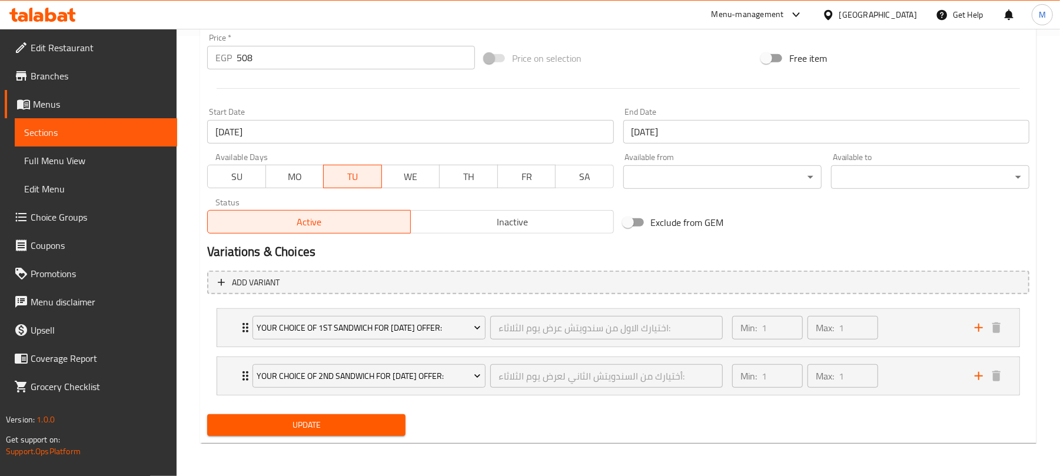
drag, startPoint x: 326, startPoint y: 429, endPoint x: 521, endPoint y: 351, distance: 209.8
click at [326, 427] on span "Update" at bounding box center [307, 425] width 180 height 15
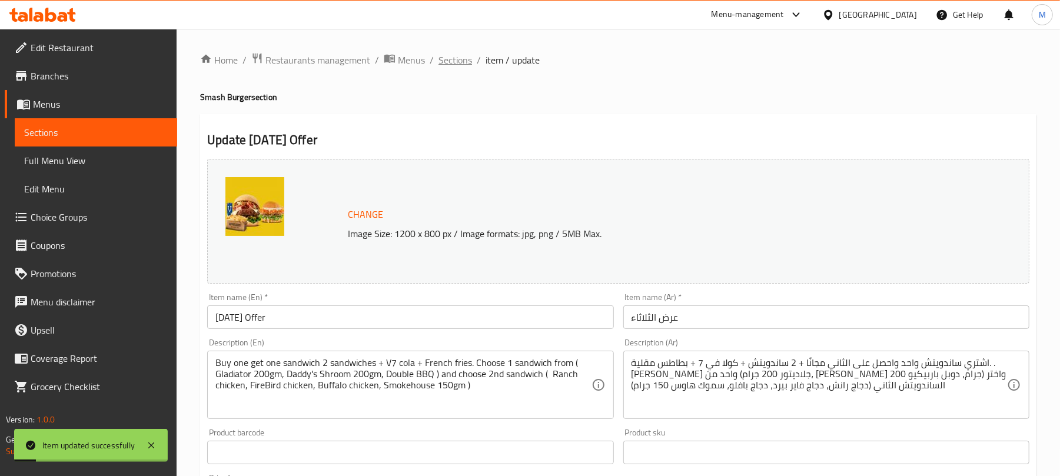
click at [445, 64] on span "Sections" at bounding box center [456, 60] width 34 height 14
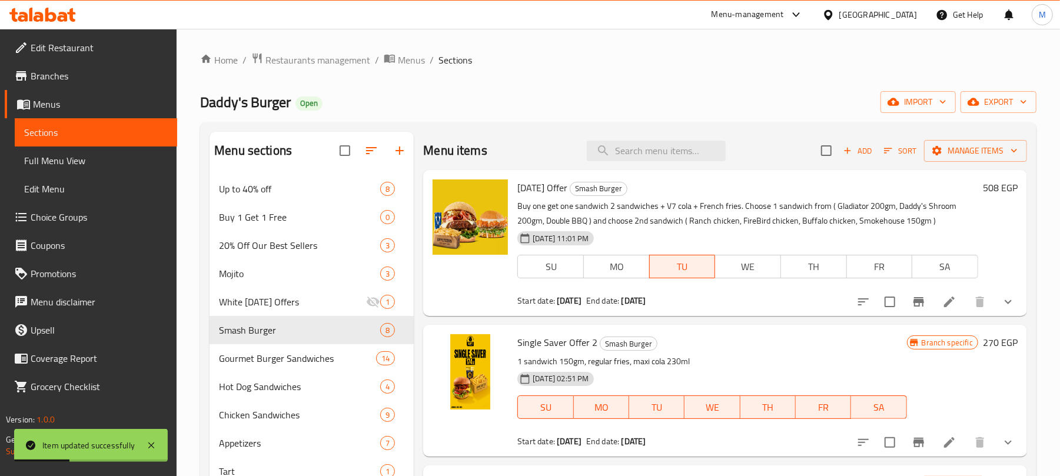
click at [523, 187] on span "[DATE] Offer" at bounding box center [543, 188] width 50 height 18
copy h6 "[DATE] Offer"
click at [29, 159] on span "Full Menu View" at bounding box center [96, 161] width 144 height 14
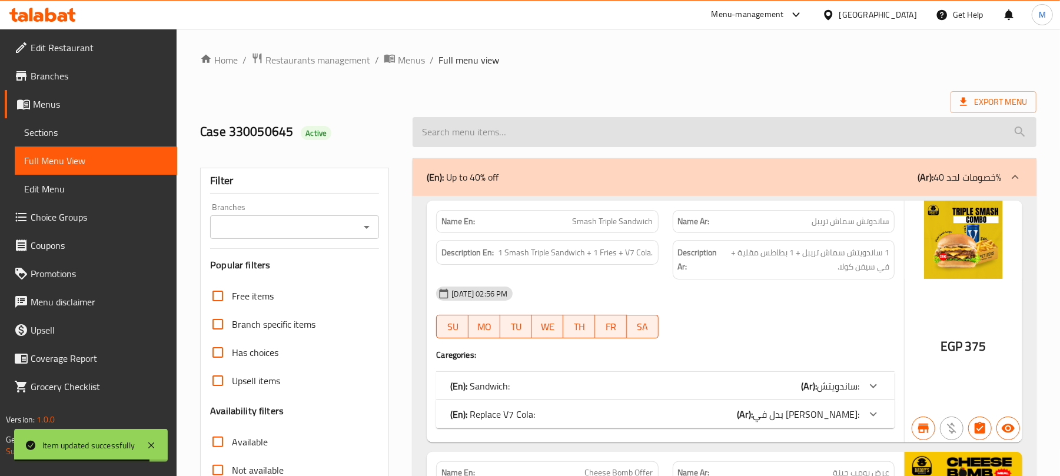
click at [648, 125] on input "search" at bounding box center [725, 132] width 624 height 30
paste input "[DATE] Offer"
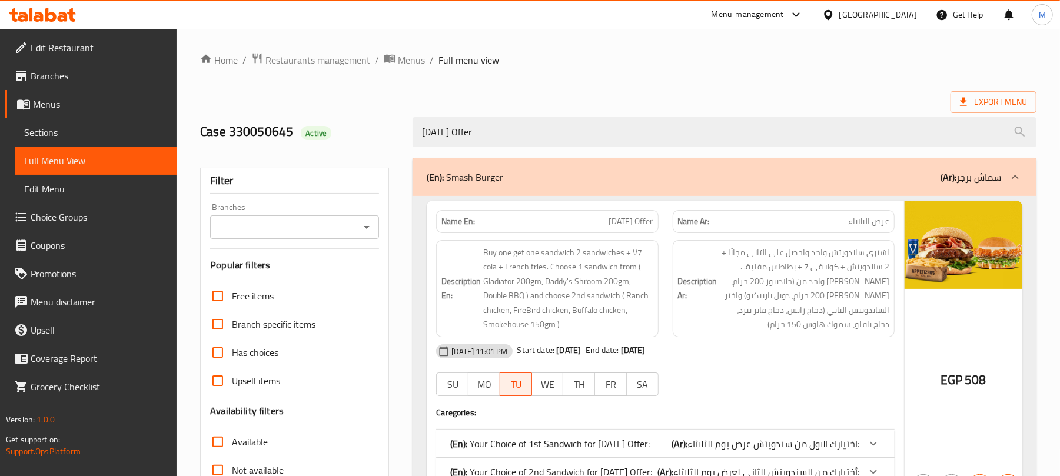
type input "[DATE] Offer"
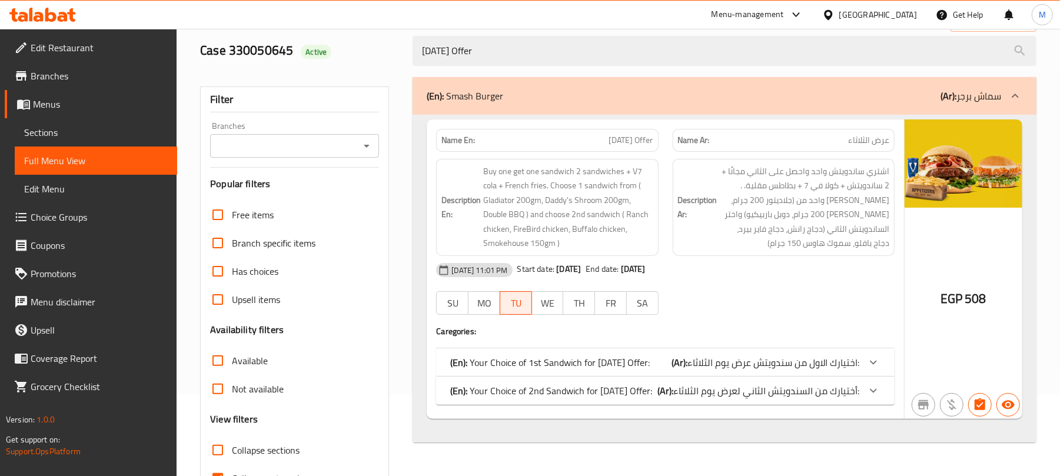
scroll to position [151, 0]
